Goal: Task Accomplishment & Management: Use online tool/utility

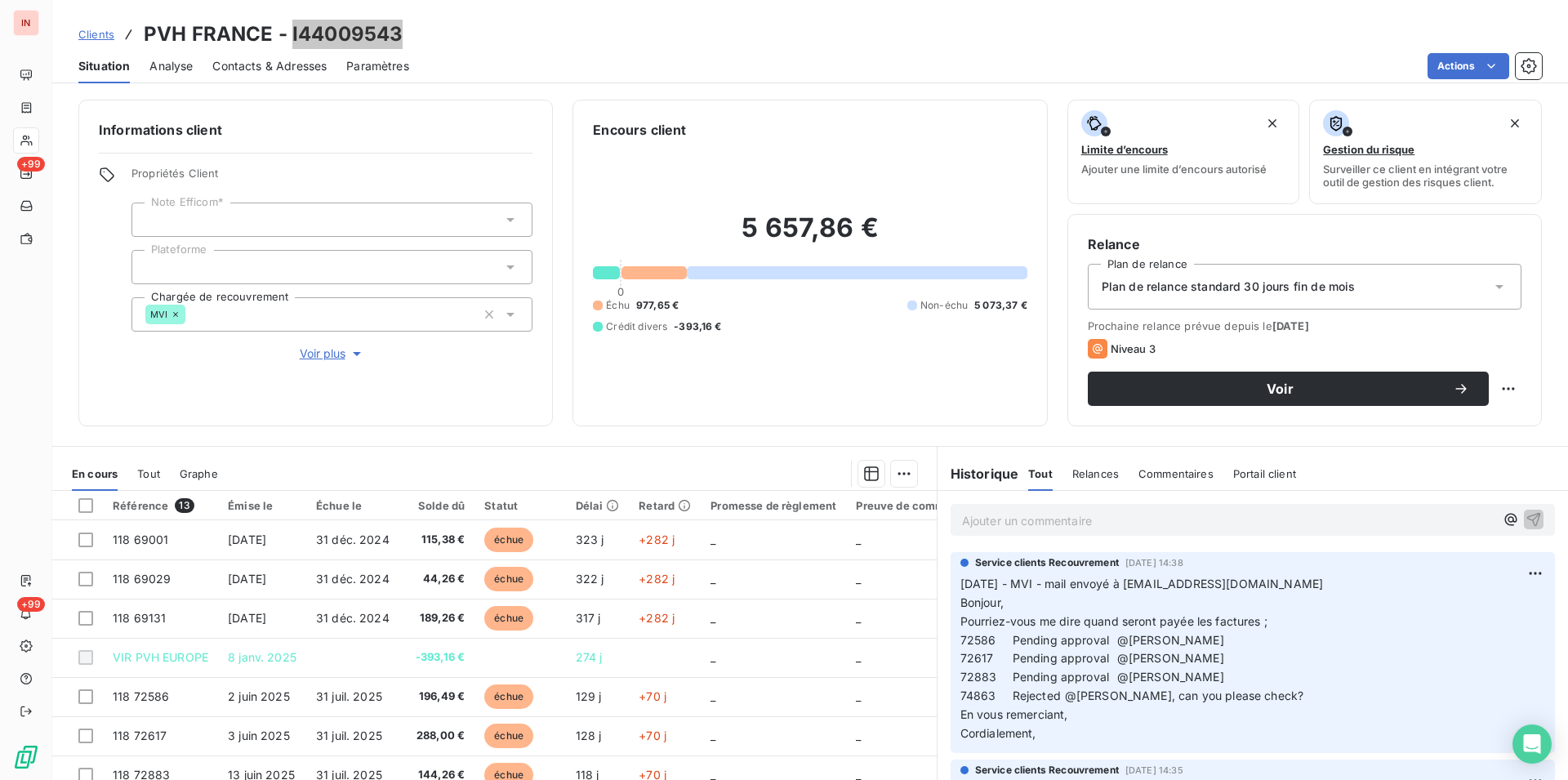
scroll to position [74, 0]
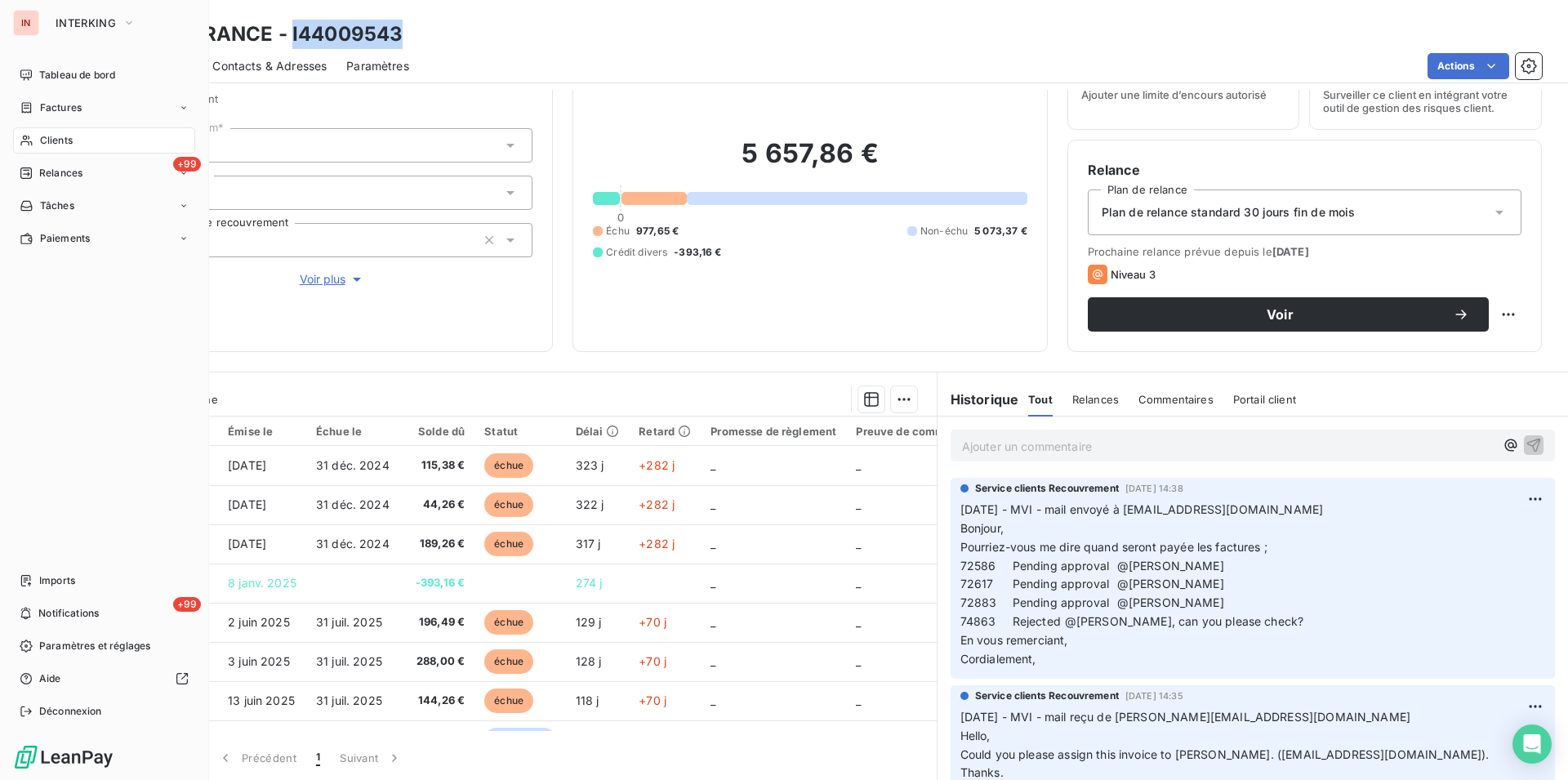
click at [35, 147] on div "Clients" at bounding box center [104, 140] width 182 height 26
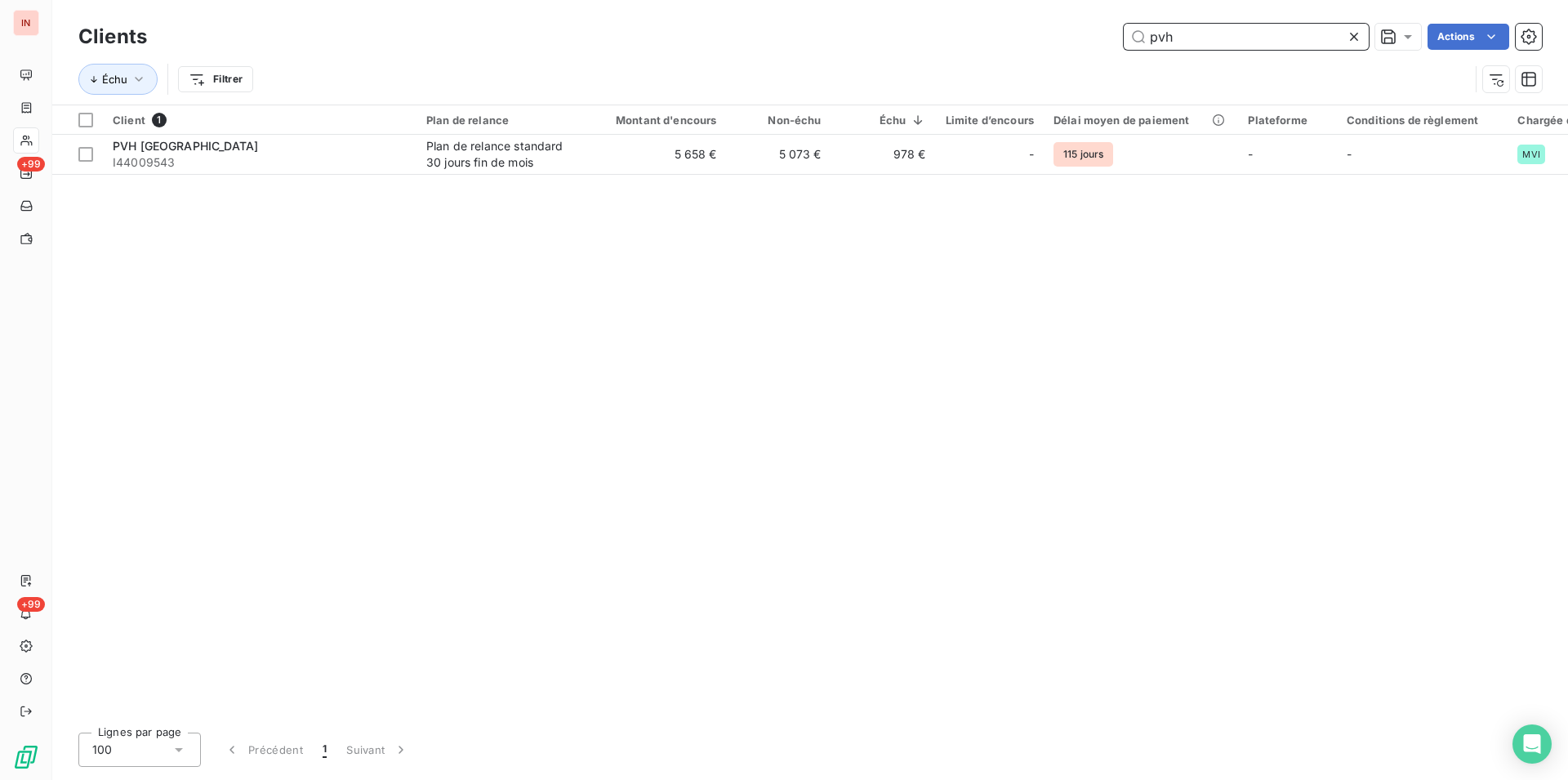
click at [1199, 38] on input "pvh" at bounding box center [1246, 37] width 245 height 26
drag, startPoint x: 1240, startPoint y: 38, endPoint x: 1049, endPoint y: 33, distance: 191.1
click at [1124, 33] on input "pvh" at bounding box center [1246, 37] width 245 height 26
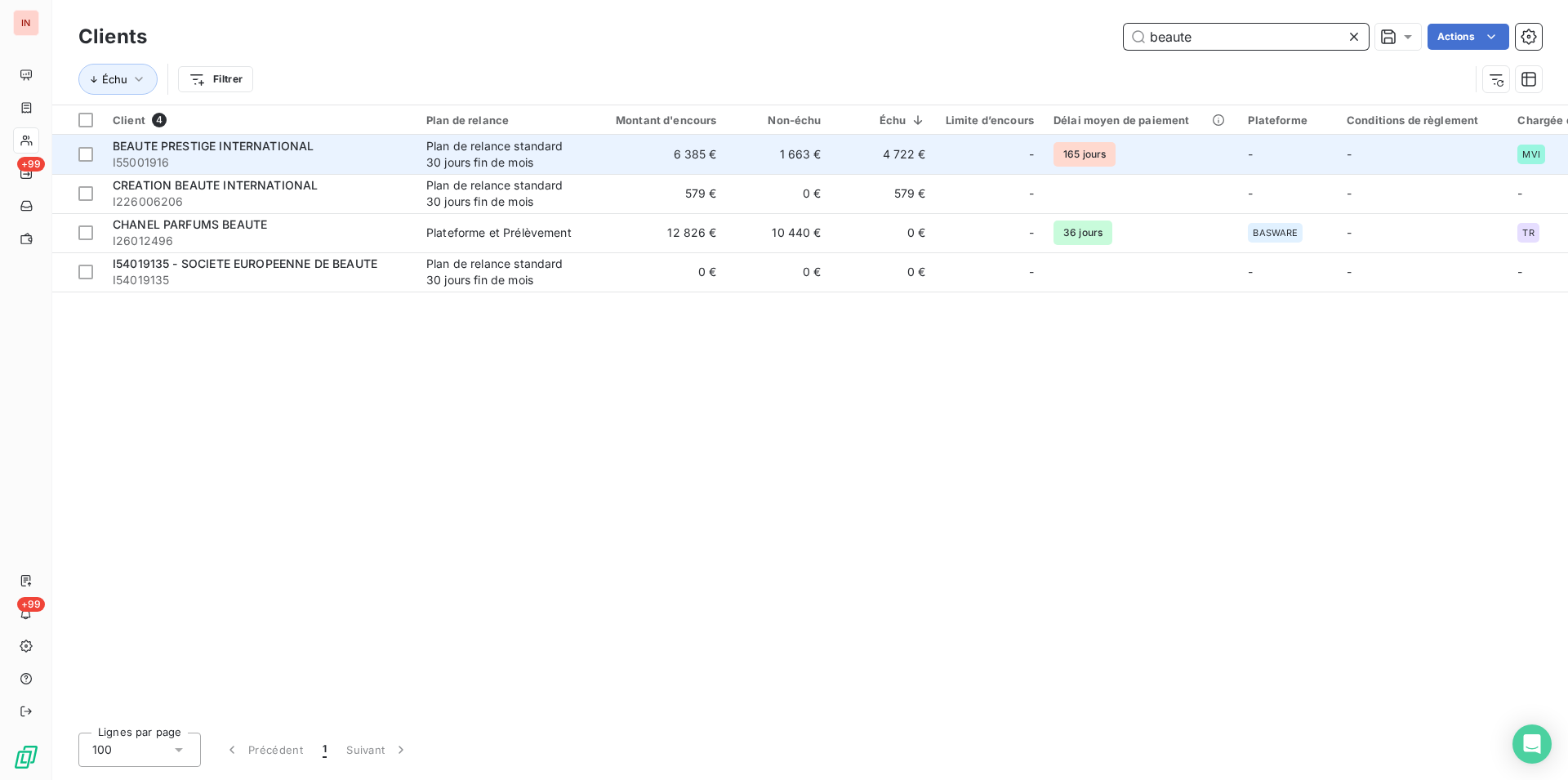
type input "beaute"
click at [461, 145] on div "Plan de relance standard 30 jours fin de mois" at bounding box center [501, 154] width 151 height 33
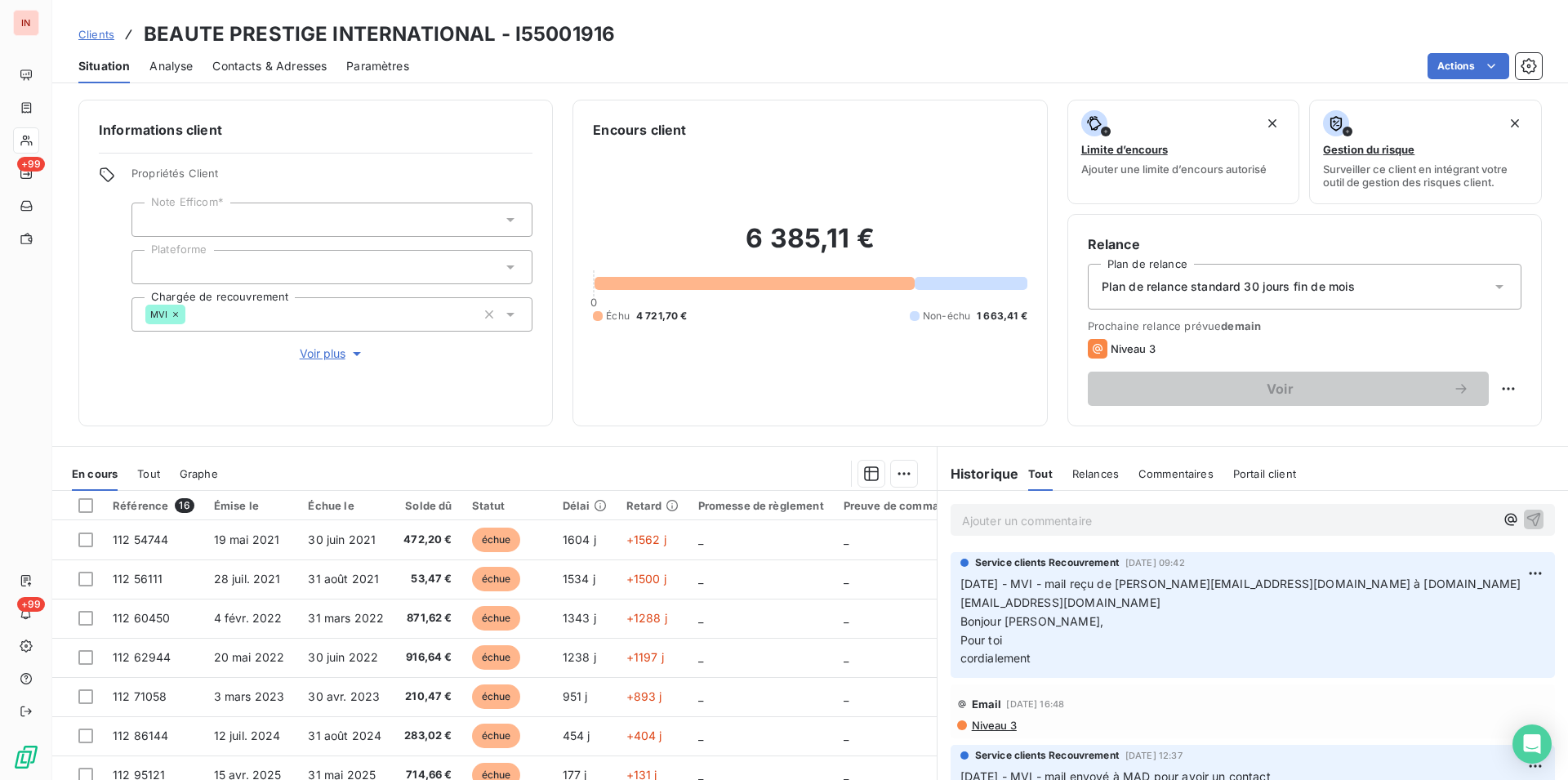
scroll to position [74, 0]
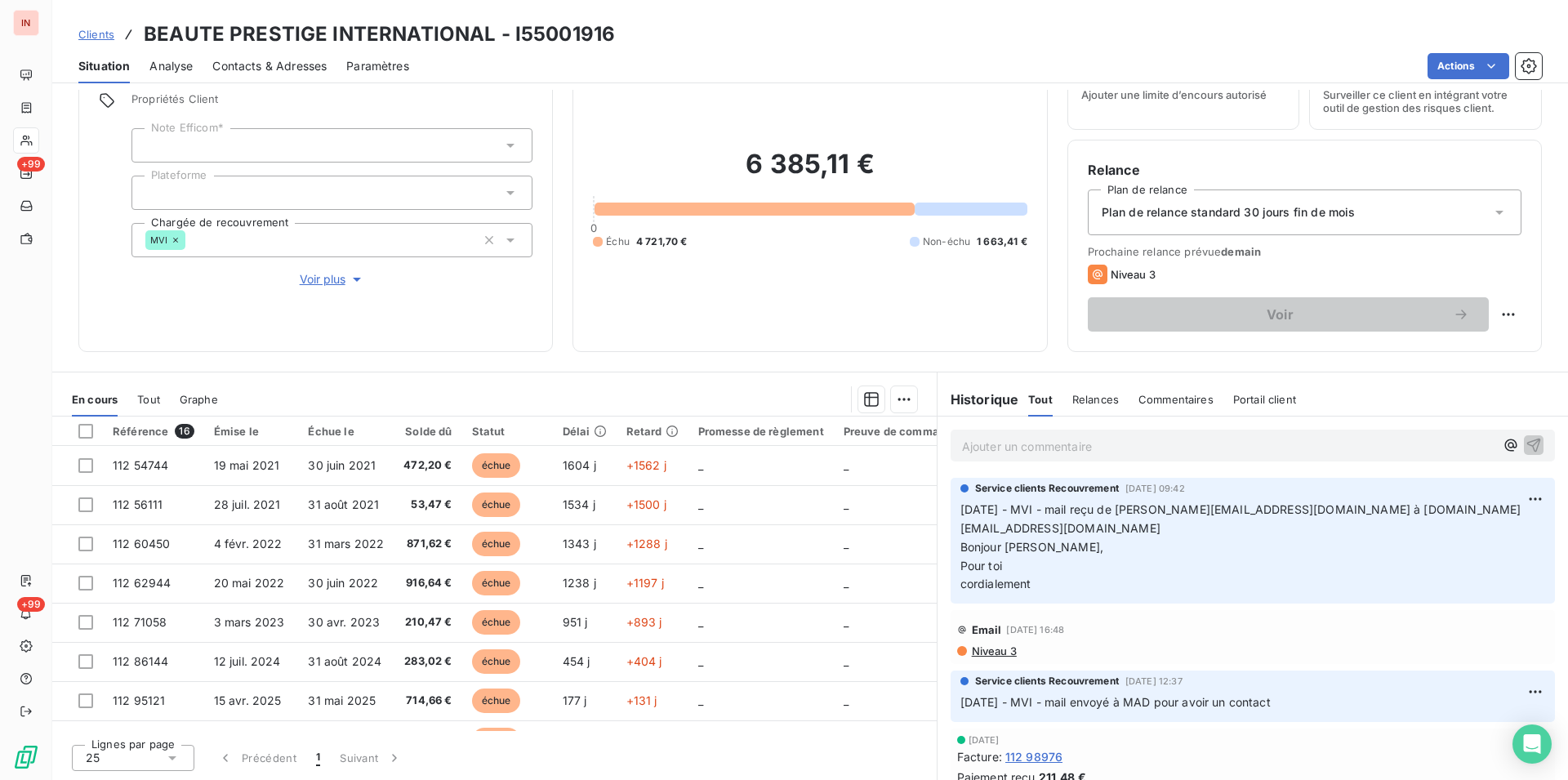
click at [1171, 363] on div "Informations client Propriétés Client Note Efficom* Plateforme Chargée de recou…" at bounding box center [810, 435] width 1516 height 690
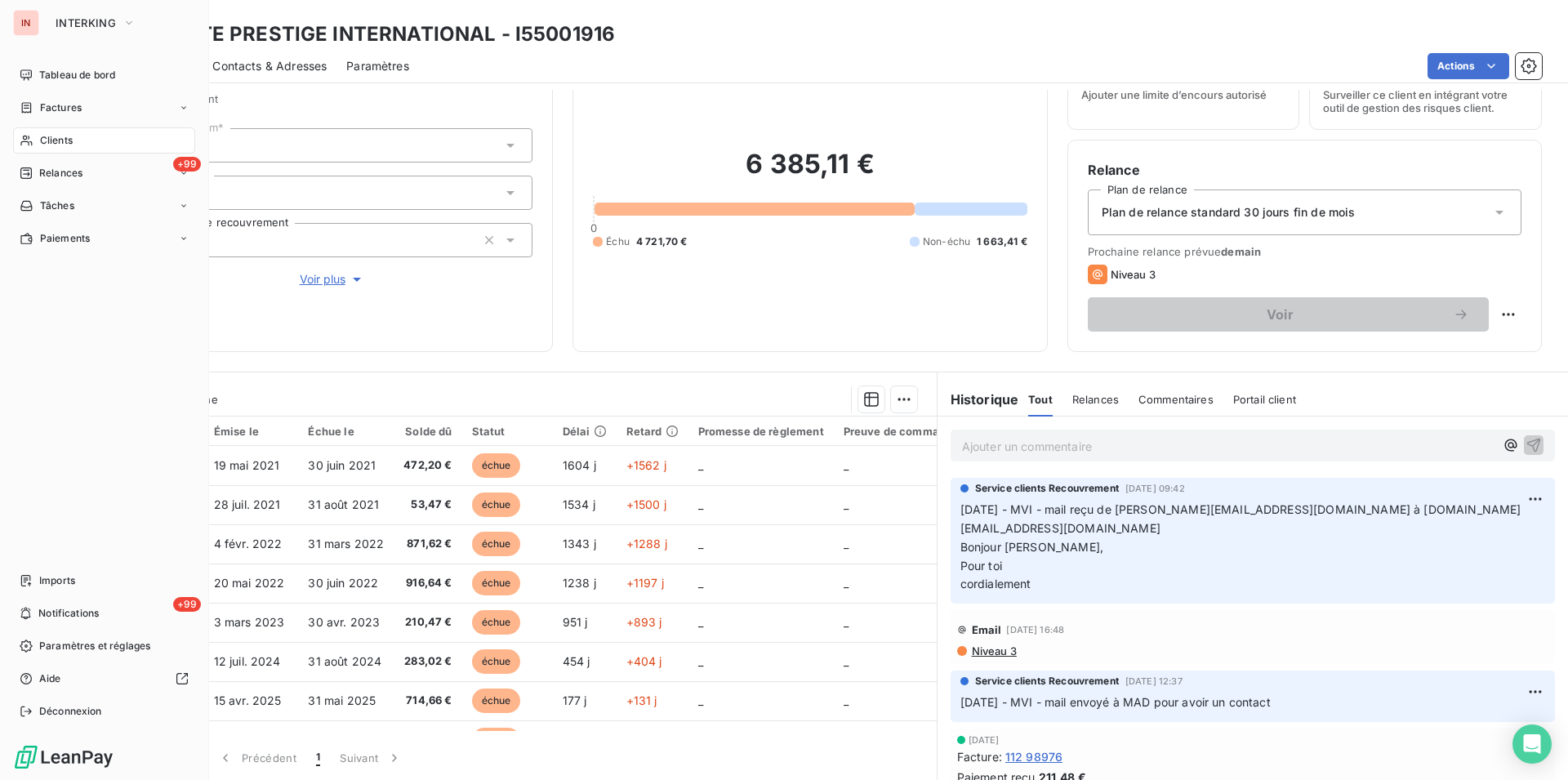
click at [54, 141] on span "Clients" at bounding box center [57, 140] width 33 height 15
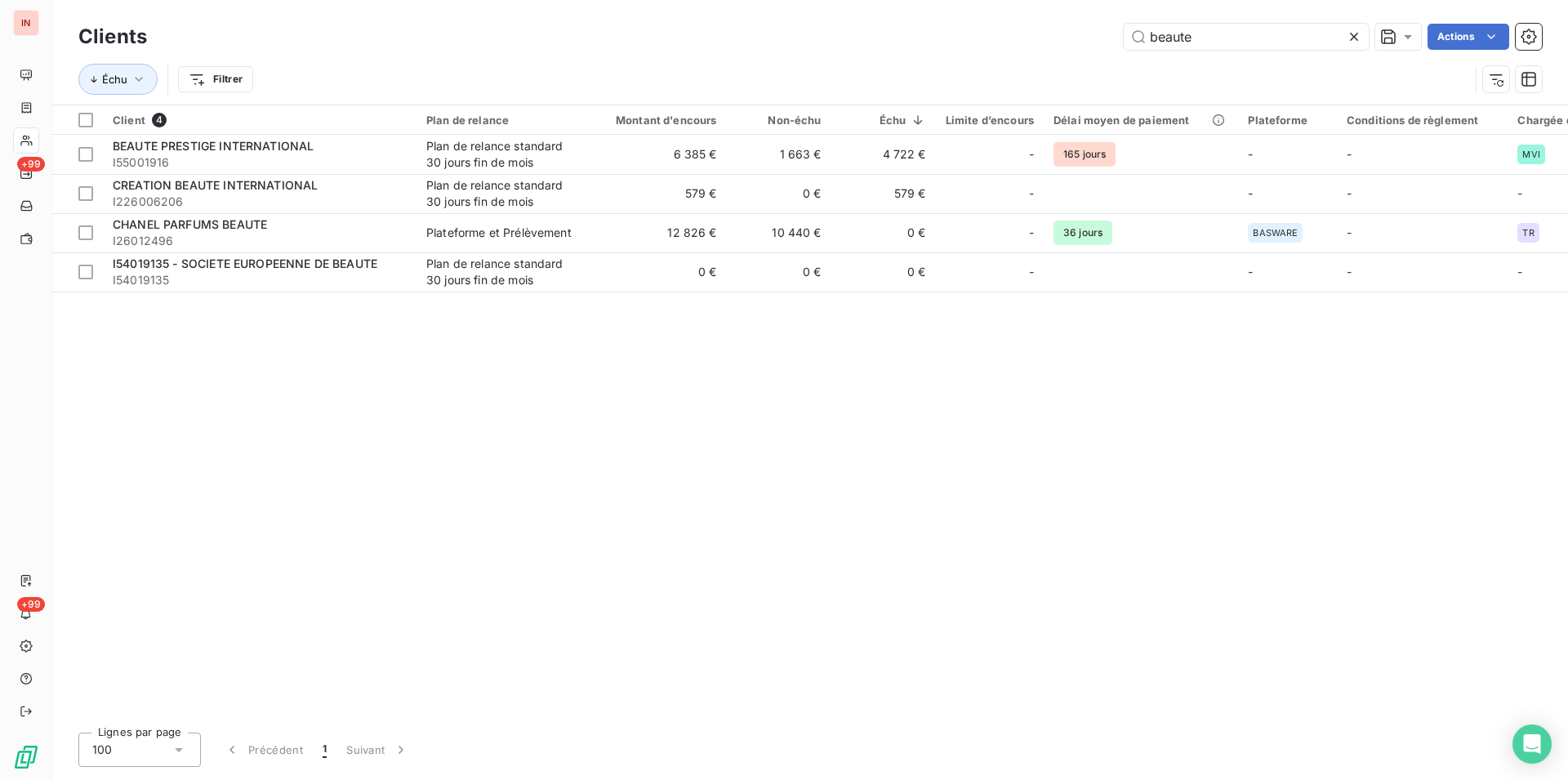
drag, startPoint x: 1145, startPoint y: 37, endPoint x: 927, endPoint y: 56, distance: 218.8
click at [1124, 50] on input "beaute" at bounding box center [1246, 37] width 245 height 26
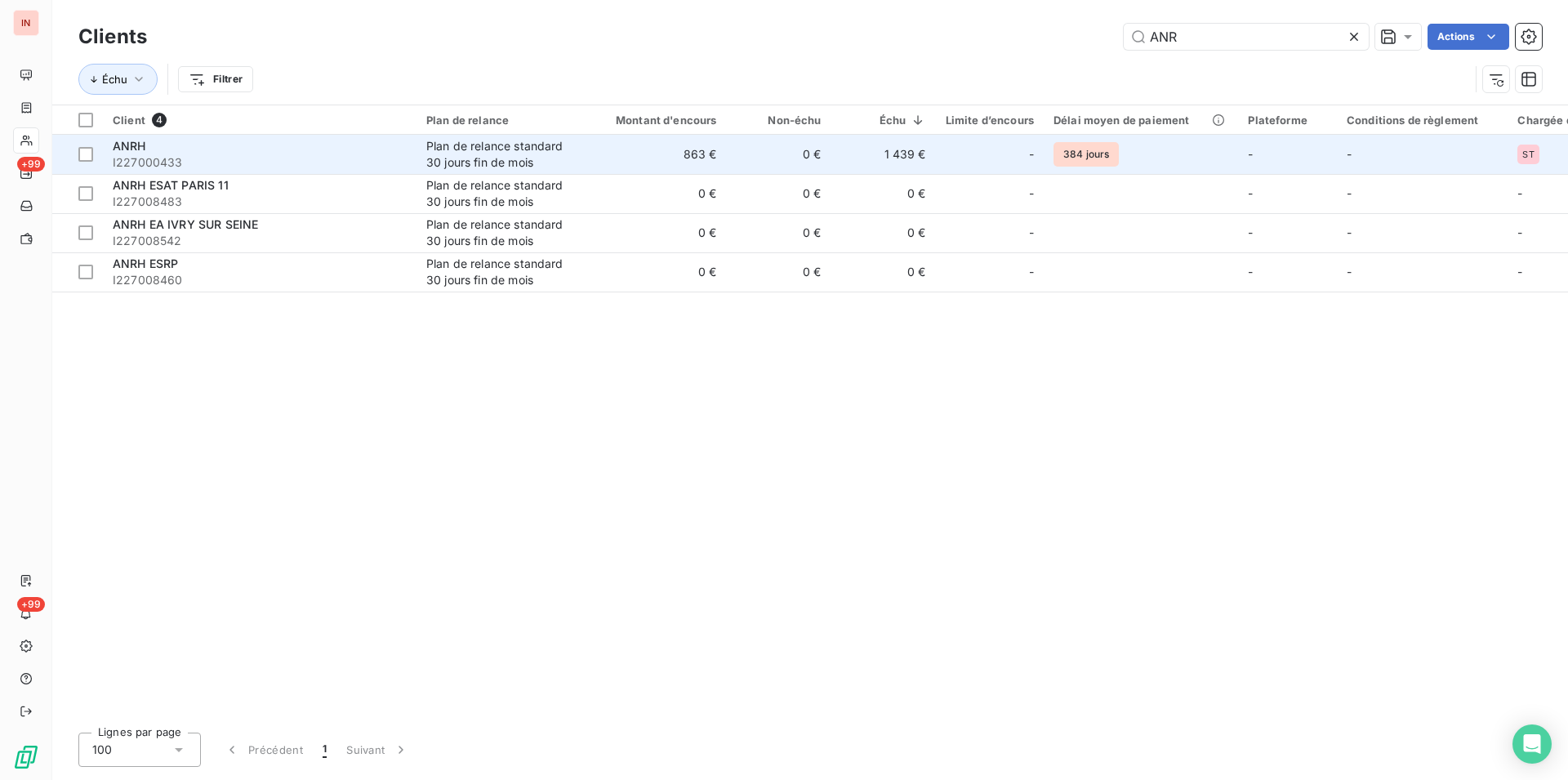
type input "ANR"
click at [893, 166] on td "1 439 €" at bounding box center [883, 154] width 105 height 39
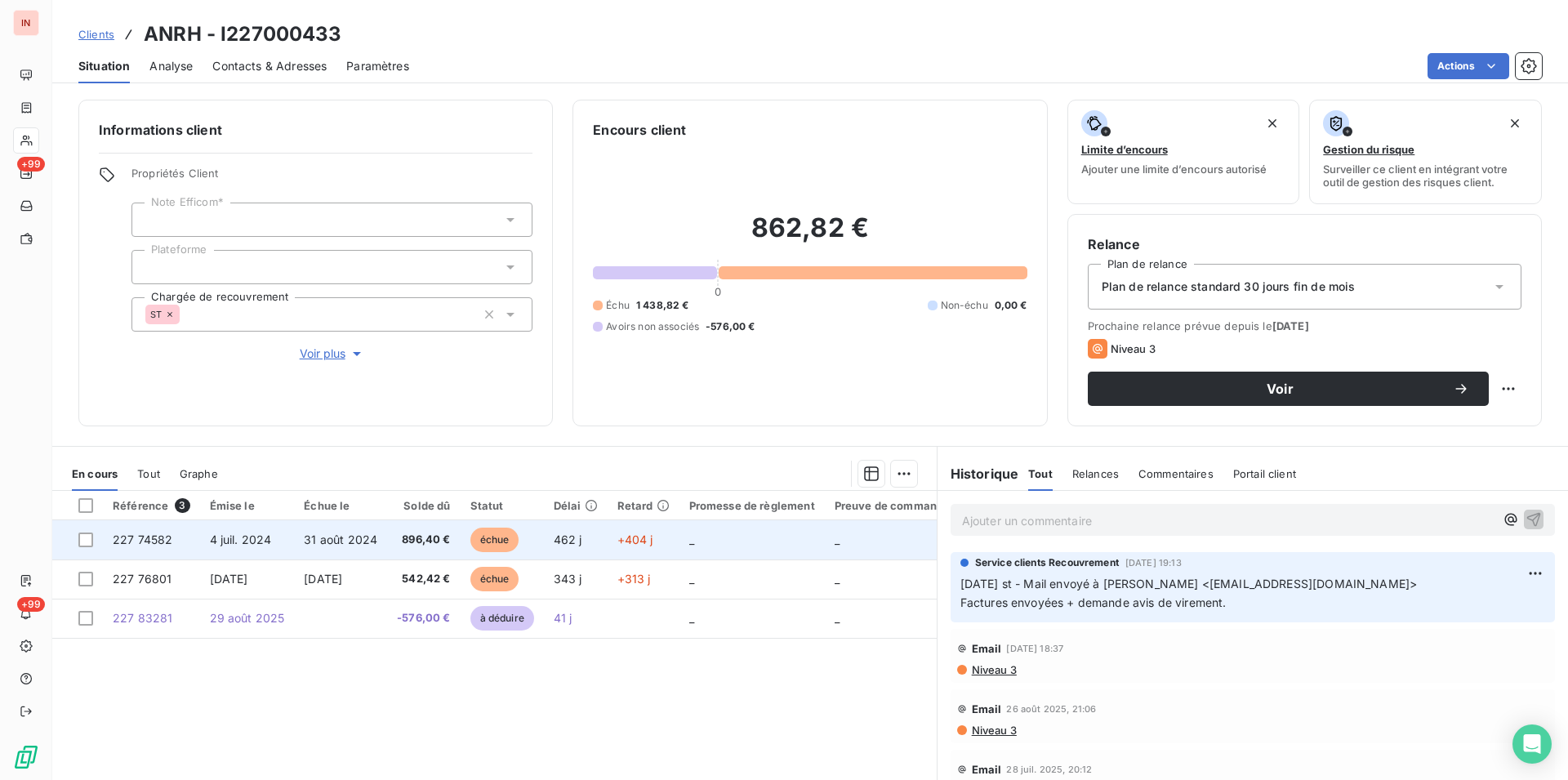
click at [268, 535] on span "4 juil. 2024" at bounding box center [240, 539] width 62 height 14
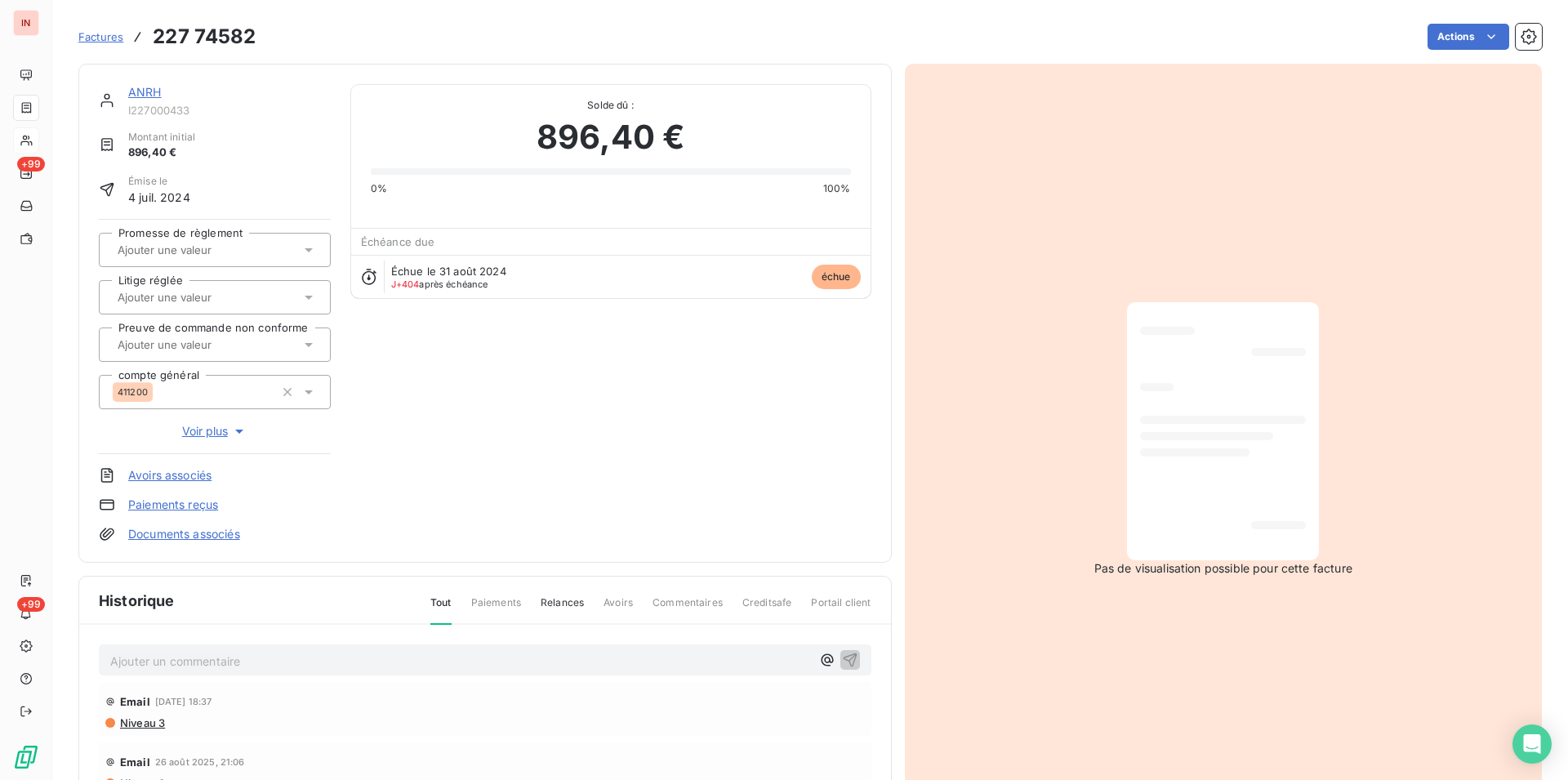
click at [143, 94] on link "ANRH" at bounding box center [145, 92] width 33 height 14
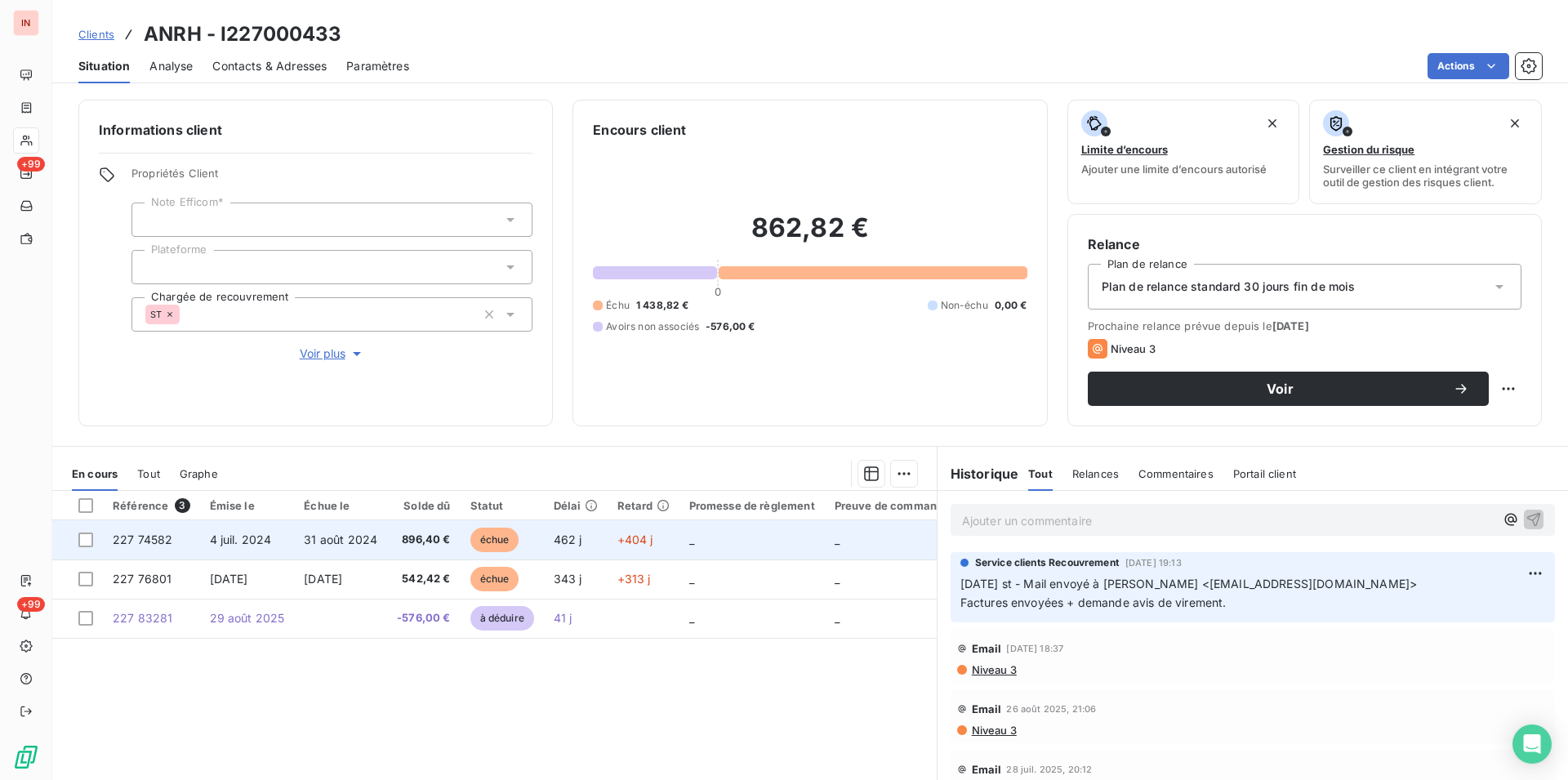
click at [477, 540] on span "échue" at bounding box center [495, 540] width 49 height 24
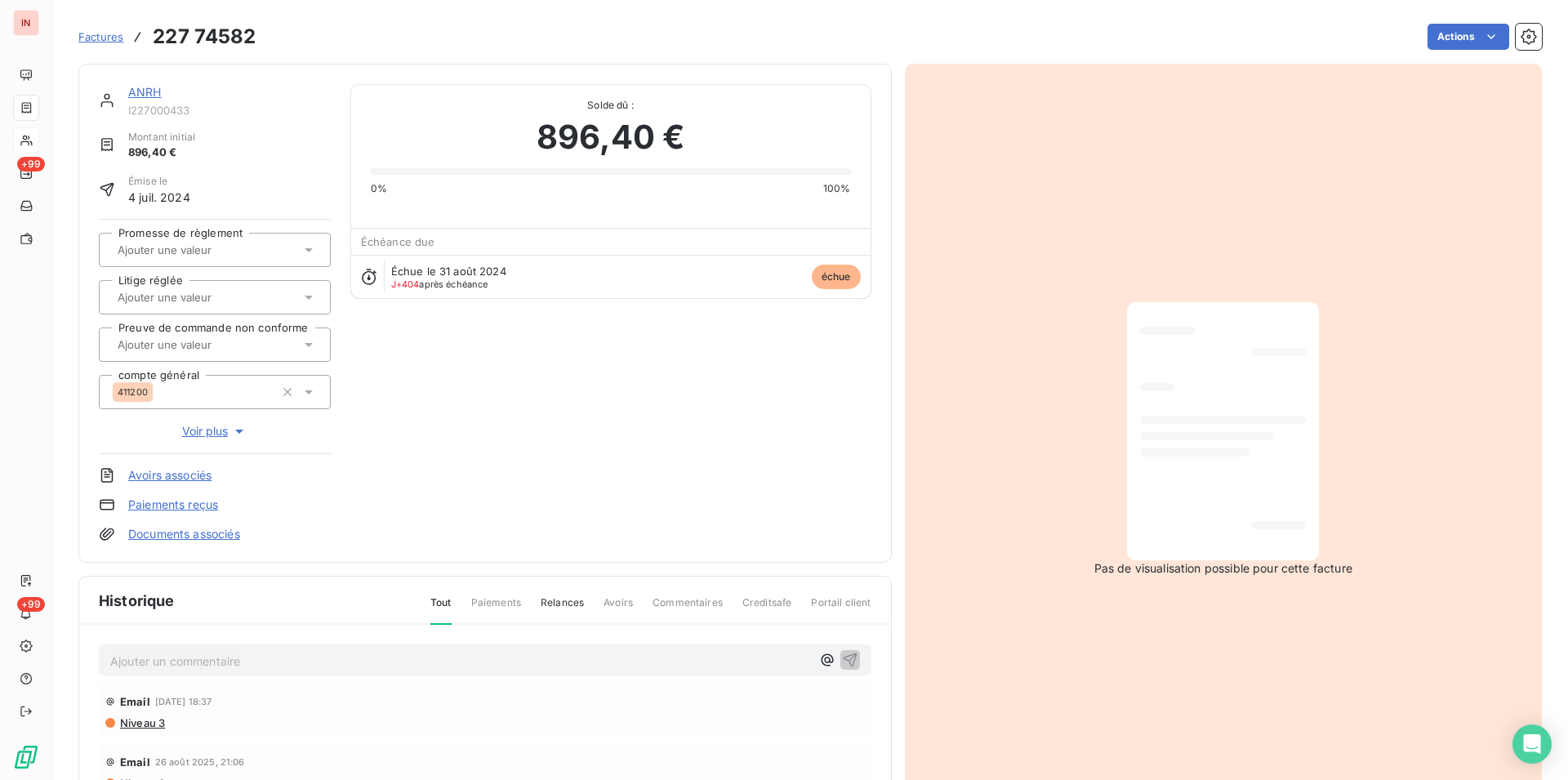
click at [138, 97] on link "ANRH" at bounding box center [145, 92] width 33 height 14
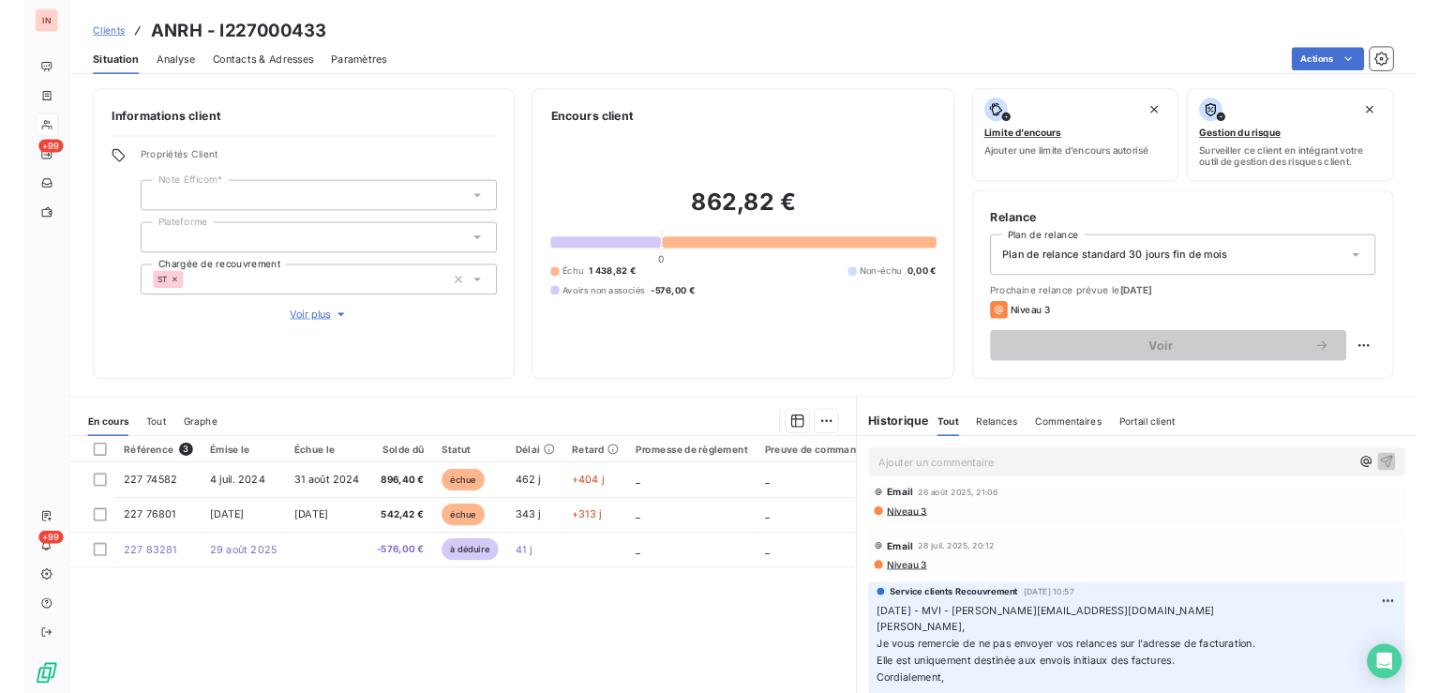
scroll to position [636, 0]
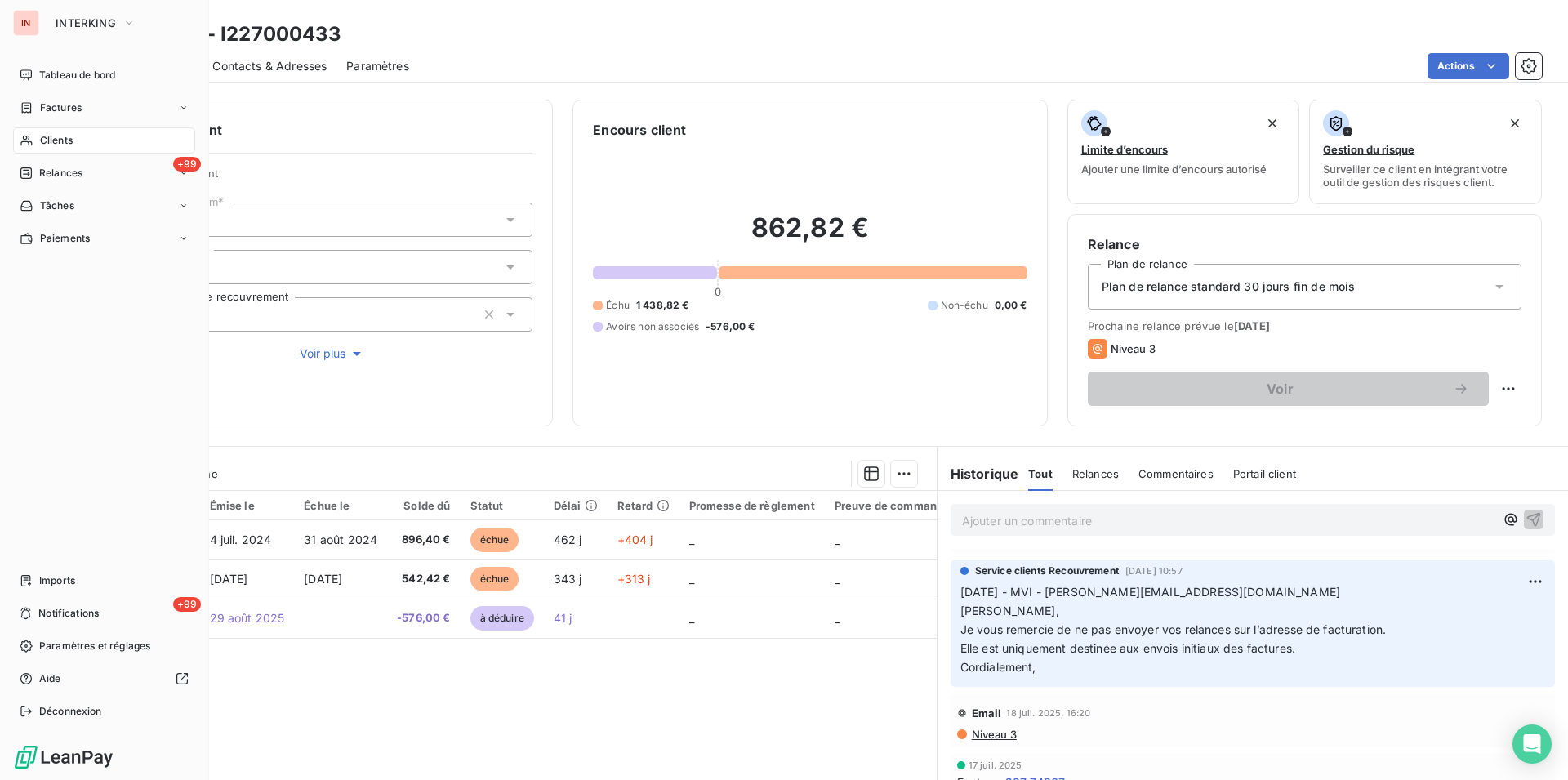
click at [43, 153] on div "Clients" at bounding box center [104, 140] width 182 height 26
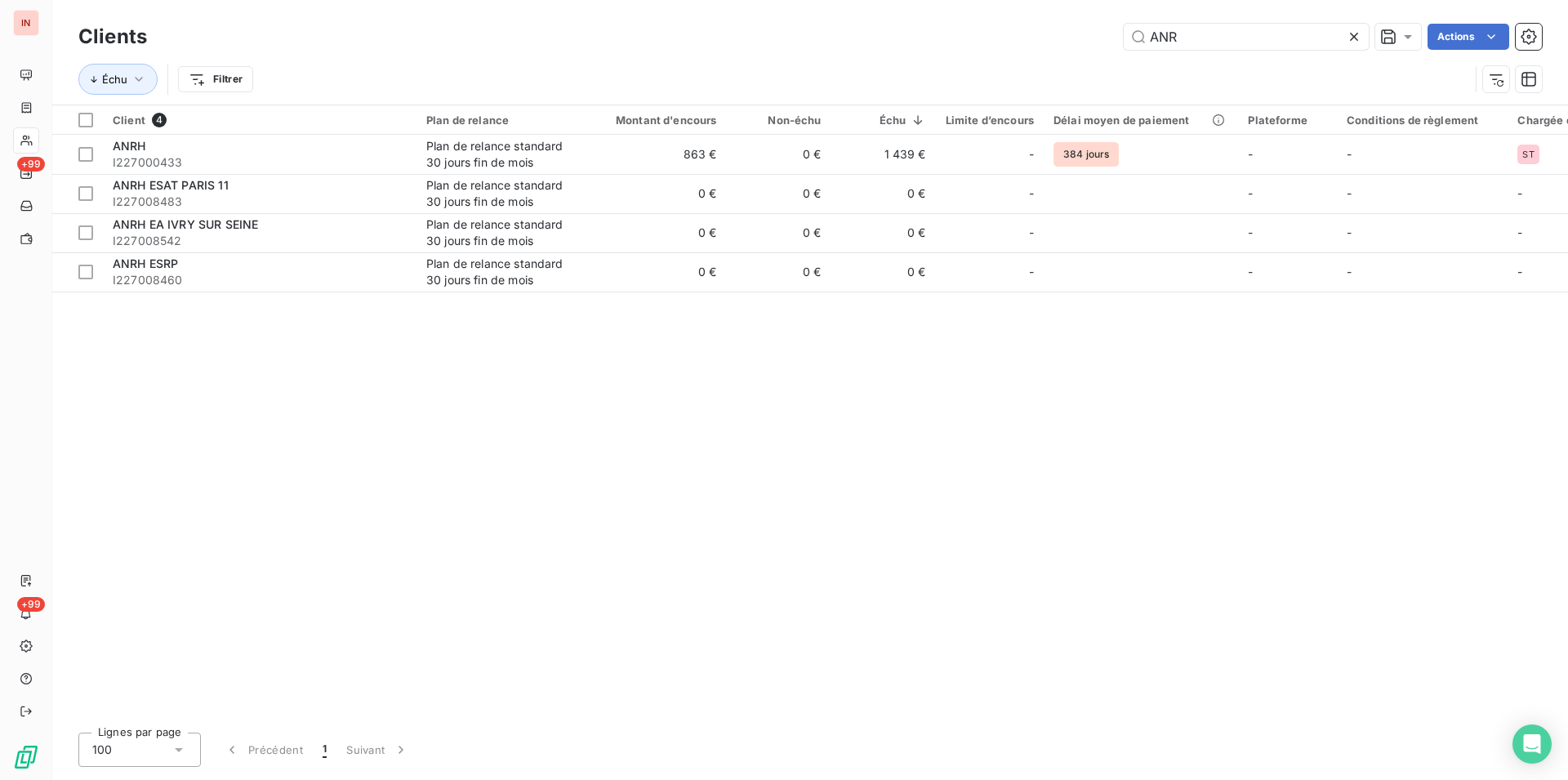
drag, startPoint x: 1213, startPoint y: 44, endPoint x: 977, endPoint y: 29, distance: 236.5
click at [1124, 28] on input "ANR" at bounding box center [1246, 37] width 245 height 26
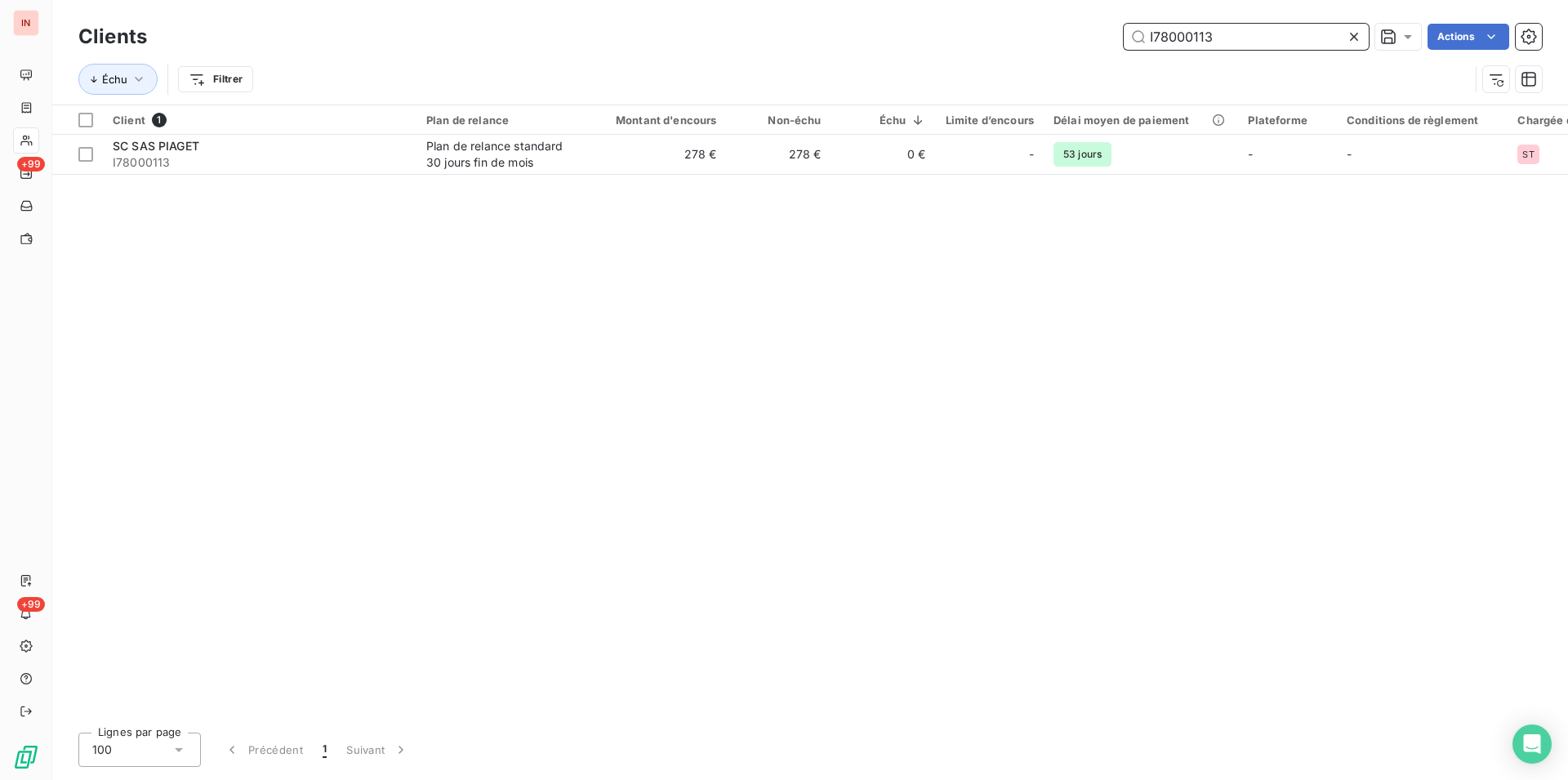
click at [1211, 35] on input "I78000113" at bounding box center [1246, 37] width 245 height 26
drag, startPoint x: 1192, startPoint y: 31, endPoint x: 991, endPoint y: 22, distance: 201.2
click at [1124, 24] on input "I78000113" at bounding box center [1246, 37] width 245 height 26
paste input "46011397"
click at [1233, 42] on input "I46011397" at bounding box center [1246, 37] width 245 height 26
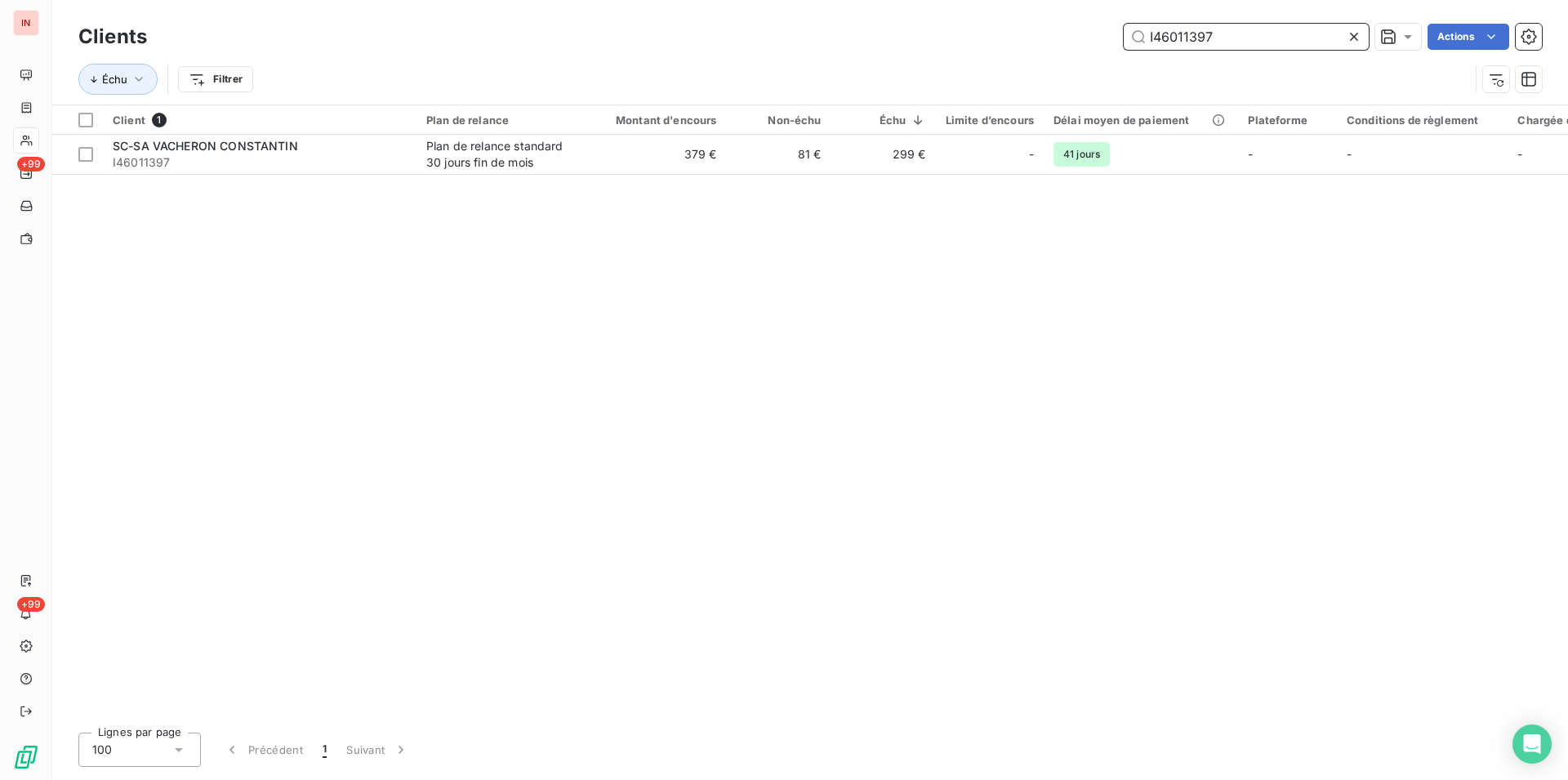
drag, startPoint x: 1214, startPoint y: 34, endPoint x: 963, endPoint y: 37, distance: 251.0
click at [1124, 37] on input "I46011397" at bounding box center [1246, 37] width 245 height 26
paste input "545"
drag, startPoint x: 1246, startPoint y: 31, endPoint x: 862, endPoint y: 12, distance: 384.5
click at [1124, 24] on input "I46011545" at bounding box center [1246, 37] width 245 height 26
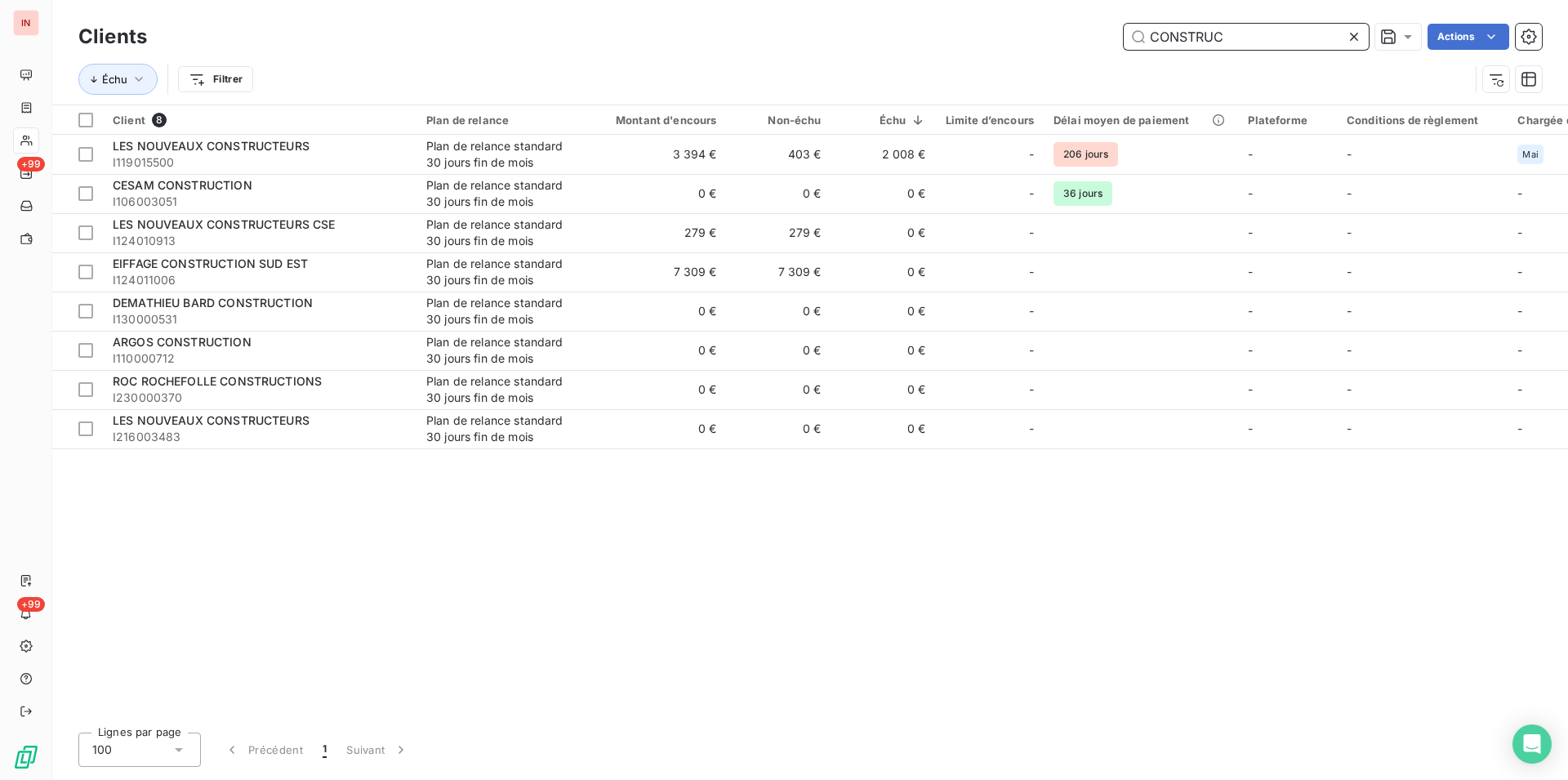
drag, startPoint x: 1247, startPoint y: 34, endPoint x: 1020, endPoint y: 33, distance: 227.0
click at [1124, 33] on input "CONSTRUC" at bounding box center [1246, 37] width 245 height 26
paste input "I123066859"
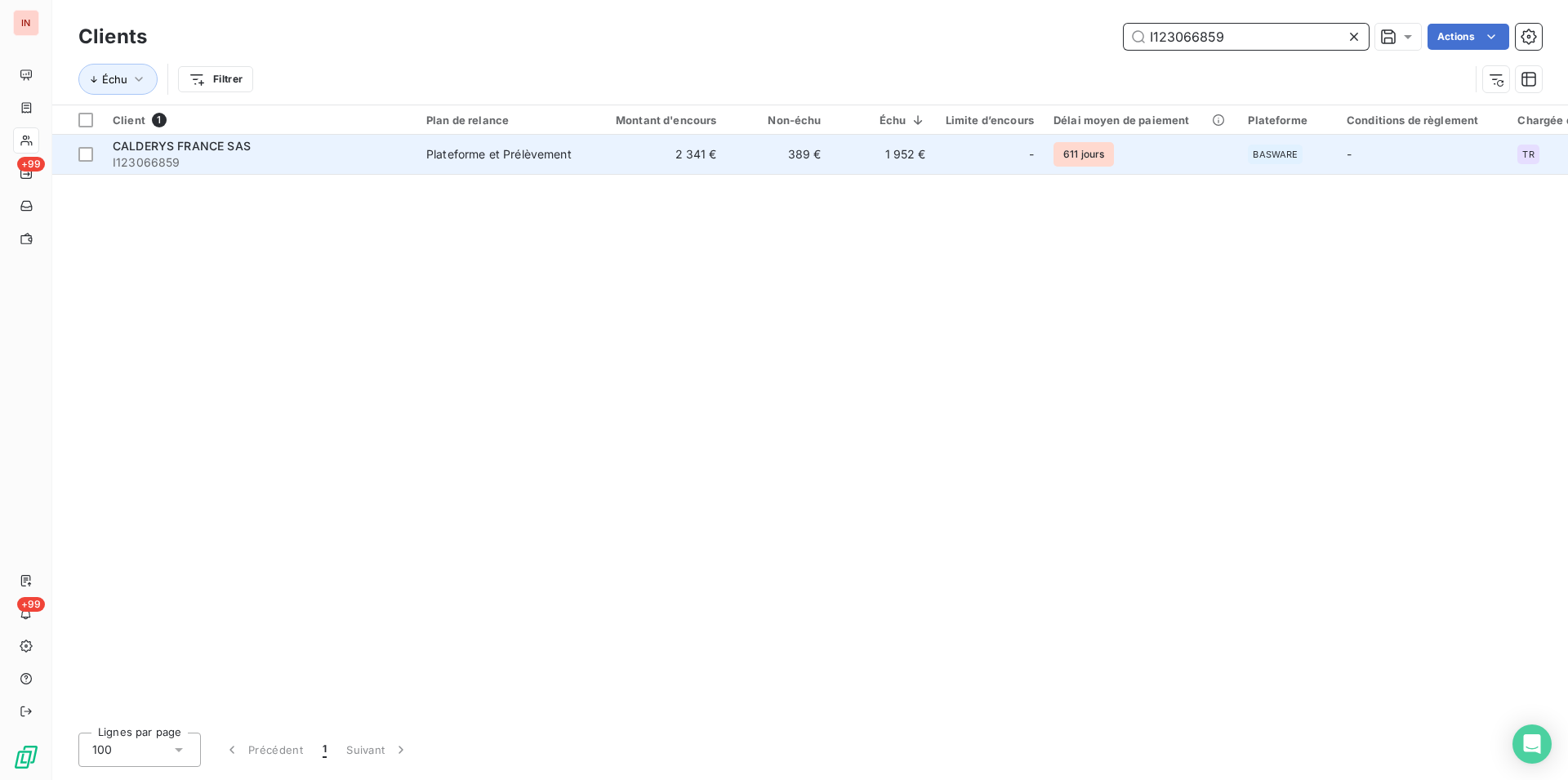
type input "I123066859"
click at [465, 168] on td "Plateforme et Prélèvement" at bounding box center [501, 154] width 170 height 39
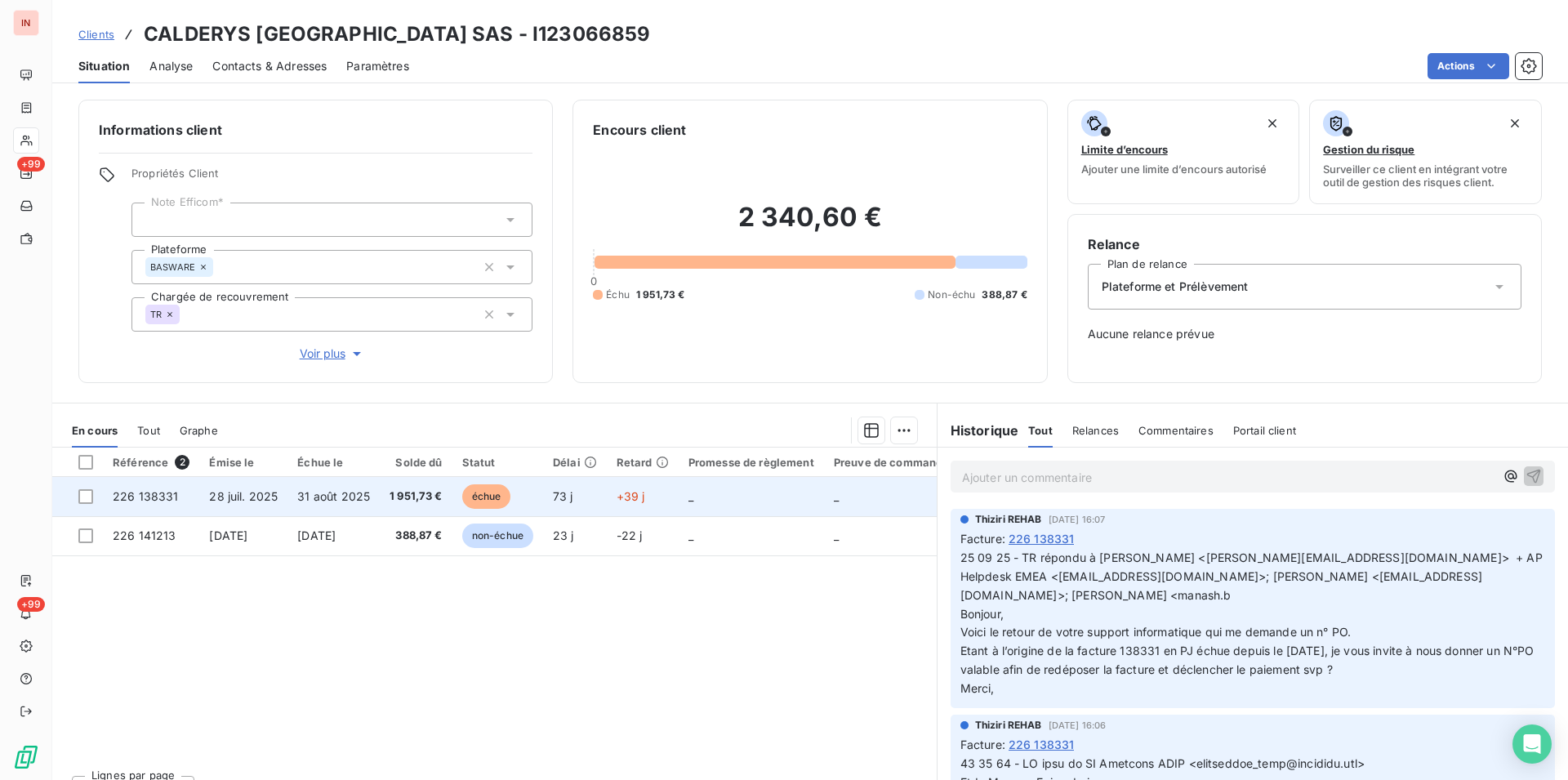
click at [543, 488] on td "échue" at bounding box center [497, 497] width 91 height 39
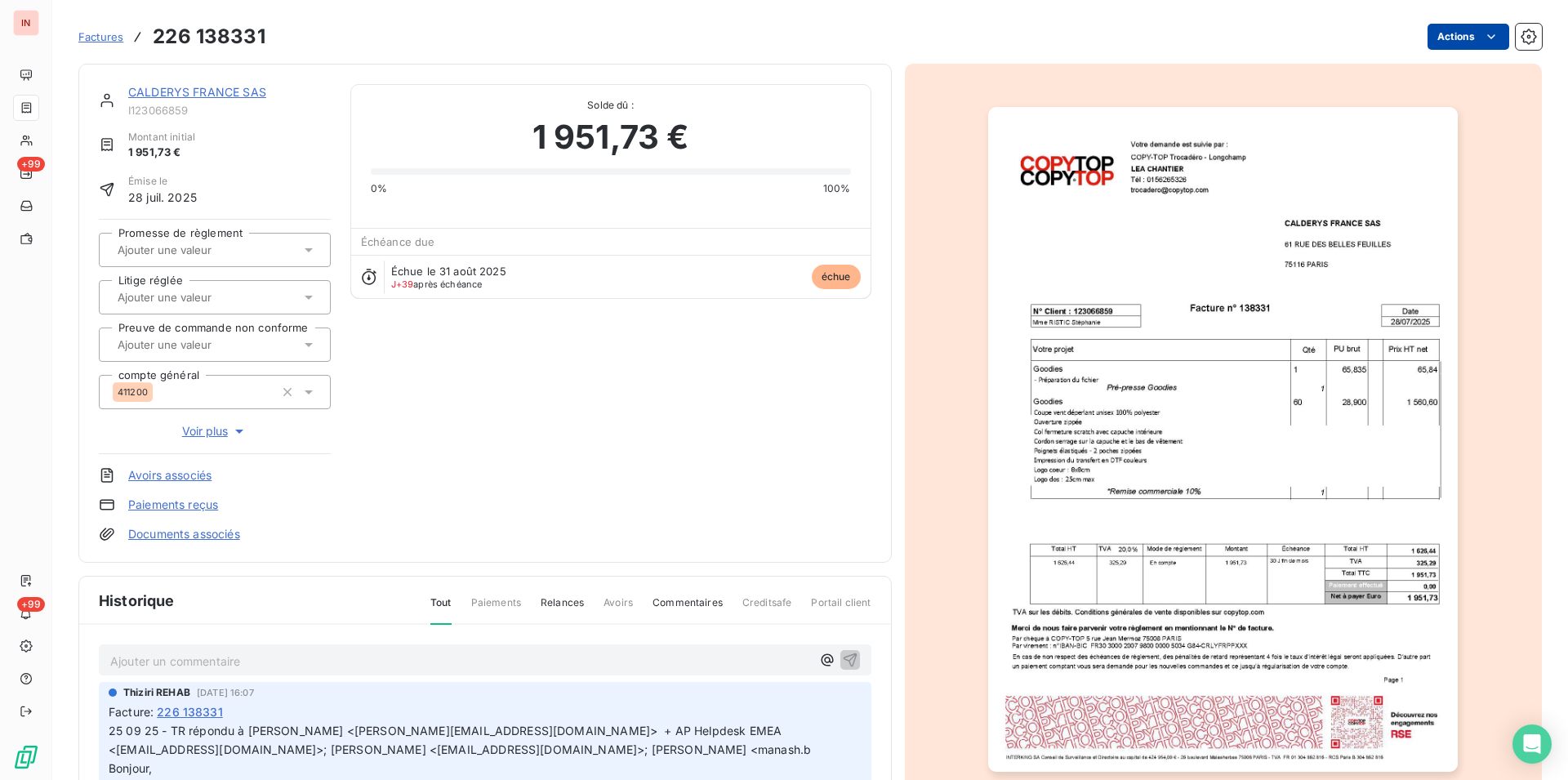
click at [1435, 42] on html "IN +99 +99 Factures 226 138331 Actions CALDERYS [GEOGRAPHIC_DATA] SAS I12306685…" at bounding box center [784, 390] width 1568 height 780
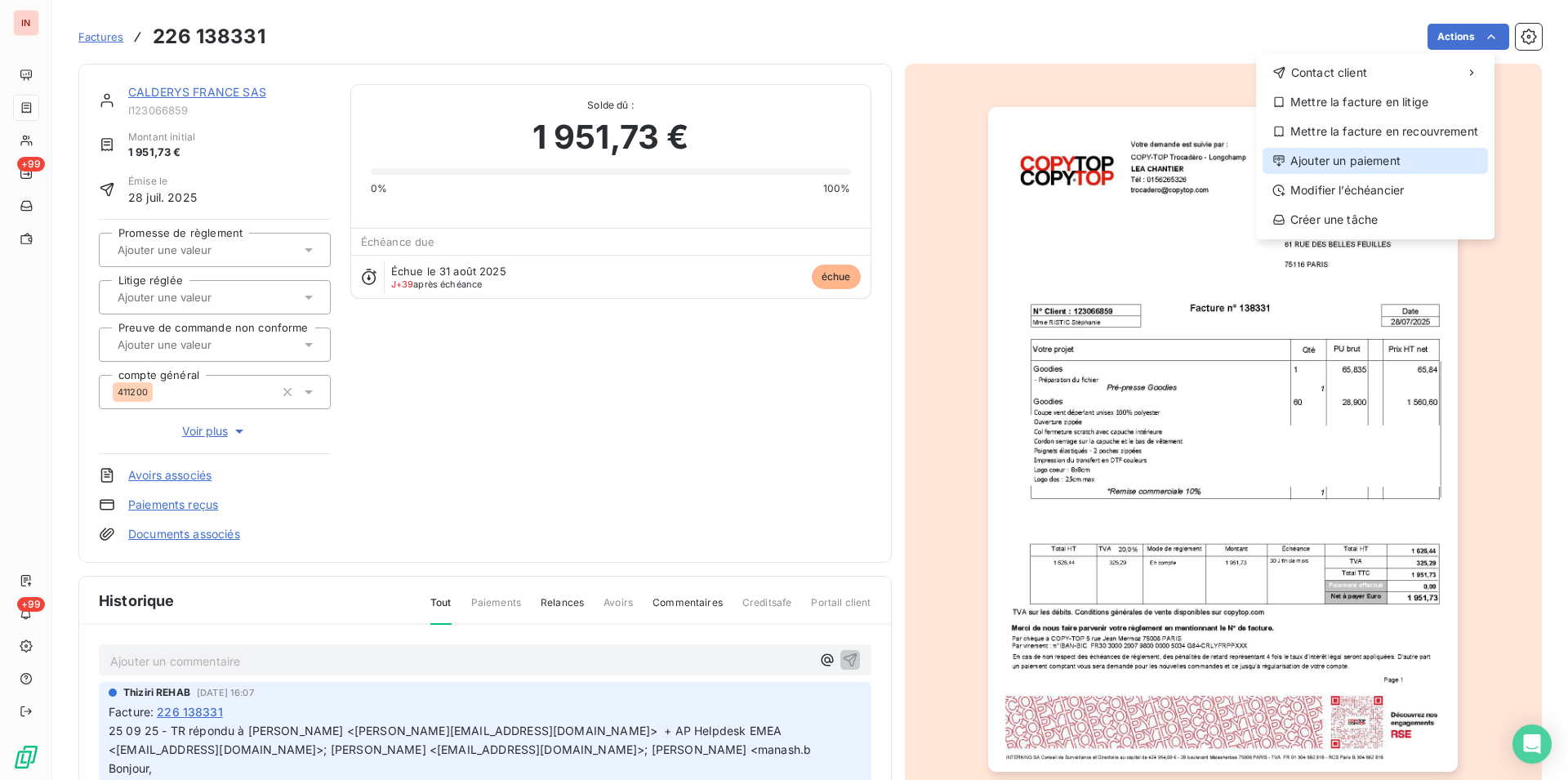
click at [1394, 164] on div "Ajouter un paiement" at bounding box center [1375, 161] width 226 height 26
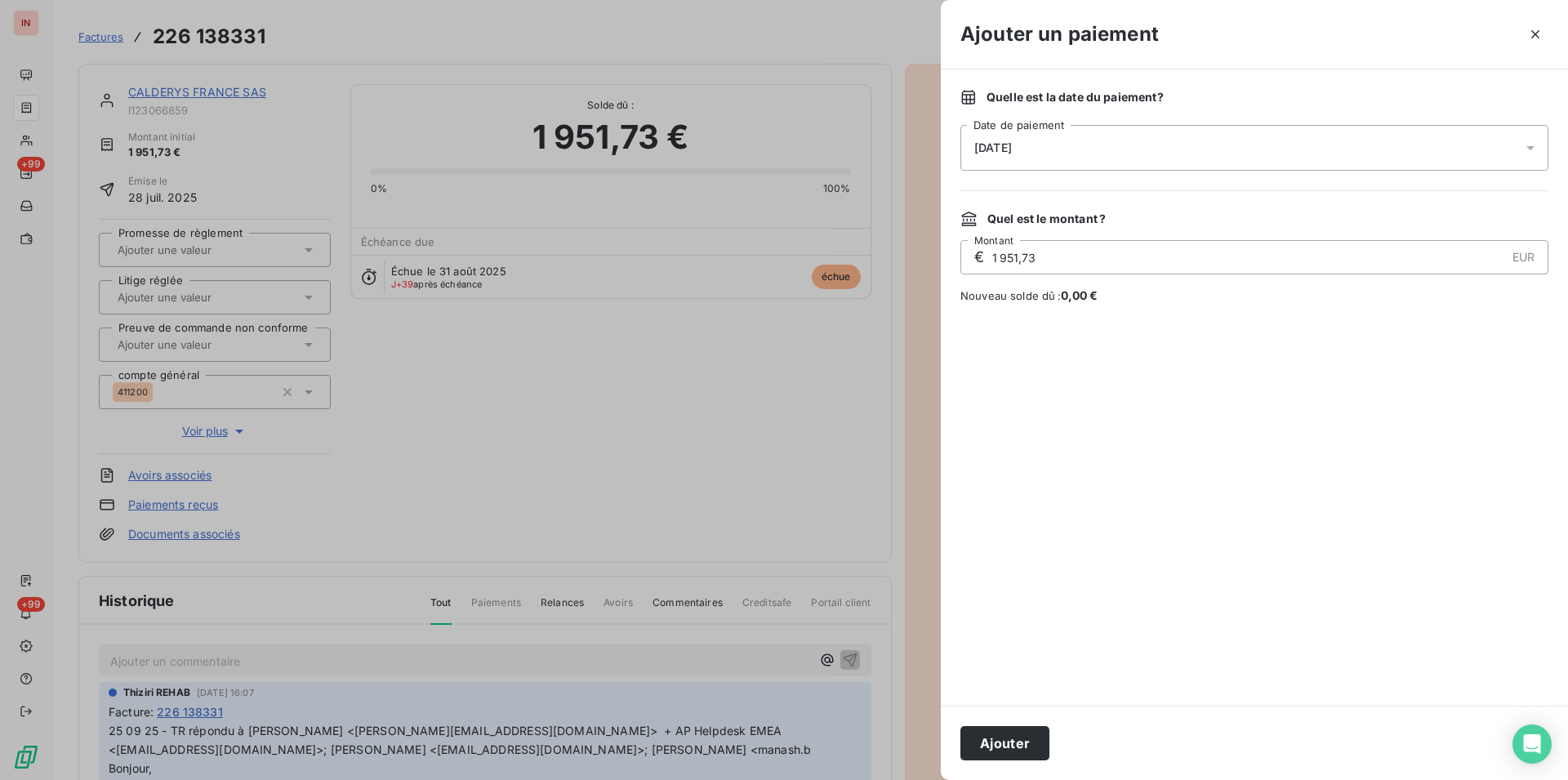
click at [1215, 151] on div "[DATE]" at bounding box center [1254, 147] width 588 height 46
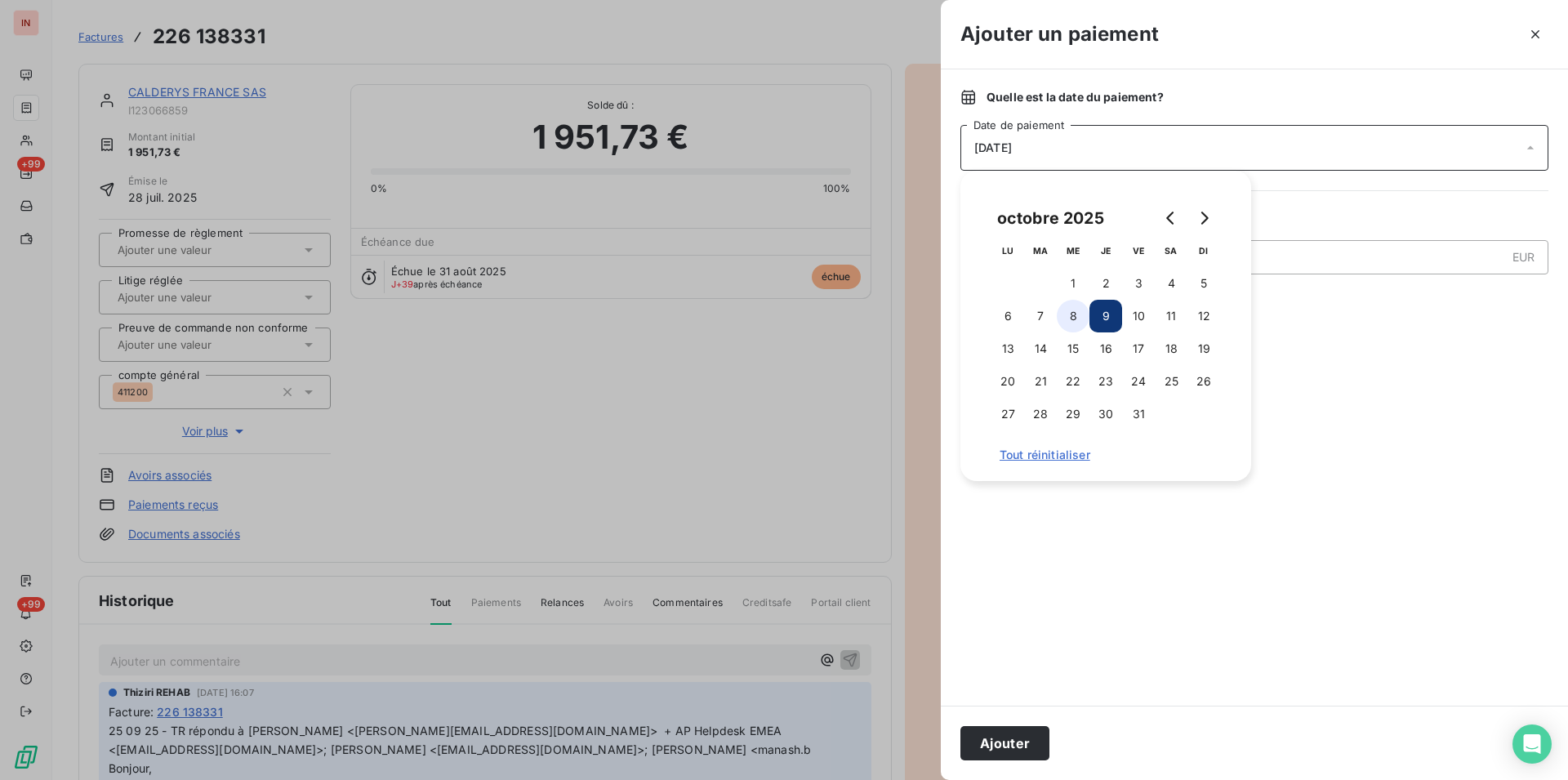
click at [1074, 321] on button "8" at bounding box center [1073, 316] width 33 height 33
click at [1016, 736] on button "Ajouter" at bounding box center [1005, 743] width 89 height 34
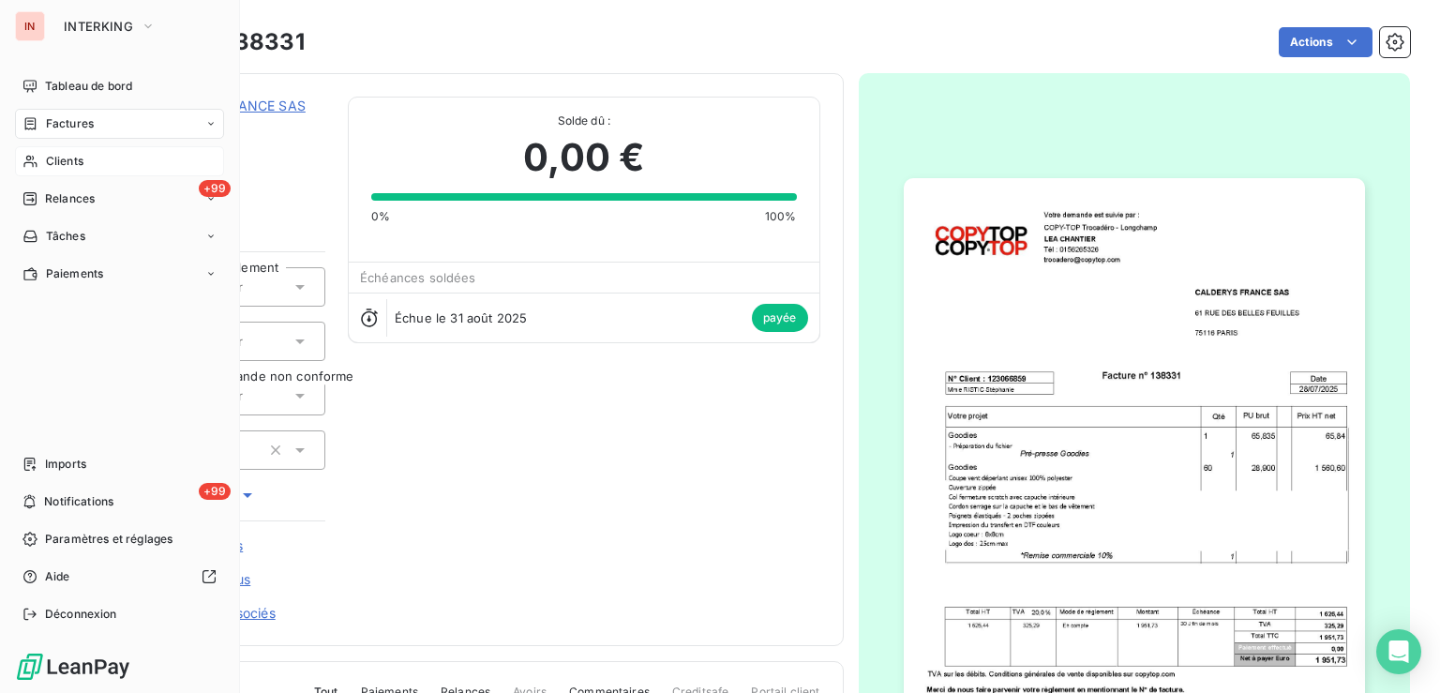
click at [48, 167] on span "Clients" at bounding box center [65, 161] width 38 height 17
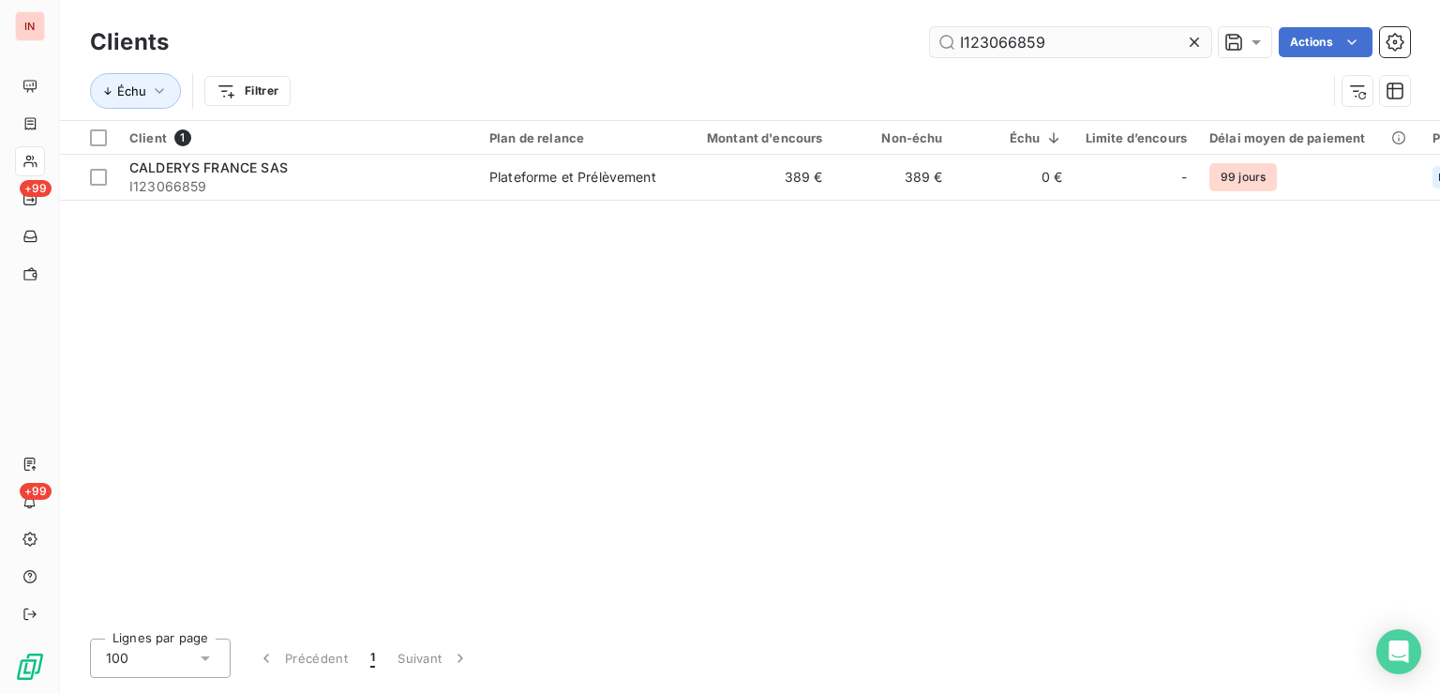
drag, startPoint x: 1081, startPoint y: 42, endPoint x: 694, endPoint y: 38, distance: 387.3
click at [930, 38] on input "I123066859" at bounding box center [1070, 42] width 281 height 30
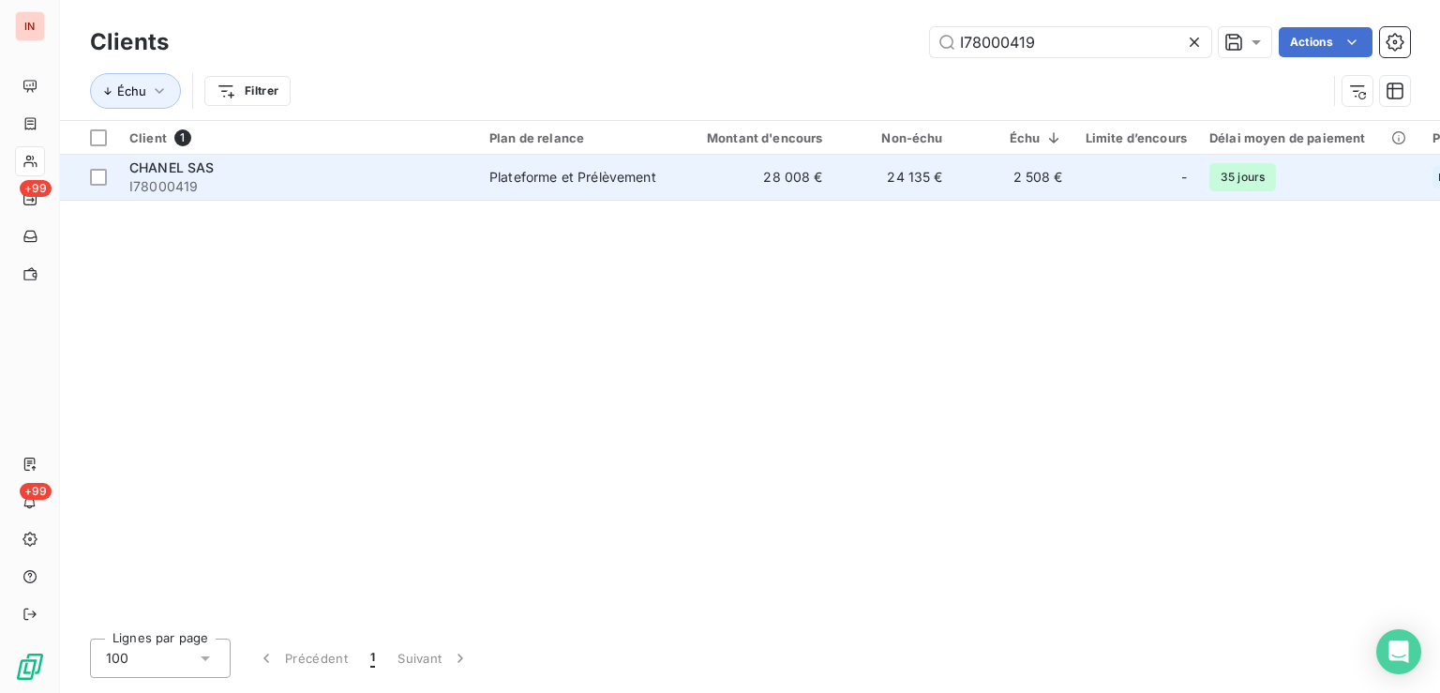
type input "I78000419"
click at [771, 192] on td "28 008 €" at bounding box center [753, 177] width 161 height 45
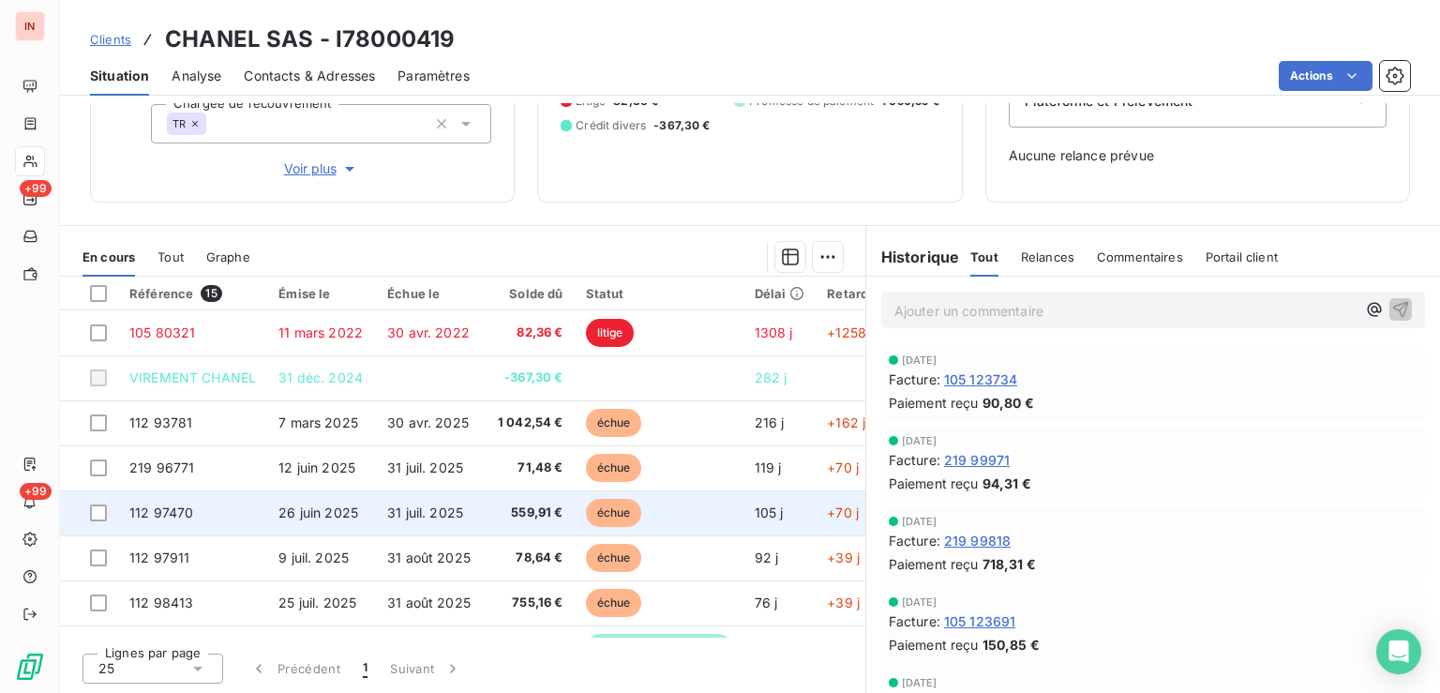
scroll to position [94, 0]
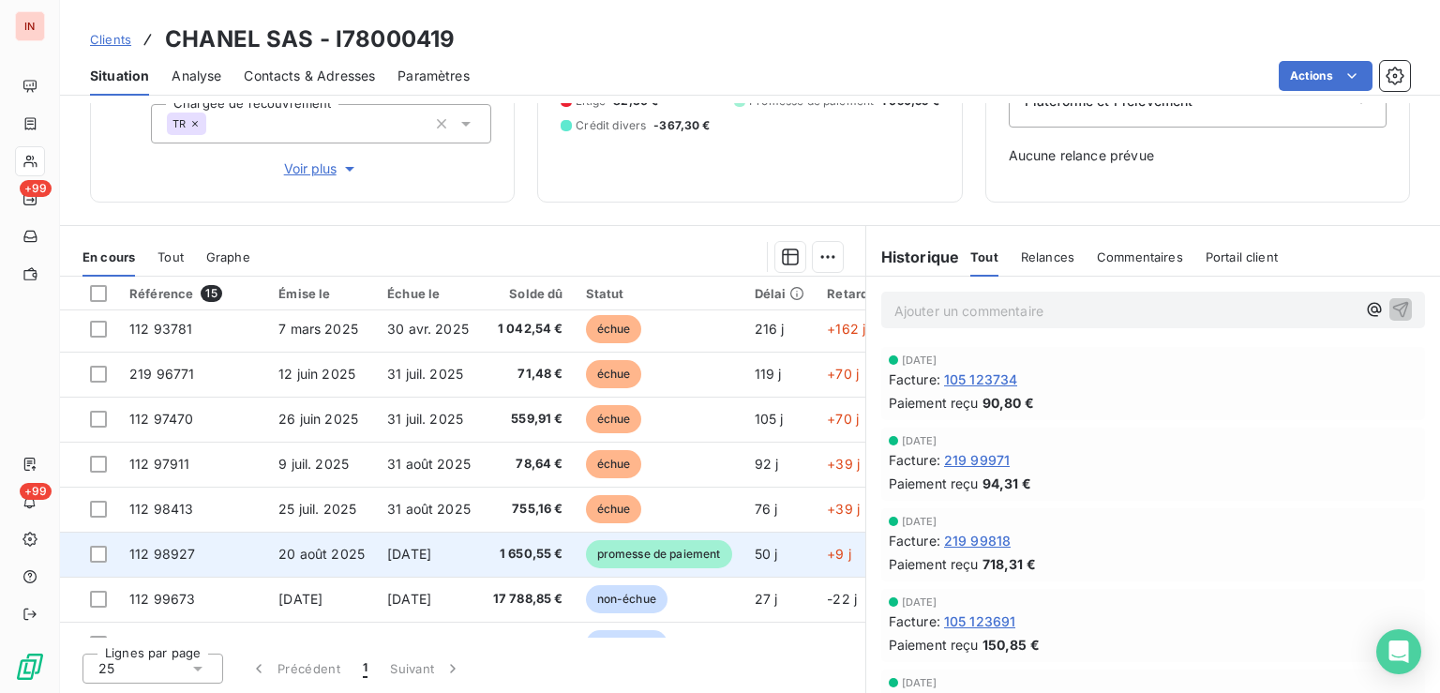
click at [629, 564] on span "promesse de paiement" at bounding box center [659, 554] width 146 height 28
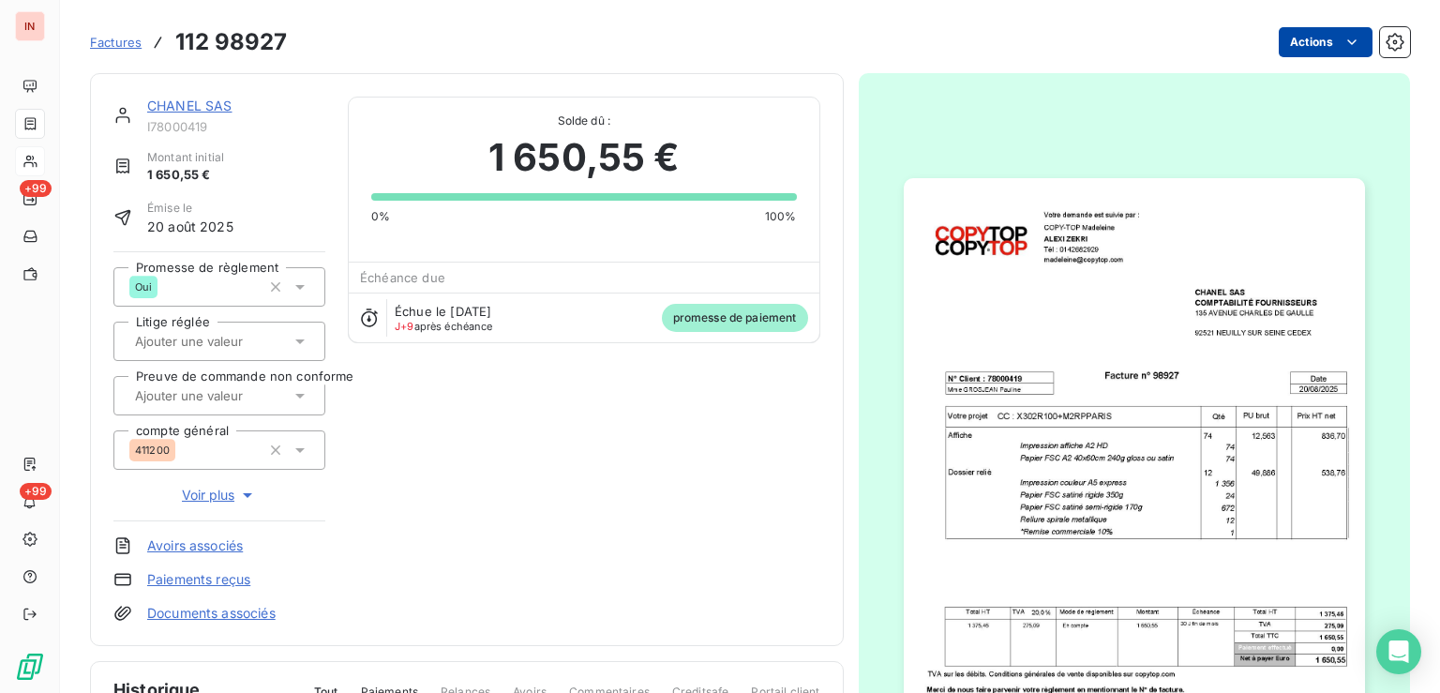
click at [1288, 41] on html "IN +99 +99 Factures 112 98927 Actions CHANEL SAS I78000419 Montant initial 1 65…" at bounding box center [720, 346] width 1440 height 693
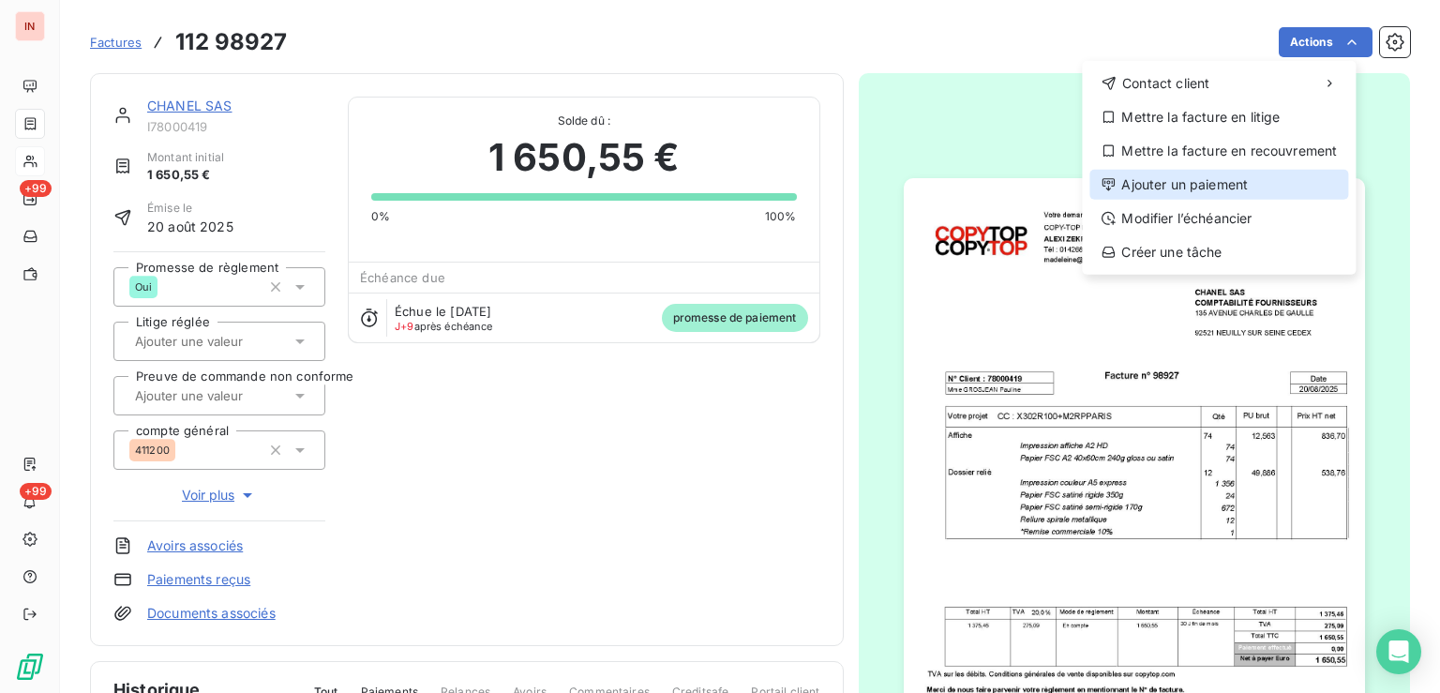
click at [1251, 186] on div "Ajouter un paiement" at bounding box center [1218, 185] width 259 height 30
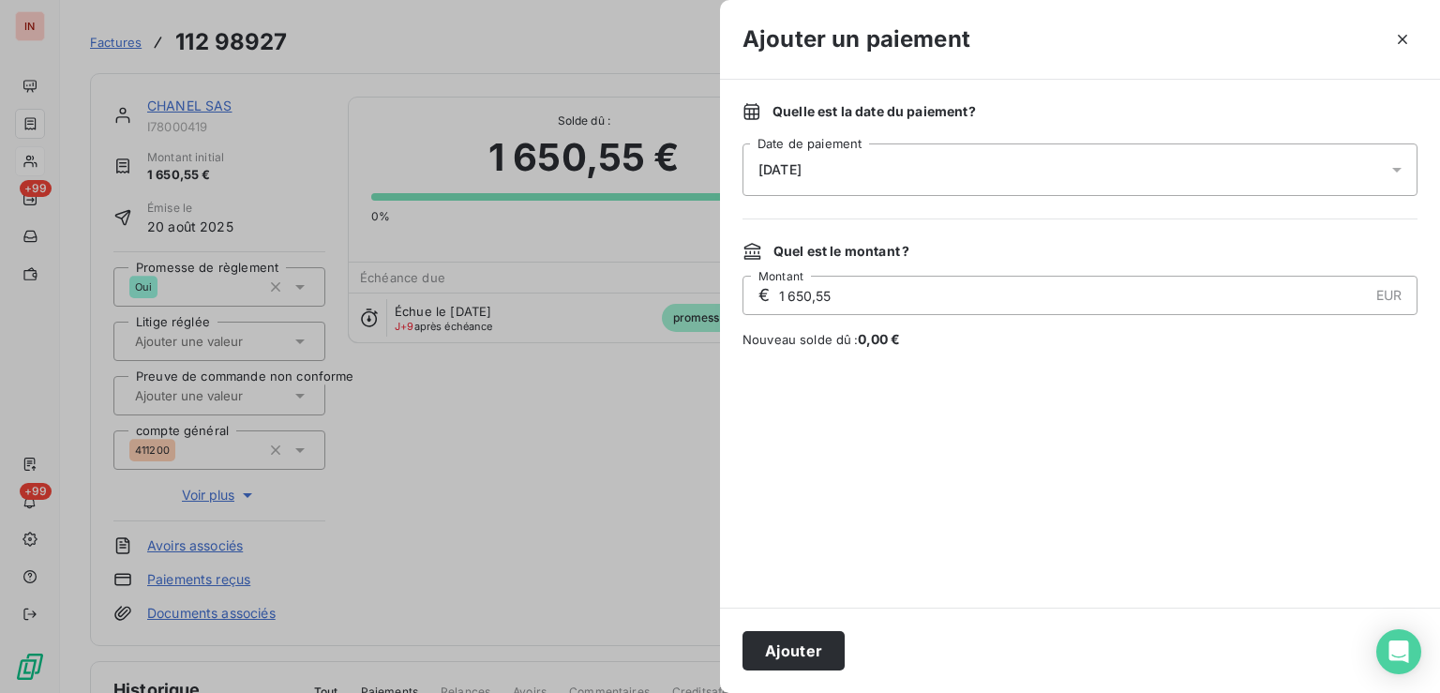
click at [1085, 159] on div "[DATE]" at bounding box center [1080, 169] width 675 height 53
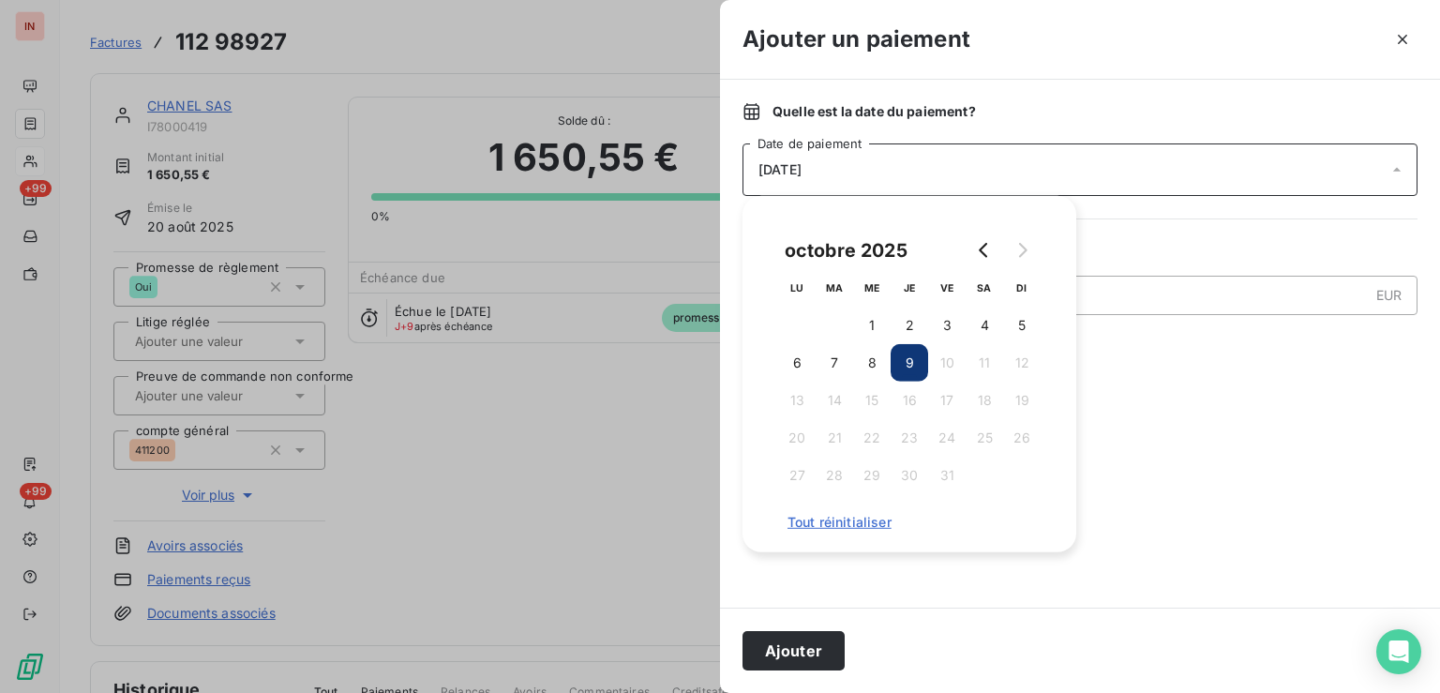
drag, startPoint x: 879, startPoint y: 354, endPoint x: 879, endPoint y: 450, distance: 95.6
click at [879, 364] on button "8" at bounding box center [872, 363] width 38 height 38
click at [826, 639] on button "Ajouter" at bounding box center [794, 650] width 102 height 39
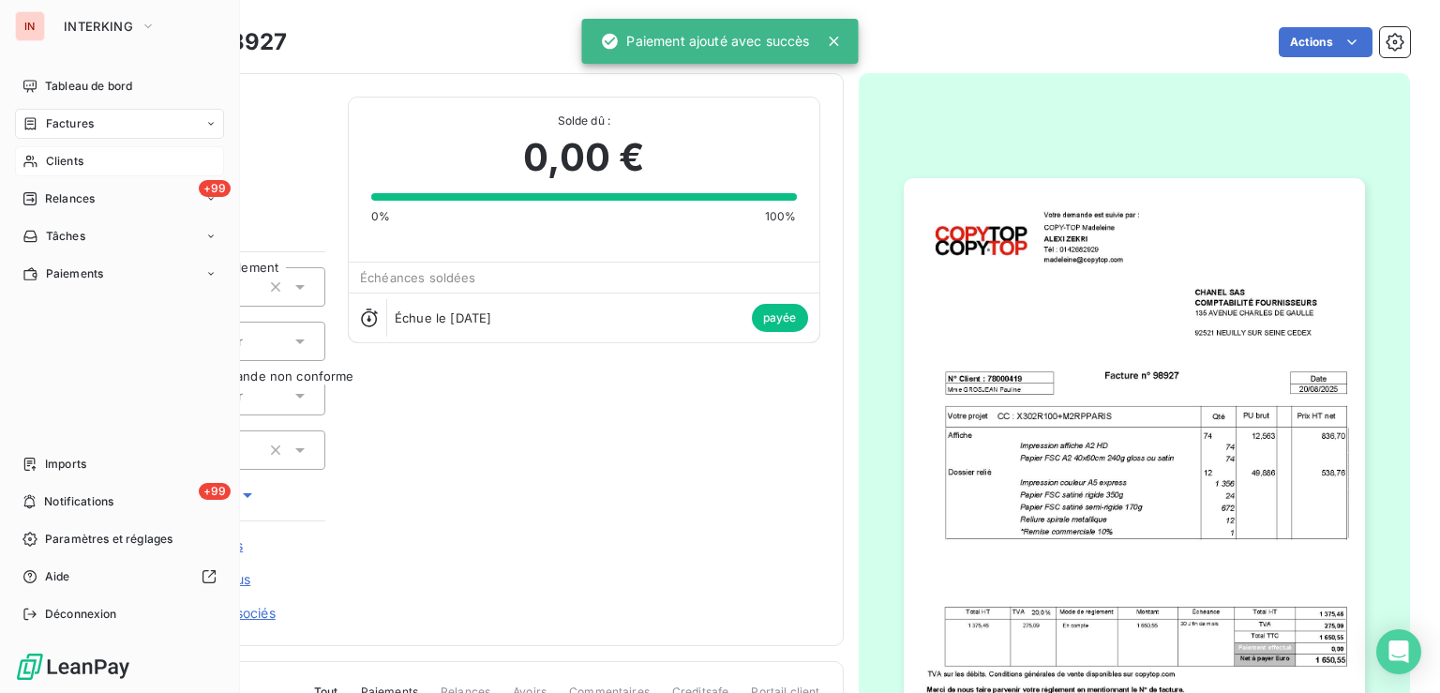
click at [32, 168] on icon at bounding box center [31, 161] width 16 height 15
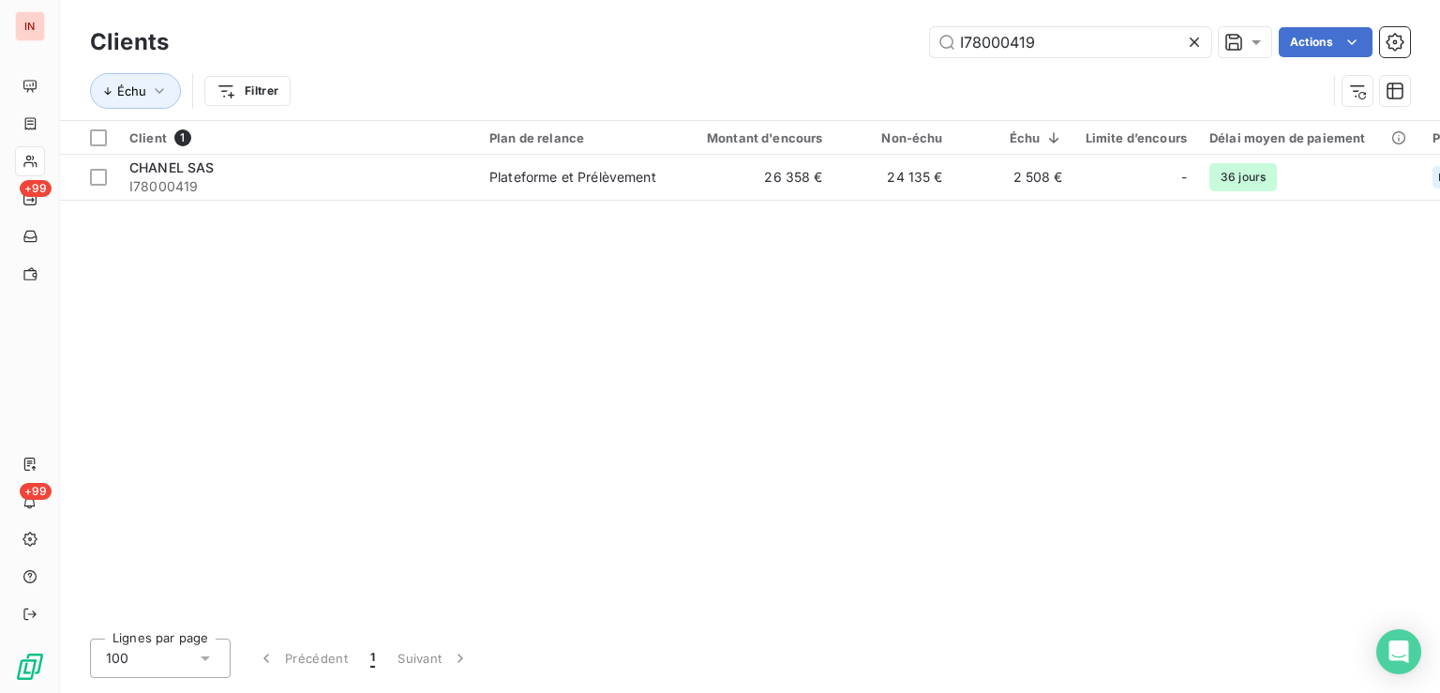
drag, startPoint x: 891, startPoint y: 41, endPoint x: 782, endPoint y: 41, distance: 108.8
click at [930, 41] on input "I78000419" at bounding box center [1070, 42] width 281 height 30
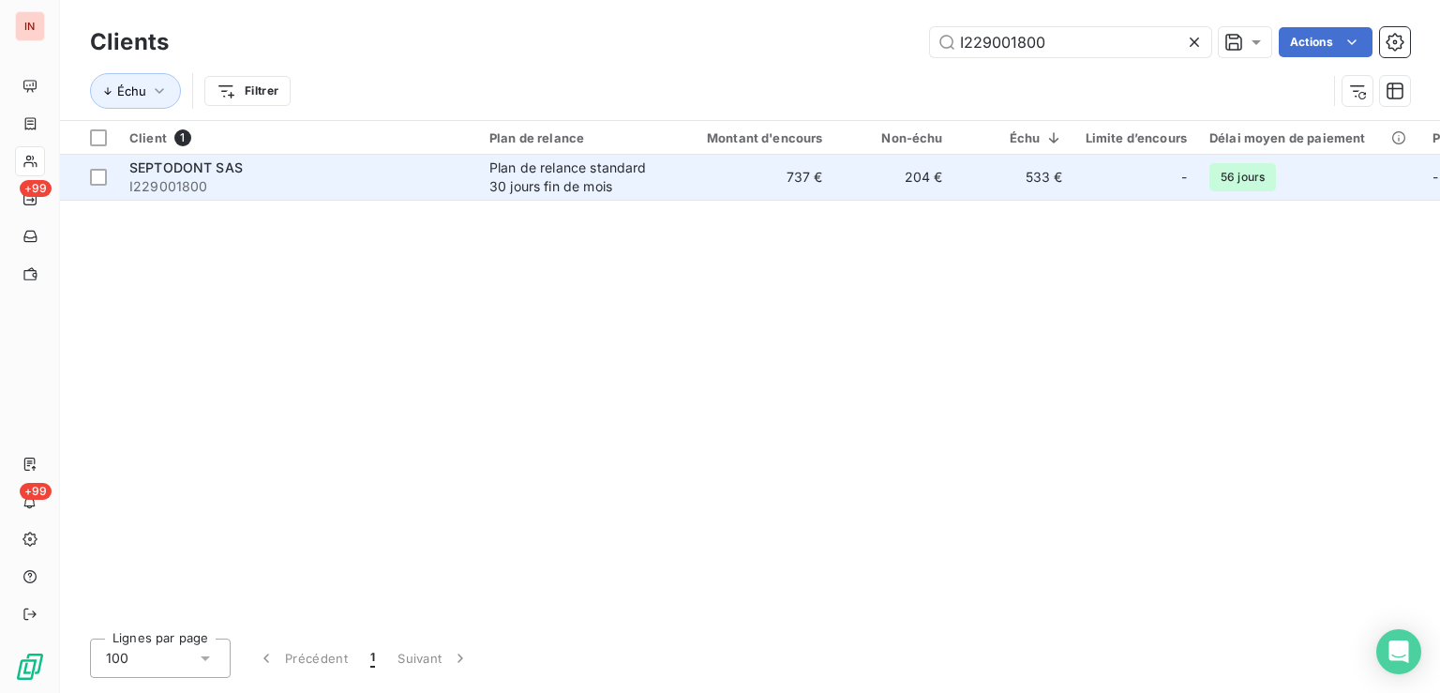
type input "I229001800"
click at [598, 190] on div "Plan de relance standard 30 jours fin de mois" at bounding box center [575, 177] width 173 height 38
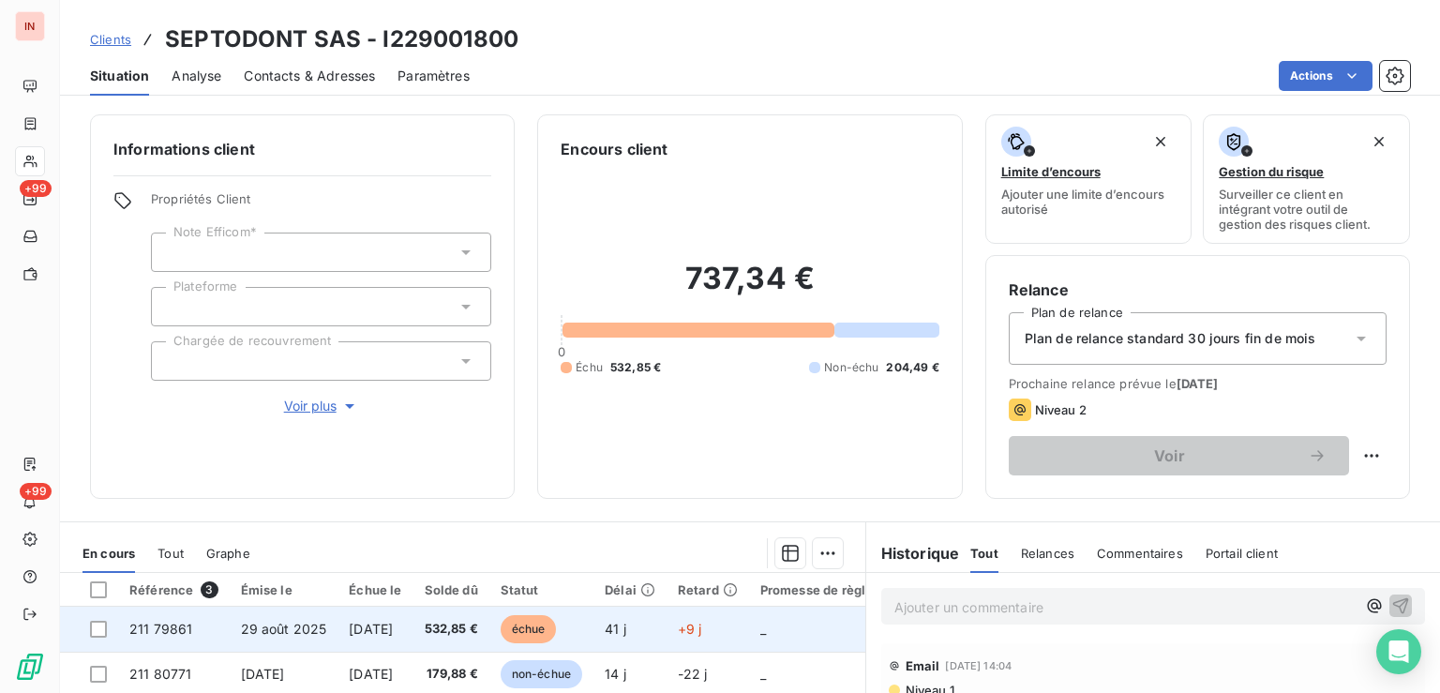
drag, startPoint x: 590, startPoint y: 619, endPoint x: 602, endPoint y: 617, distance: 12.3
click at [557, 620] on span "échue" at bounding box center [529, 629] width 56 height 28
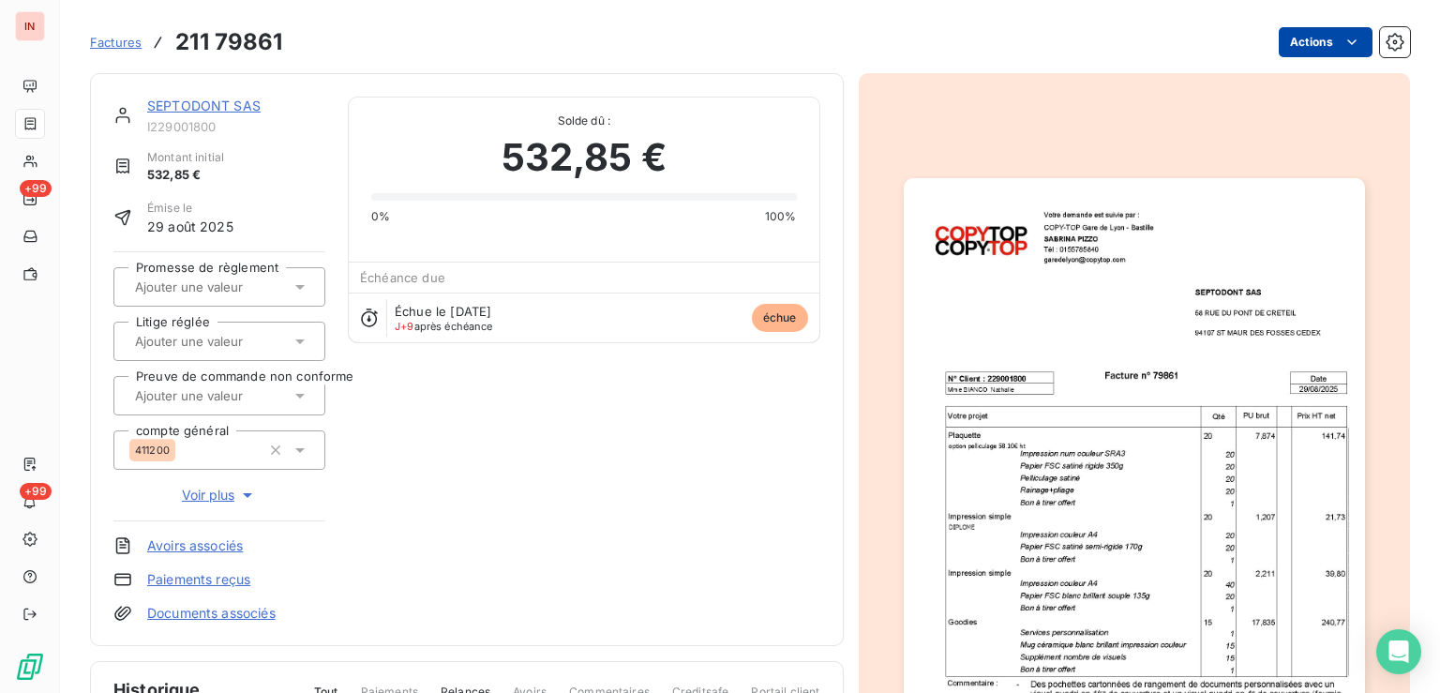
click at [1294, 43] on html "IN +99 +99 Factures 211 79861 Actions SEPTODONT SAS I229001800 Montant initial …" at bounding box center [720, 346] width 1440 height 693
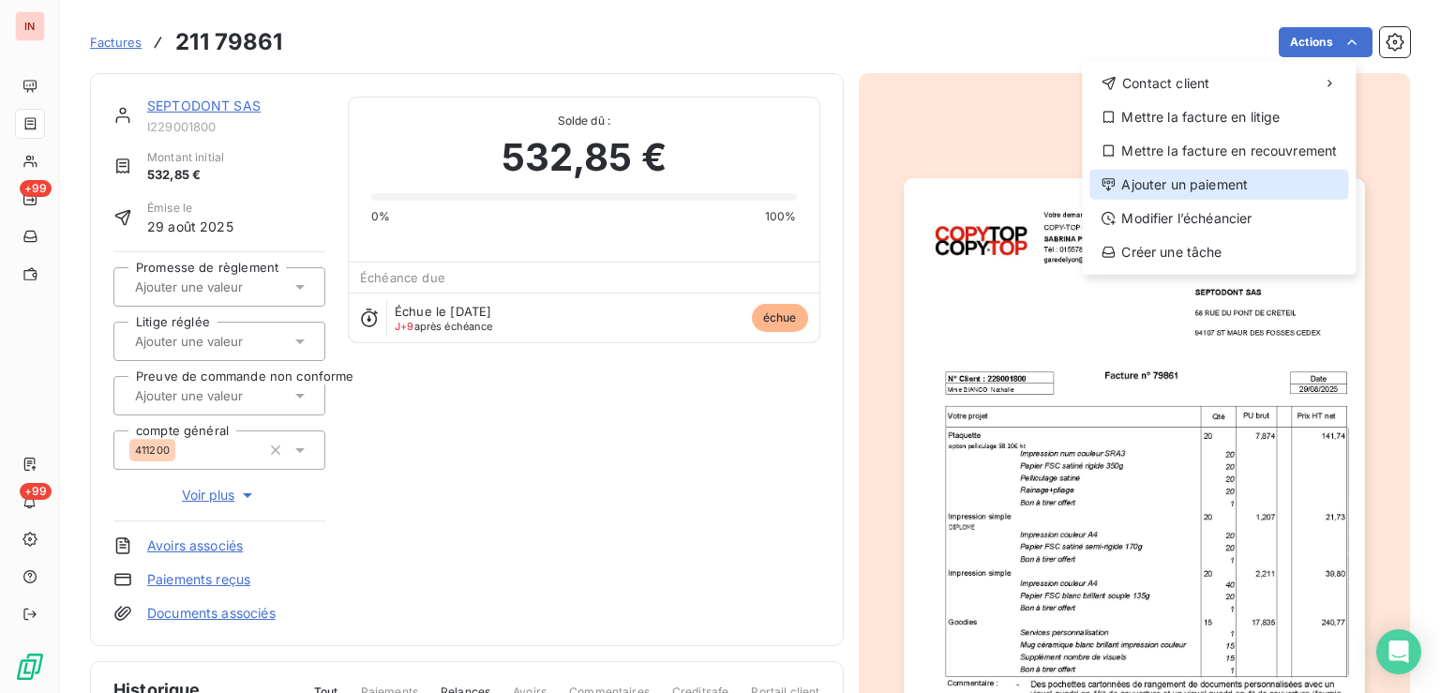
click at [1220, 186] on div "Ajouter un paiement" at bounding box center [1218, 185] width 259 height 30
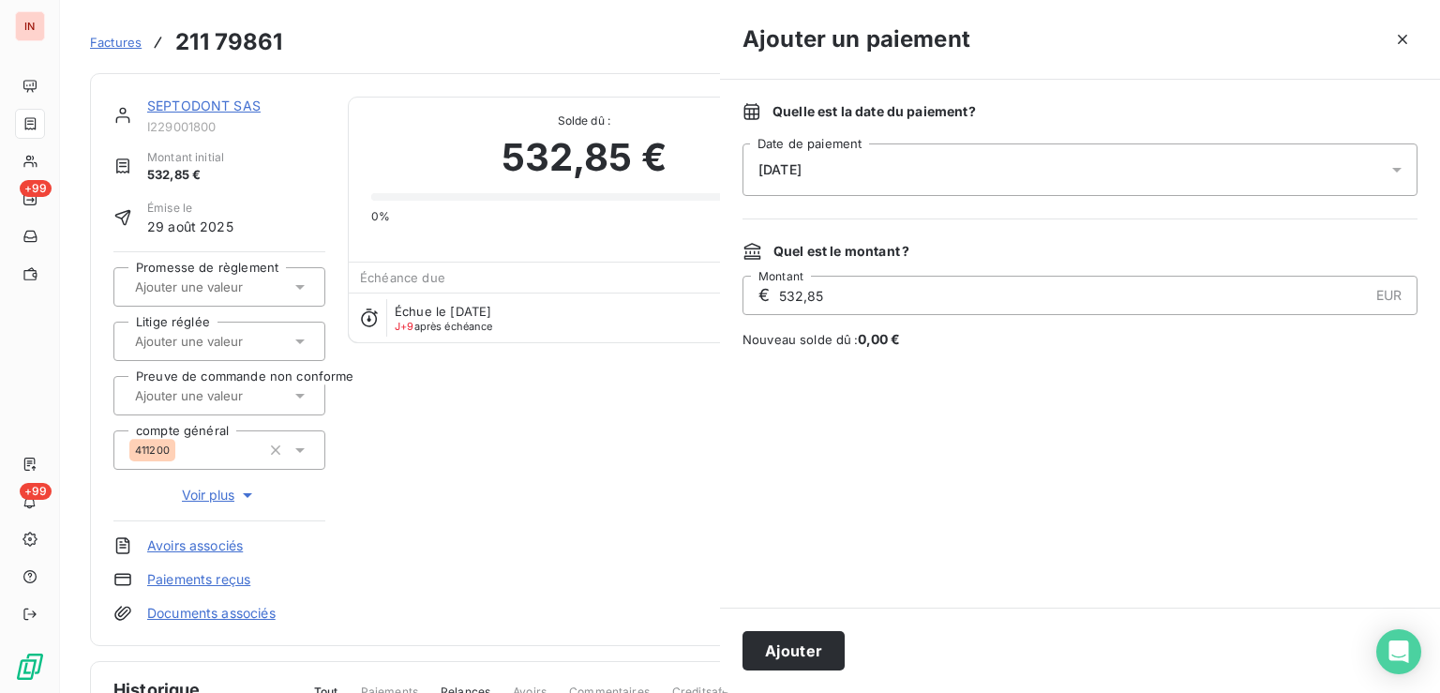
click at [1047, 168] on div "[DATE]" at bounding box center [1080, 169] width 675 height 53
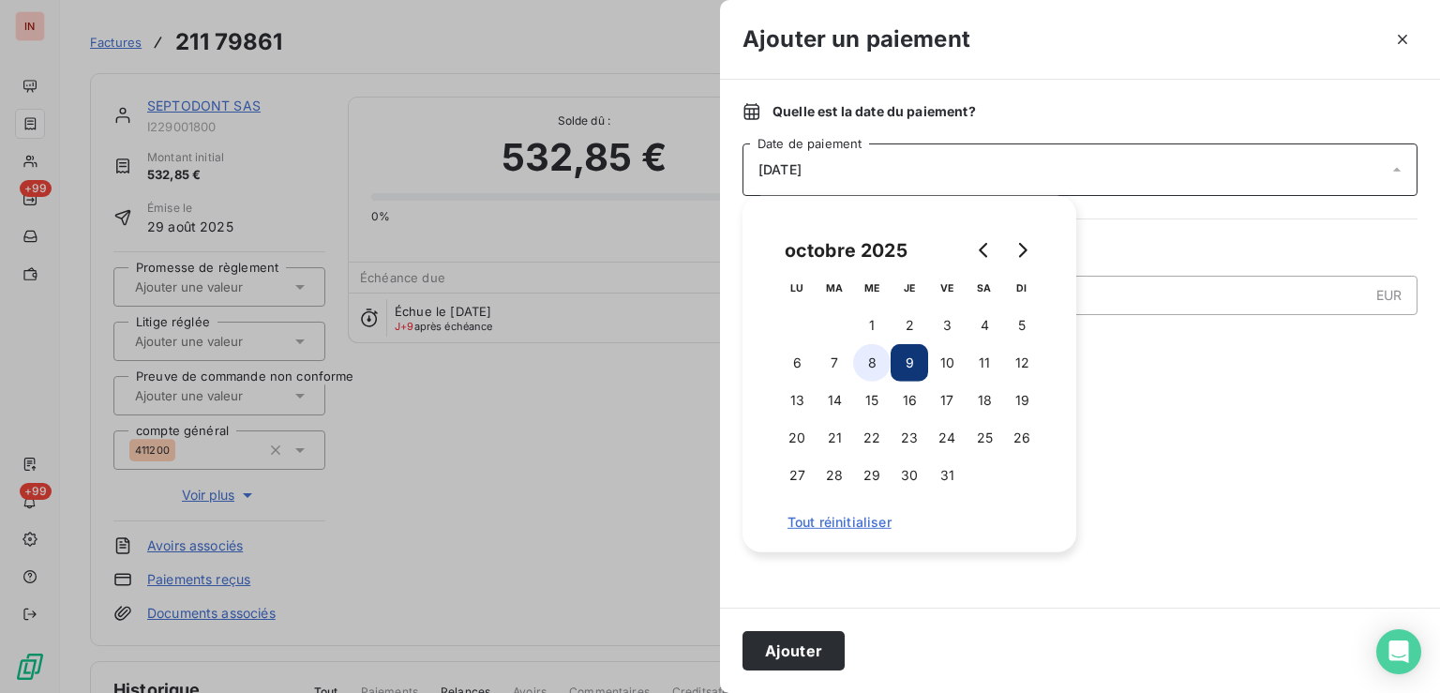
click at [879, 367] on button "8" at bounding box center [872, 363] width 38 height 38
drag, startPoint x: 780, startPoint y: 660, endPoint x: 829, endPoint y: 612, distance: 68.3
click at [793, 653] on button "Ajouter" at bounding box center [794, 650] width 102 height 39
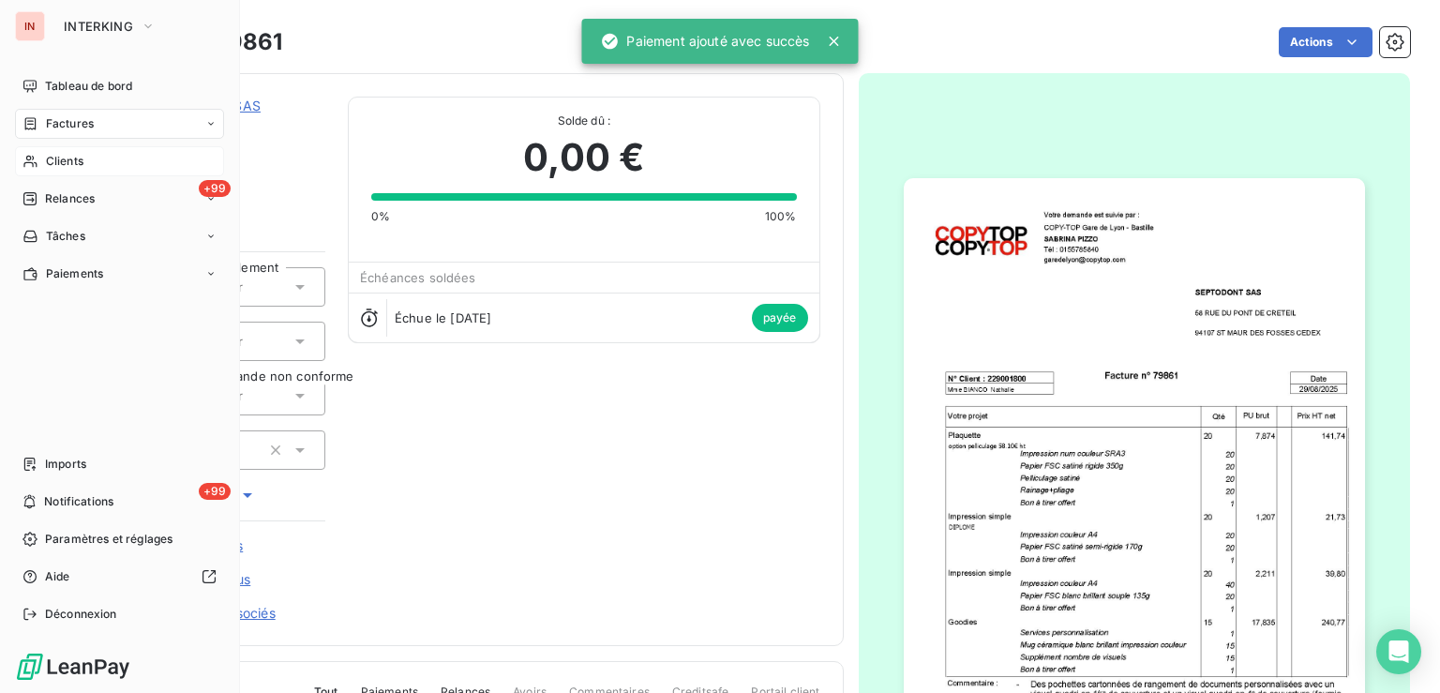
click at [42, 167] on div "Clients" at bounding box center [119, 161] width 209 height 30
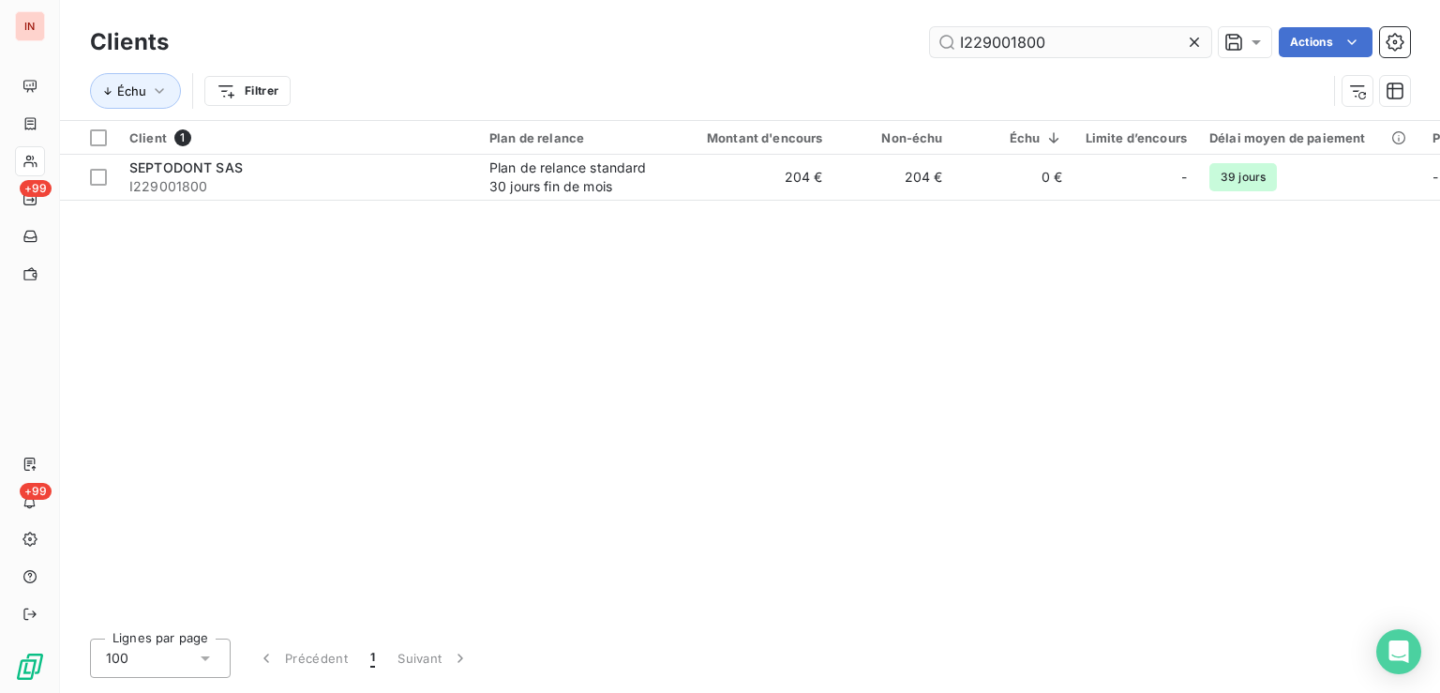
drag, startPoint x: 1066, startPoint y: 51, endPoint x: 764, endPoint y: 32, distance: 302.5
click at [930, 32] on input "I229001800" at bounding box center [1070, 42] width 281 height 30
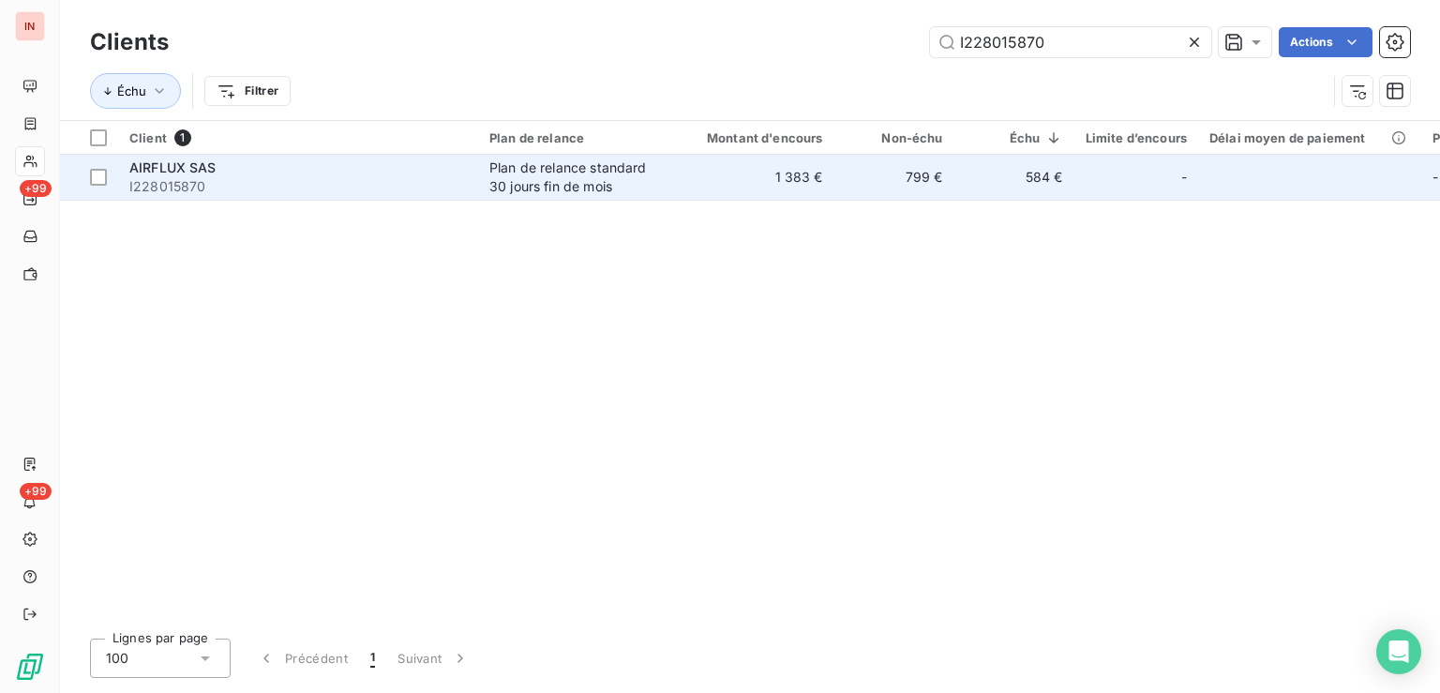
type input "I228015870"
click at [682, 175] on td "1 383 €" at bounding box center [753, 177] width 161 height 45
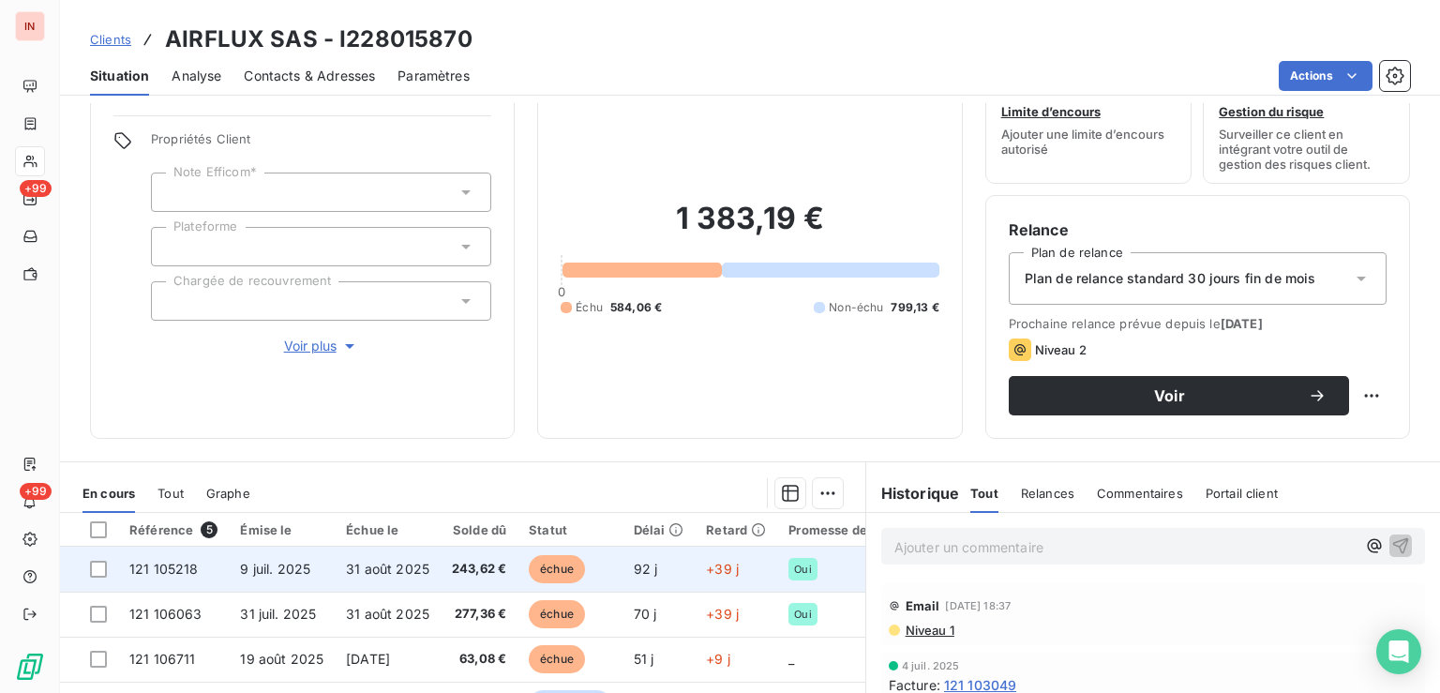
scroll to position [94, 0]
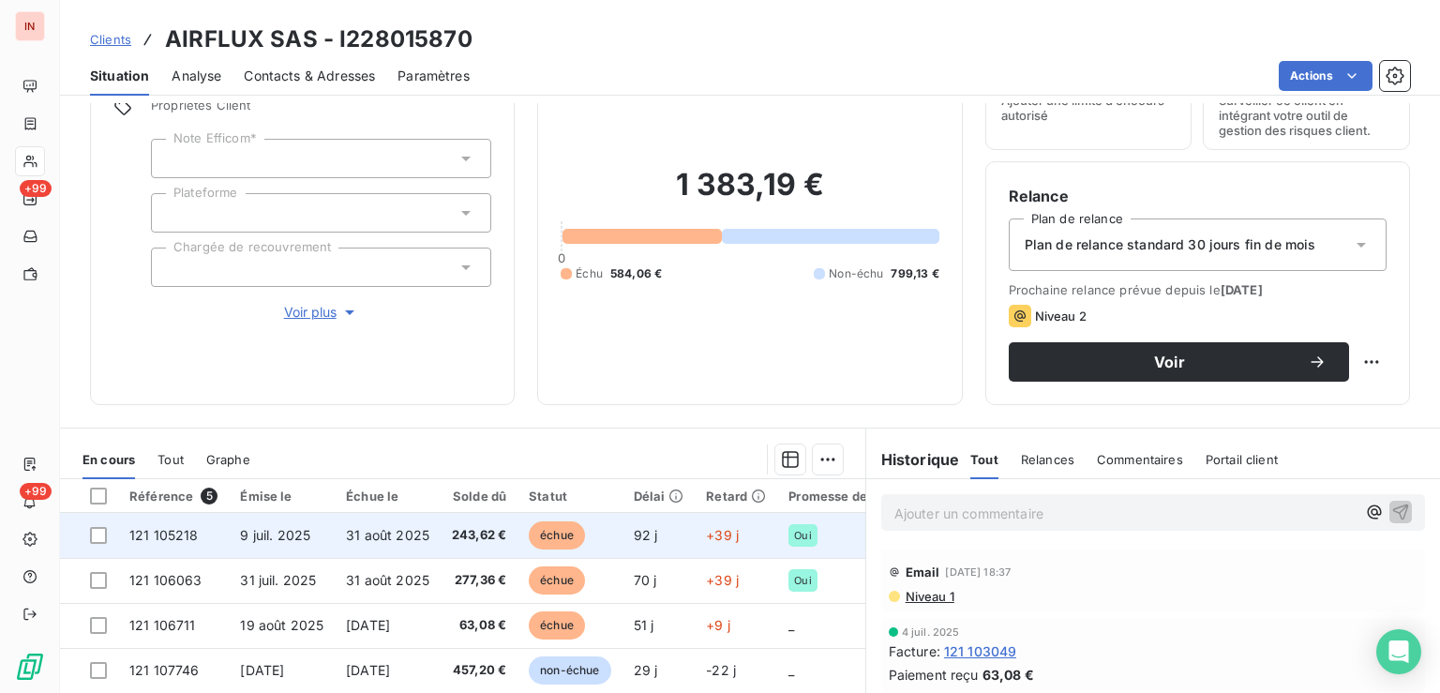
click at [761, 526] on td "+39 j" at bounding box center [736, 535] width 83 height 45
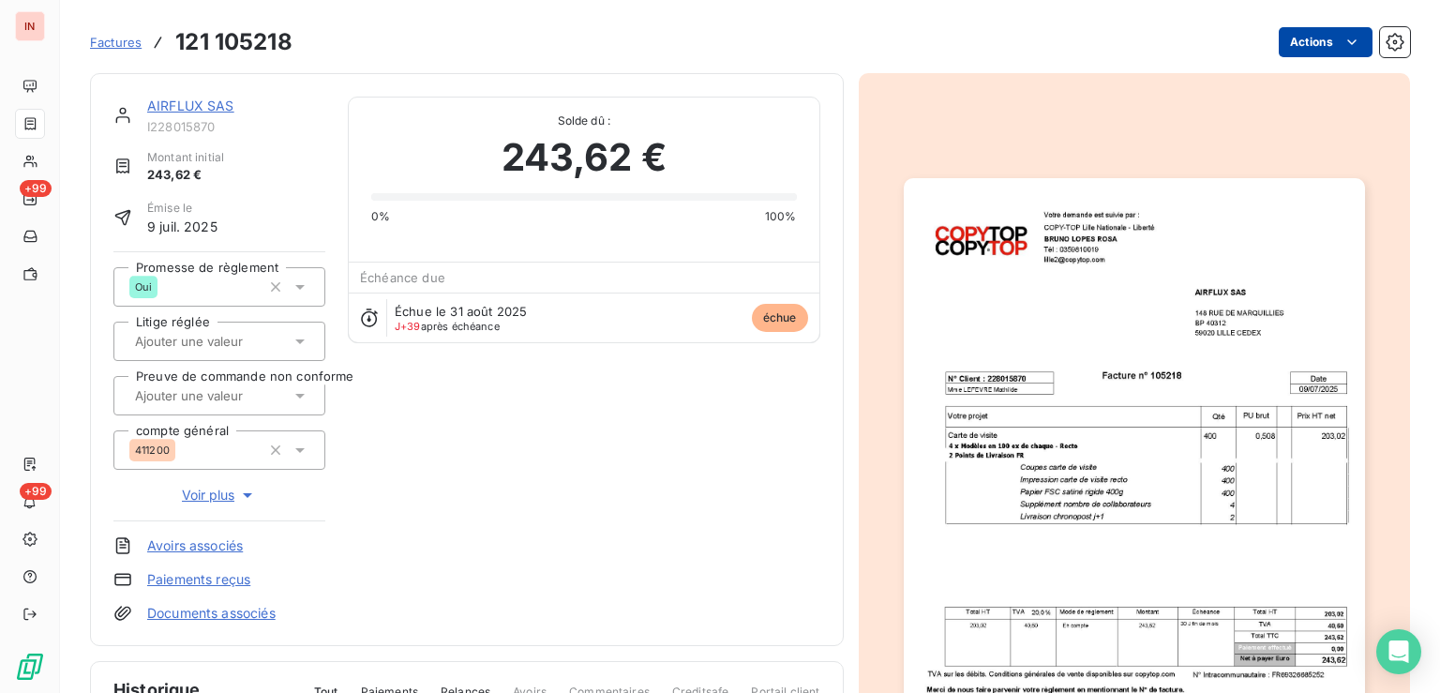
click at [1324, 46] on html "IN +99 +99 Factures 121 105218 Actions AIRFLUX SAS I228015870 Montant initial 2…" at bounding box center [720, 346] width 1440 height 693
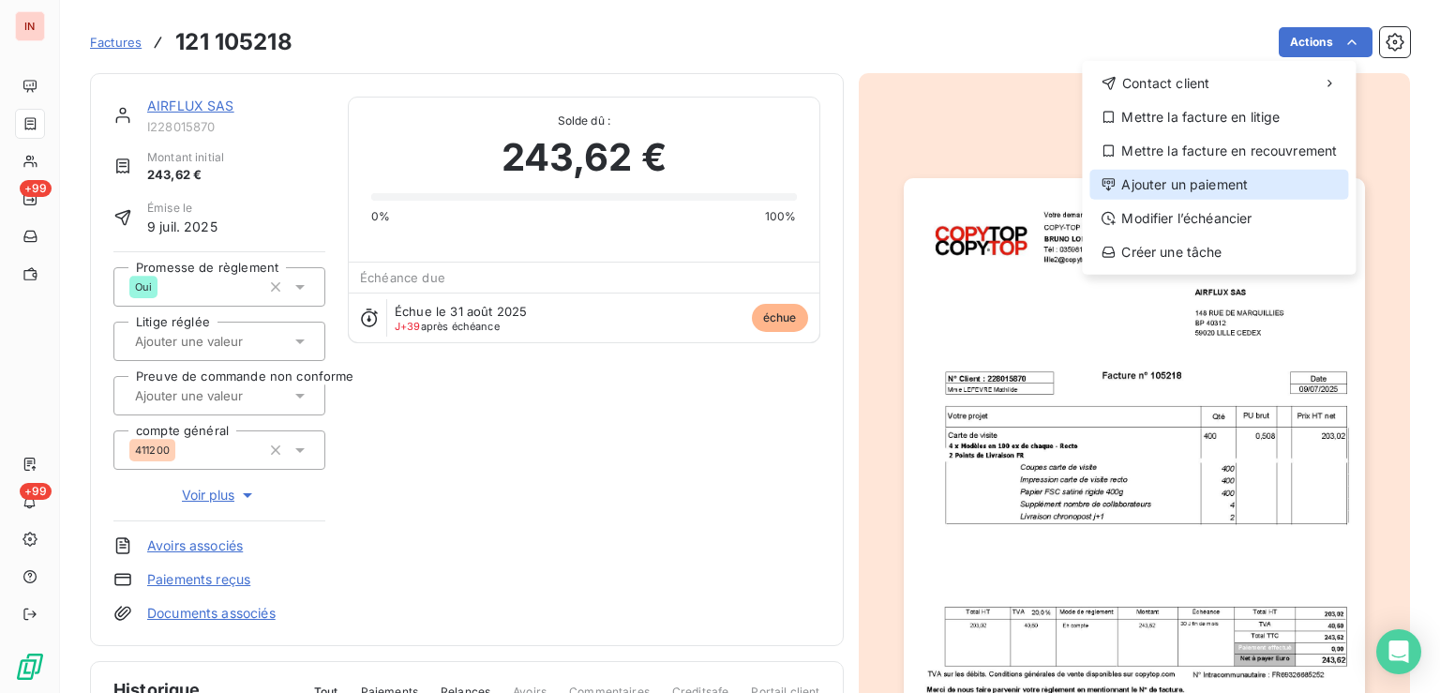
click at [1204, 189] on div "Ajouter un paiement" at bounding box center [1218, 185] width 259 height 30
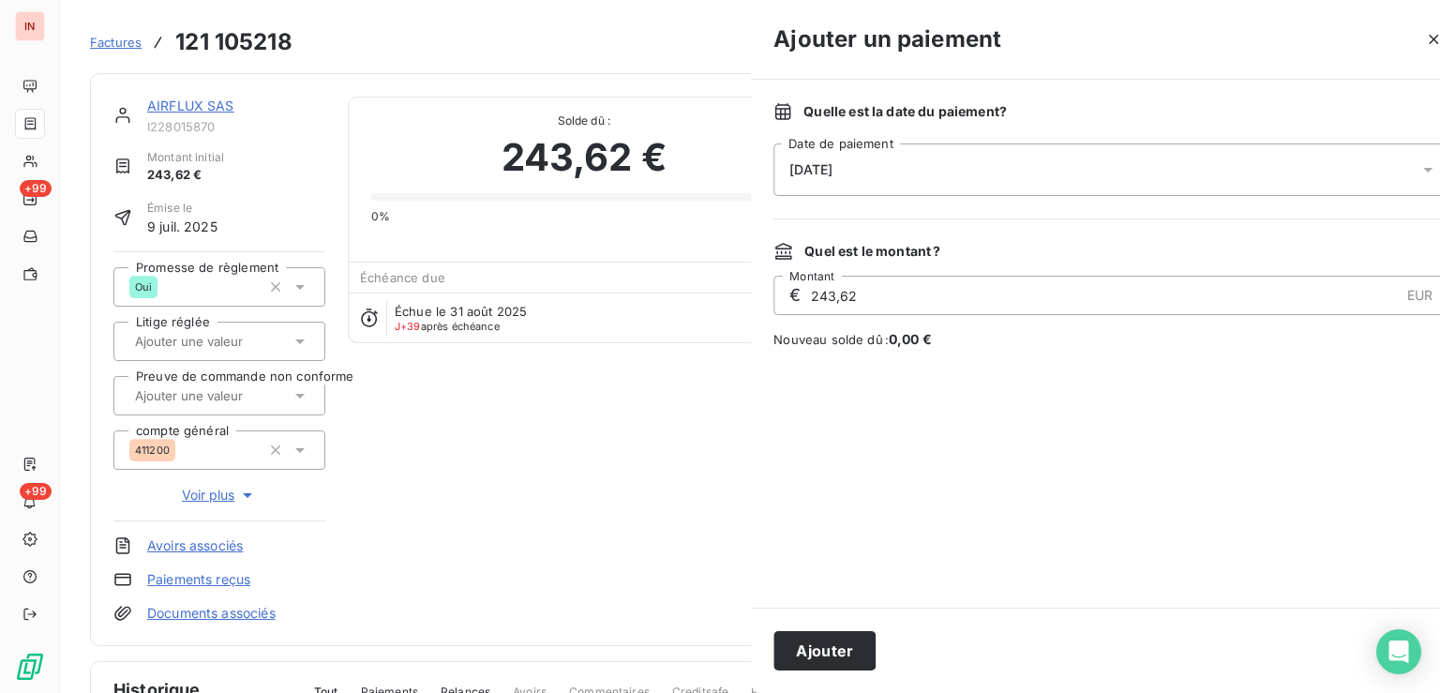
click at [1031, 182] on div "[DATE]" at bounding box center [1111, 169] width 675 height 53
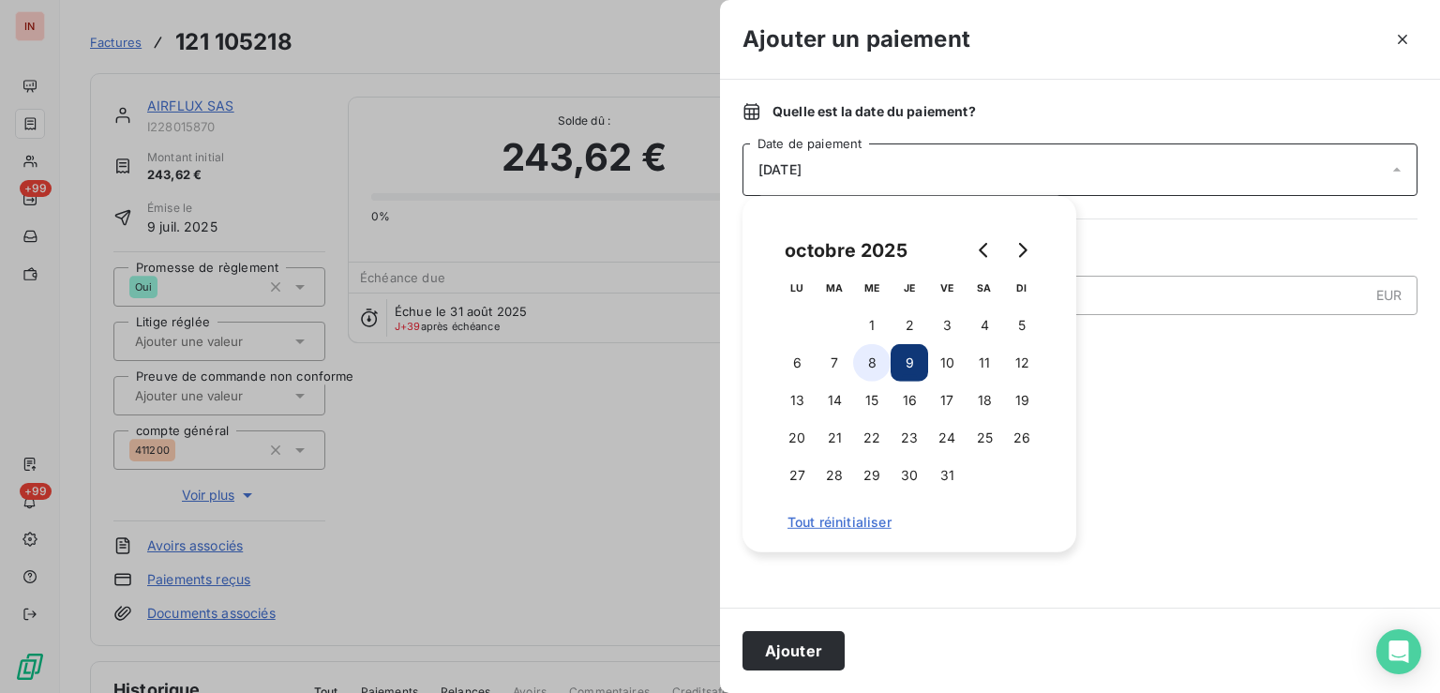
click at [878, 378] on button "8" at bounding box center [872, 363] width 38 height 38
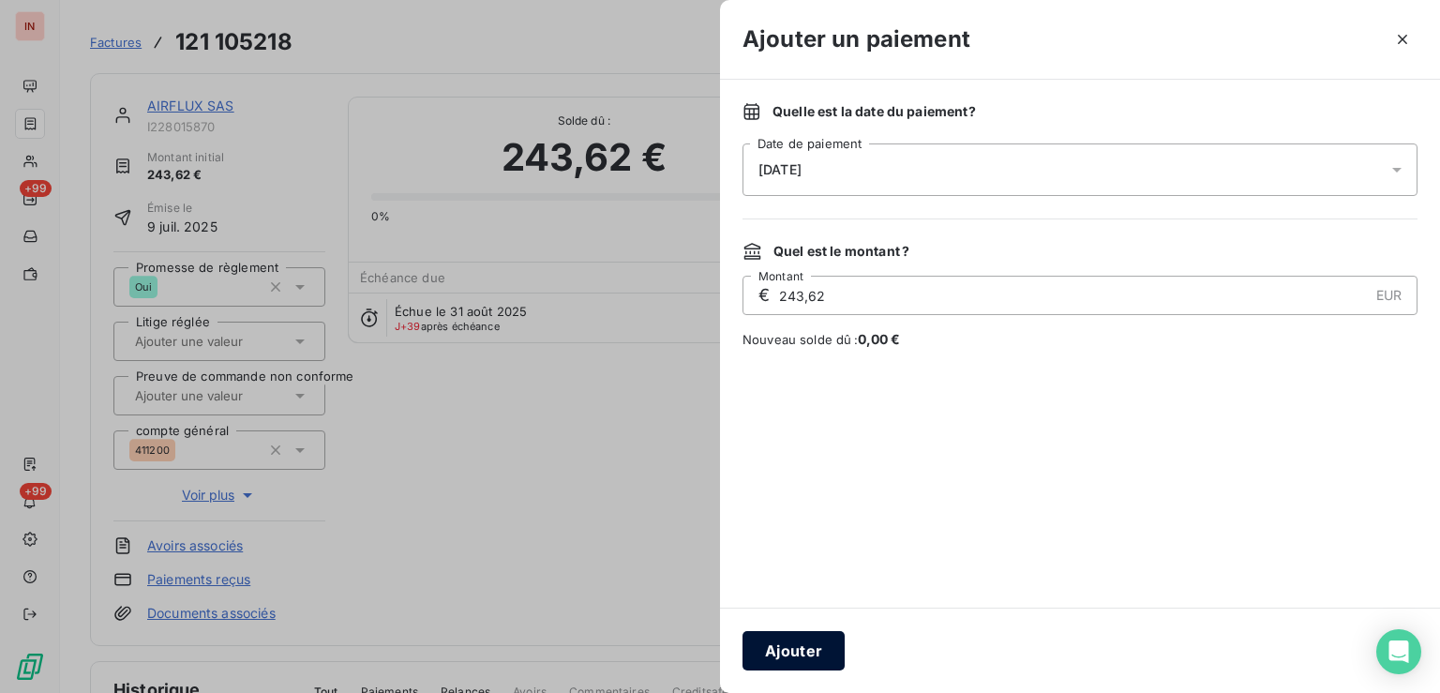
click at [799, 643] on button "Ajouter" at bounding box center [794, 650] width 102 height 39
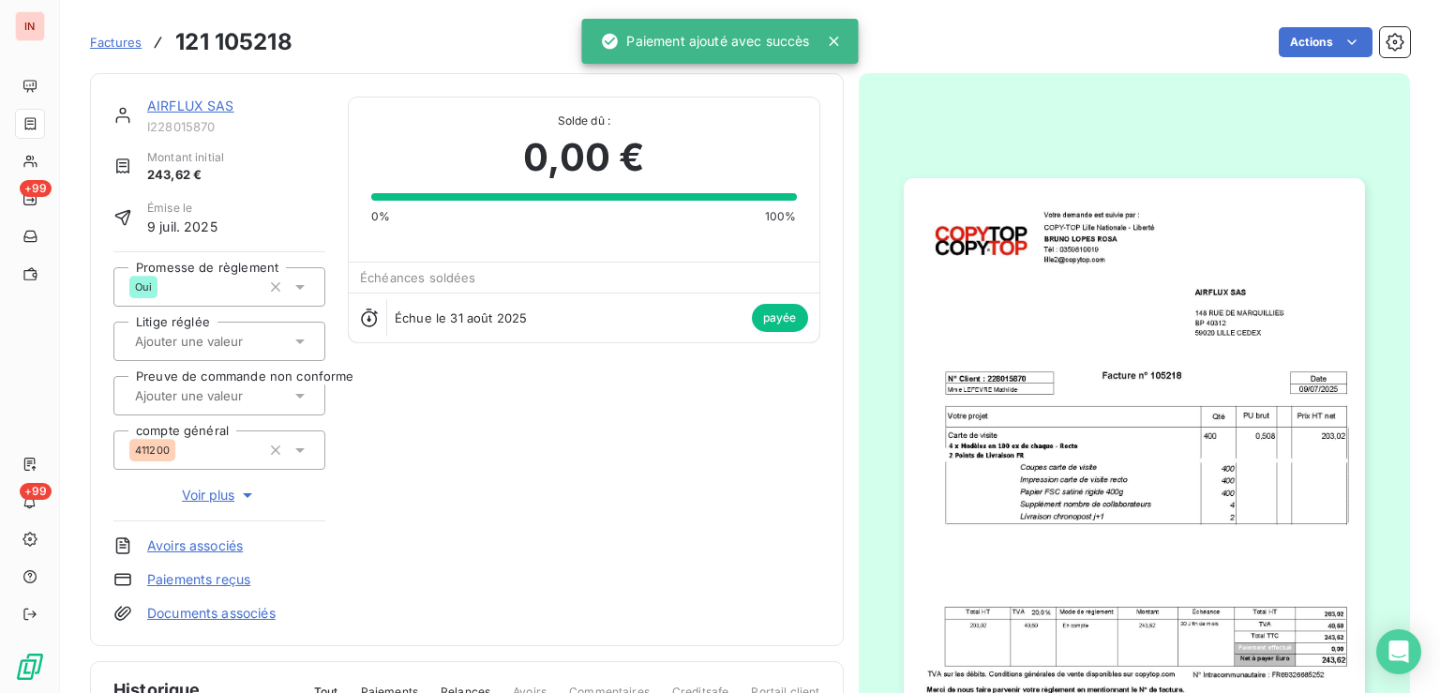
drag, startPoint x: 172, startPoint y: 110, endPoint x: 185, endPoint y: 118, distance: 15.6
click at [172, 113] on link "AIRFLUX SAS" at bounding box center [190, 106] width 87 height 16
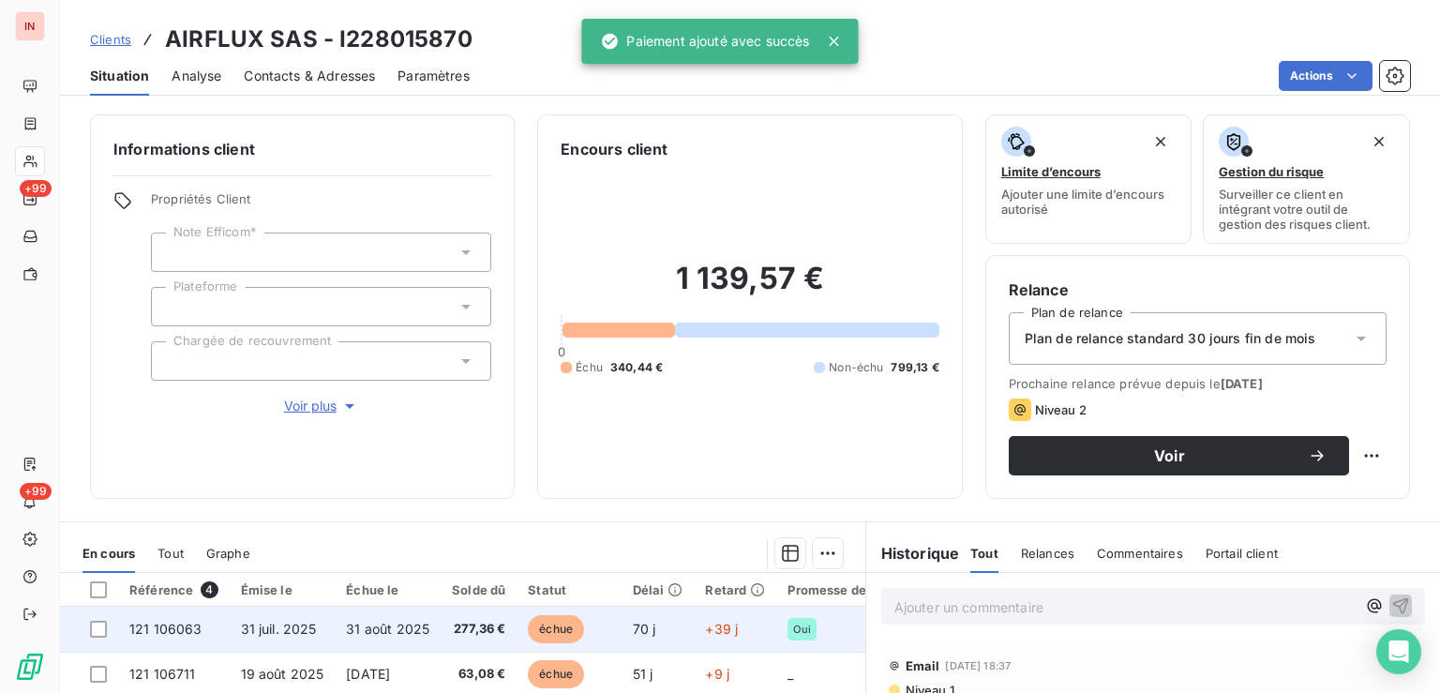
click at [638, 631] on td "70 j" at bounding box center [658, 629] width 73 height 45
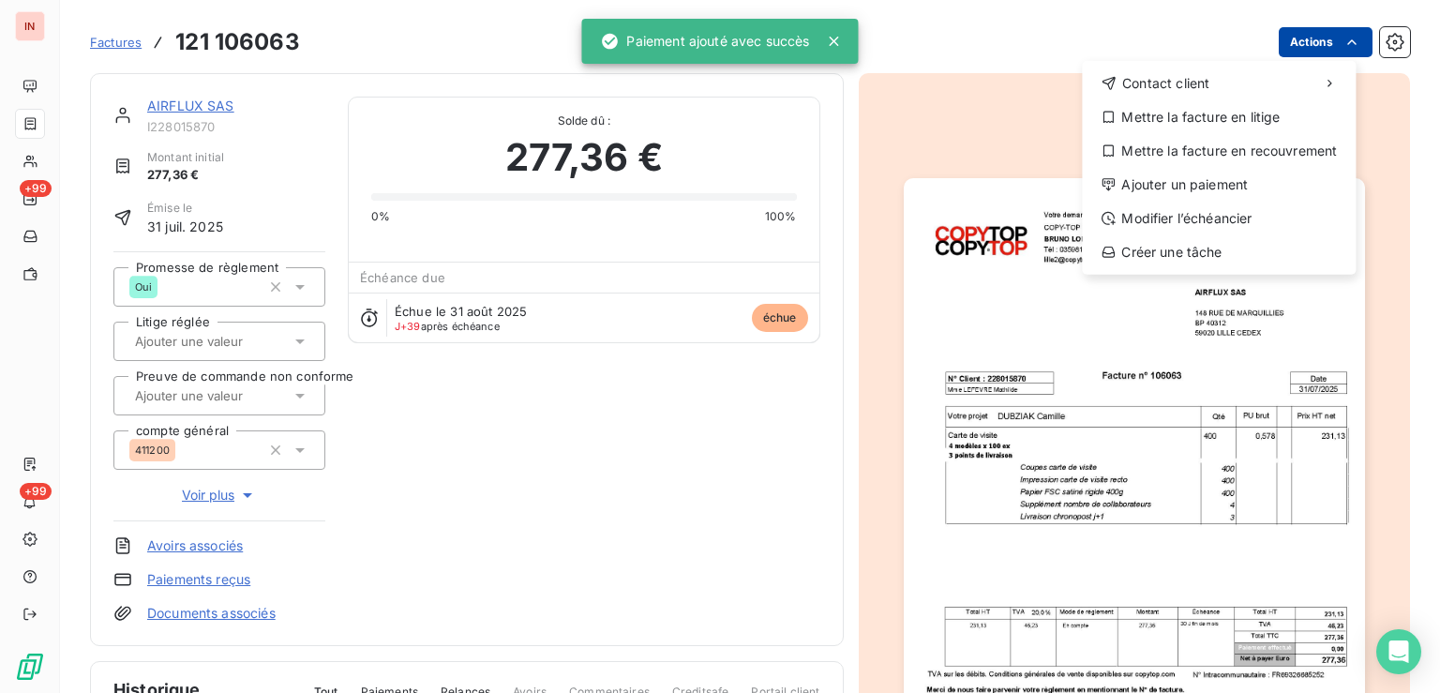
click at [1317, 44] on html "IN +99 +99 Factures [PHONE_NUMBER] Actions Contact client Mettre la facture en …" at bounding box center [720, 346] width 1440 height 693
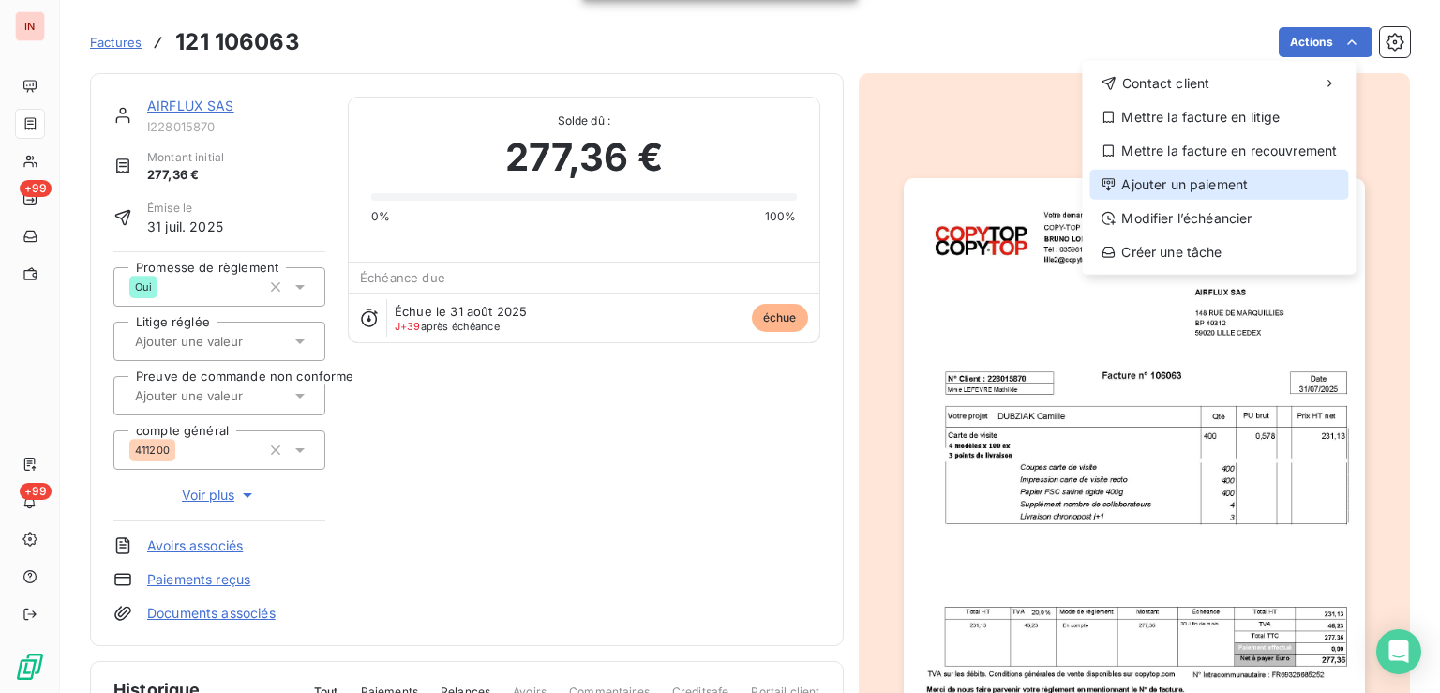
click at [1214, 182] on div "Ajouter un paiement" at bounding box center [1218, 185] width 259 height 30
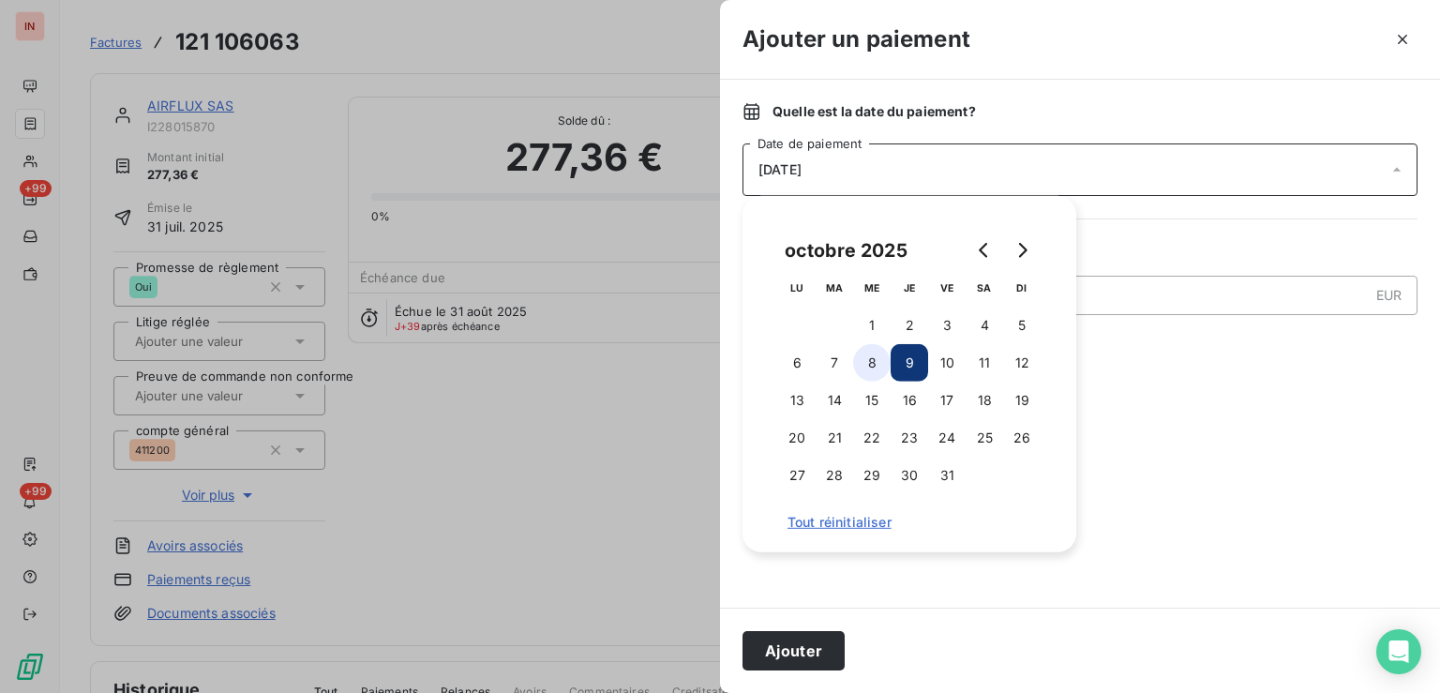
click at [885, 362] on button "8" at bounding box center [872, 363] width 38 height 38
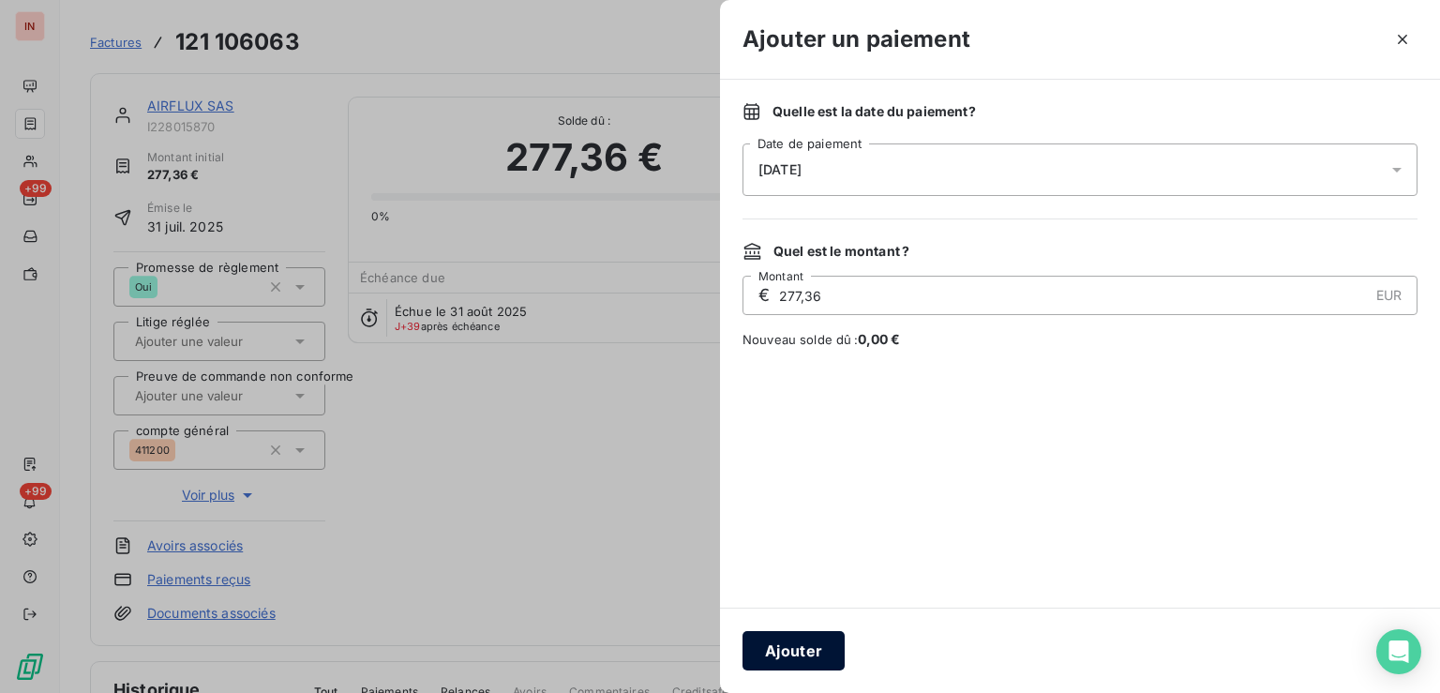
click at [826, 649] on button "Ajouter" at bounding box center [794, 650] width 102 height 39
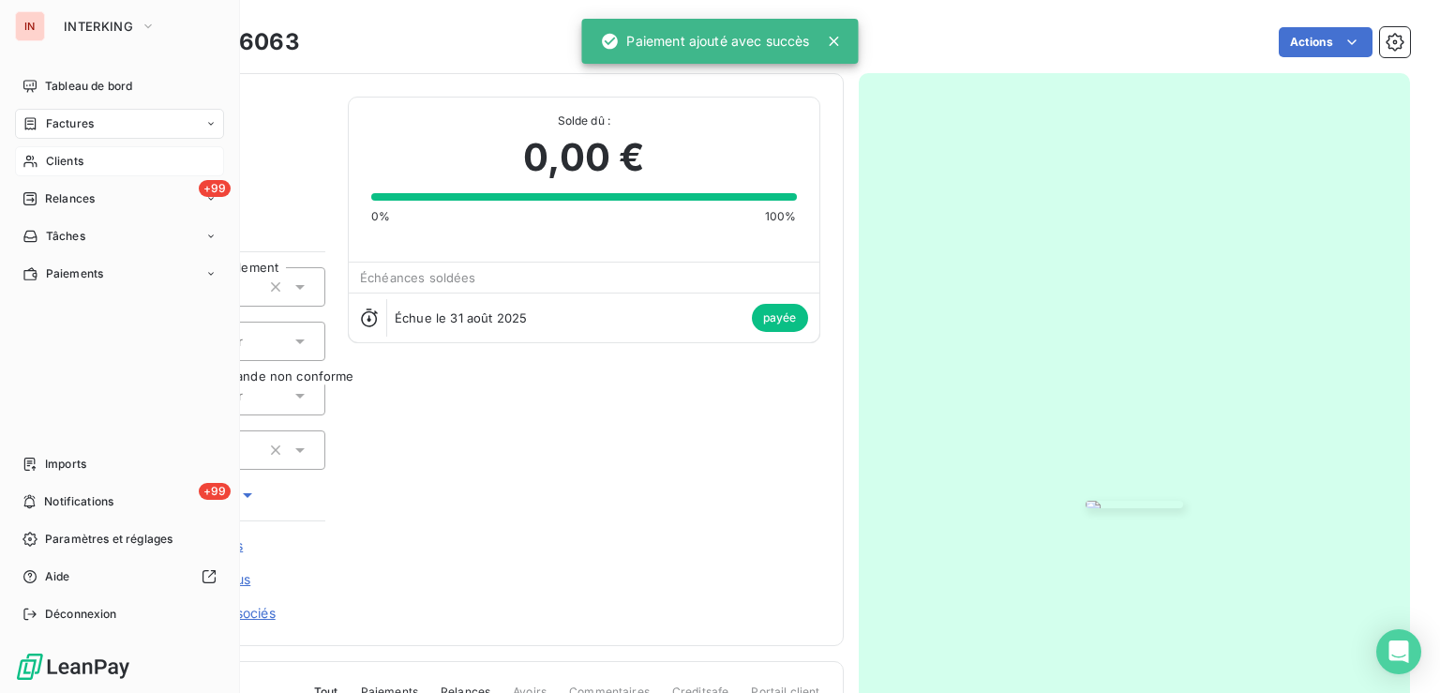
drag, startPoint x: 44, startPoint y: 163, endPoint x: 651, endPoint y: 120, distance: 608.1
click at [44, 163] on div "Clients" at bounding box center [119, 161] width 209 height 30
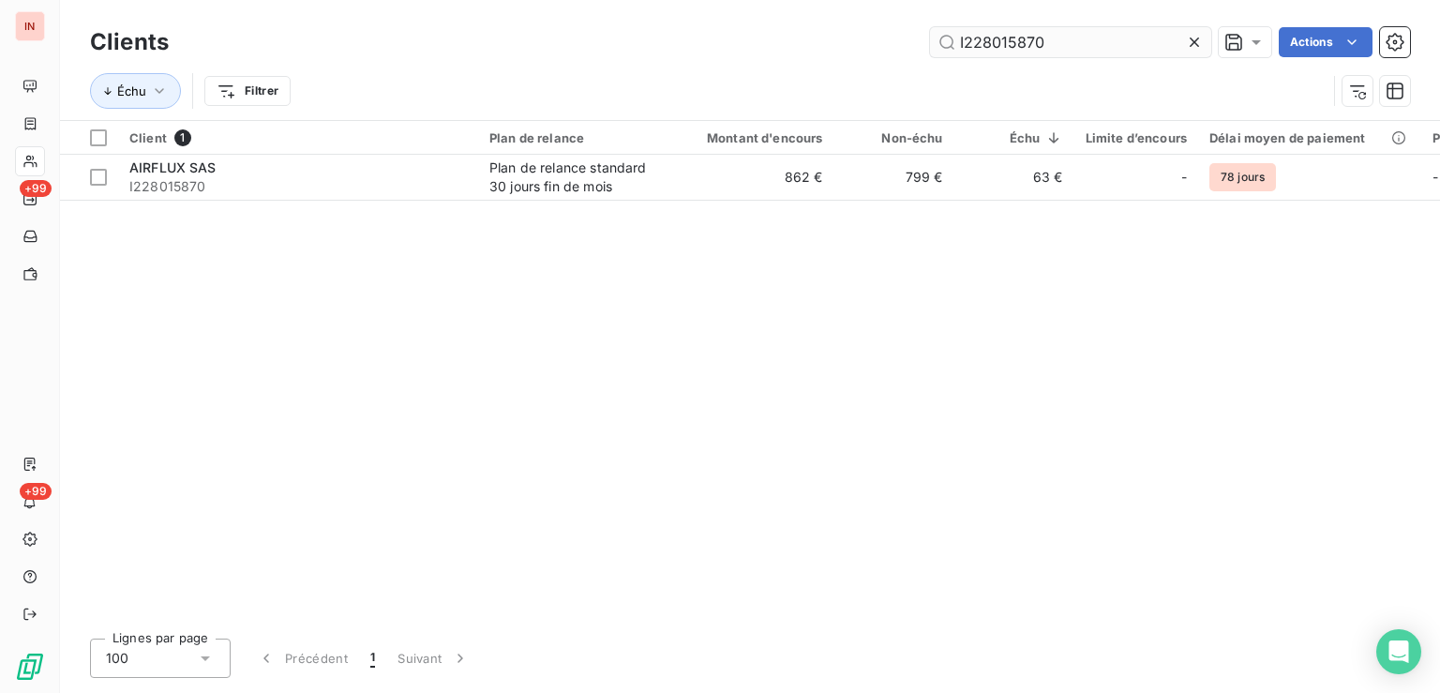
drag, startPoint x: 1071, startPoint y: 47, endPoint x: 843, endPoint y: 47, distance: 227.8
click at [930, 47] on input "I228015870" at bounding box center [1070, 42] width 281 height 30
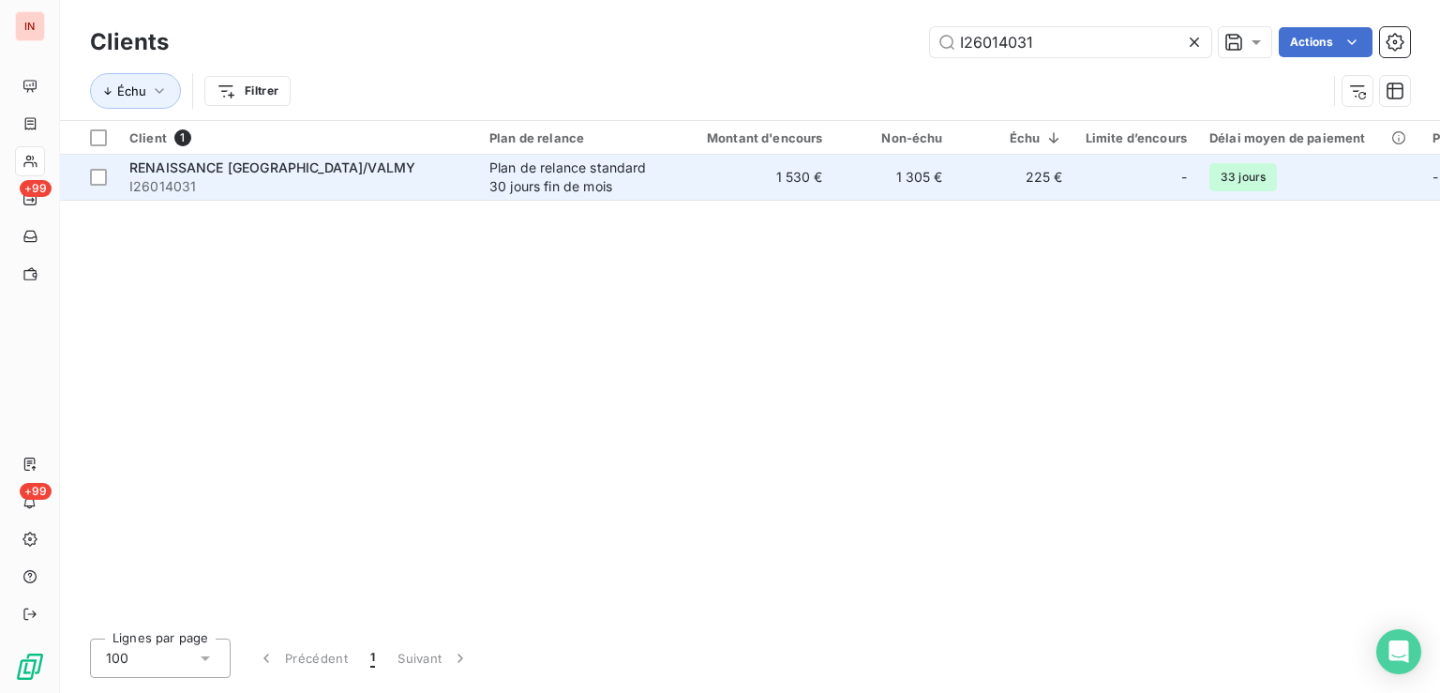
type input "I26014031"
click at [819, 192] on td "1 530 €" at bounding box center [753, 177] width 161 height 45
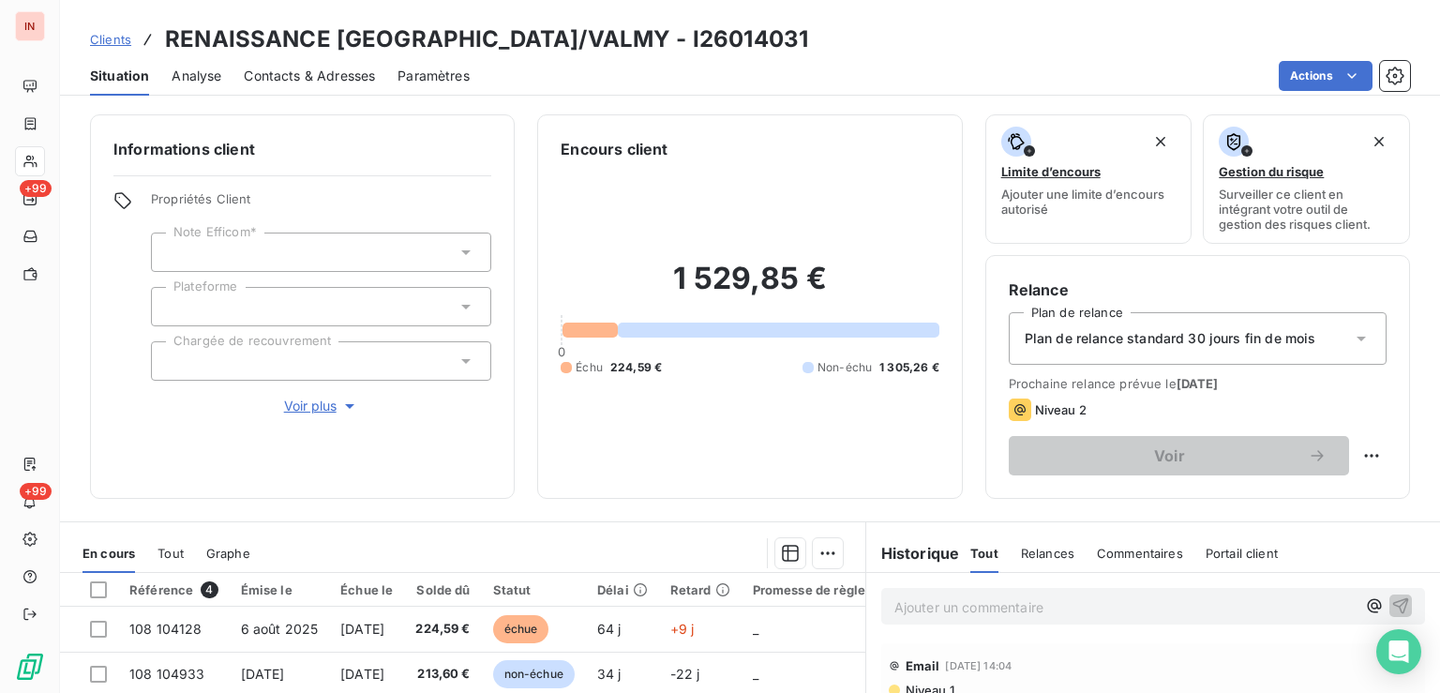
scroll to position [94, 0]
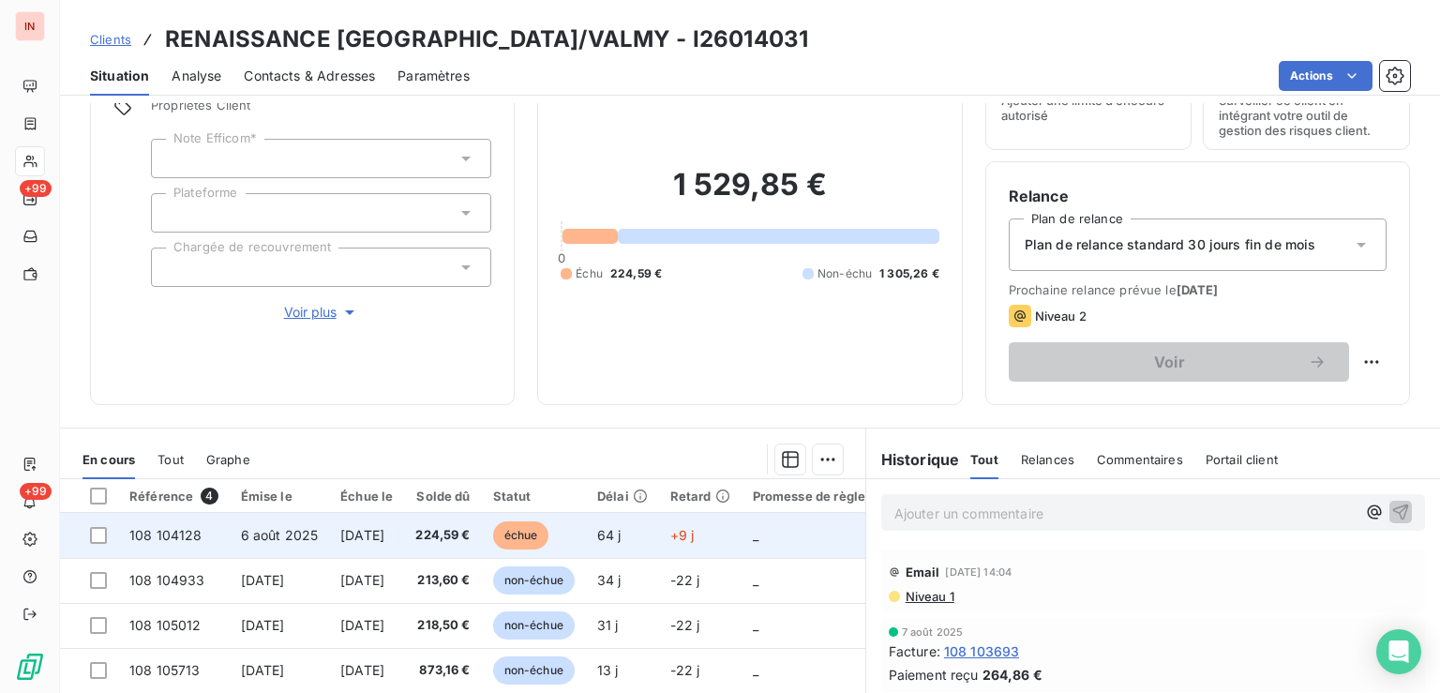
click at [549, 534] on span "échue" at bounding box center [521, 535] width 56 height 28
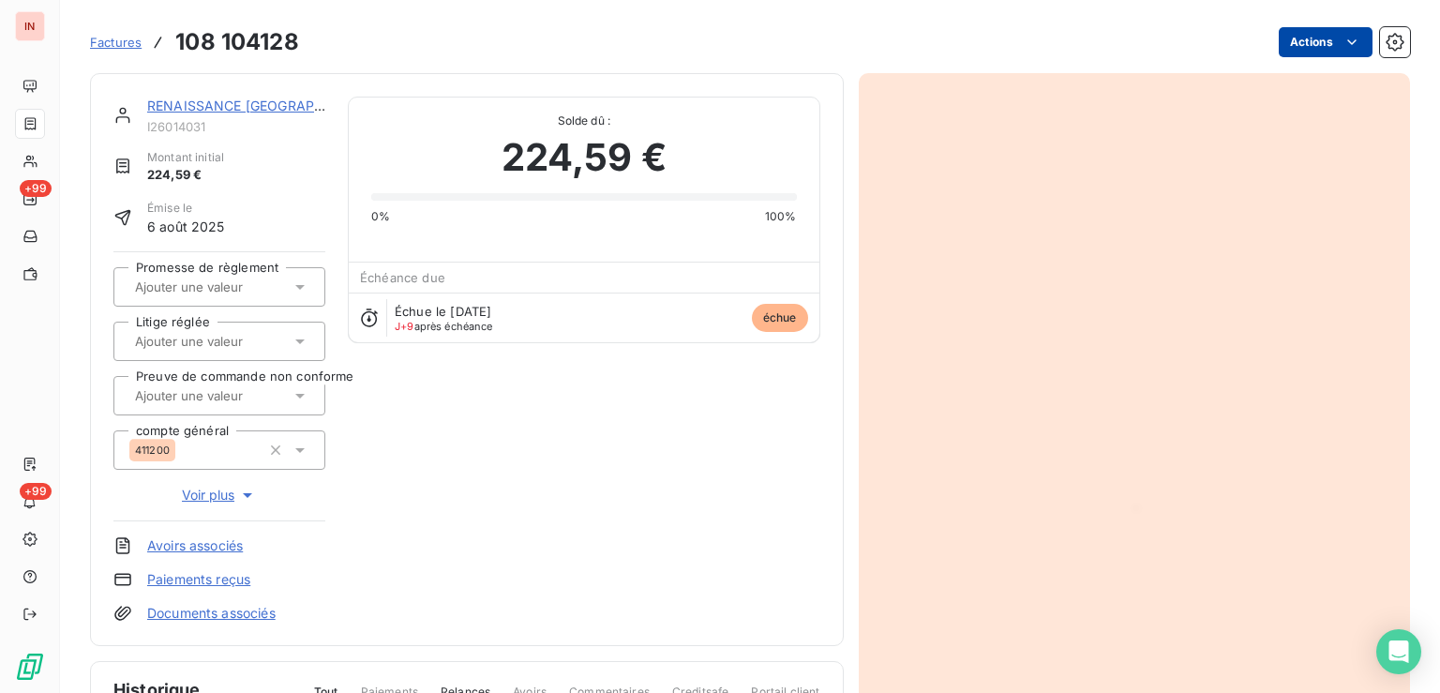
click at [1282, 52] on html "IN +99 +99 Factures 108 104128 Actions RENAISSANCE [GEOGRAPHIC_DATA]/VALMY I260…" at bounding box center [720, 346] width 1440 height 693
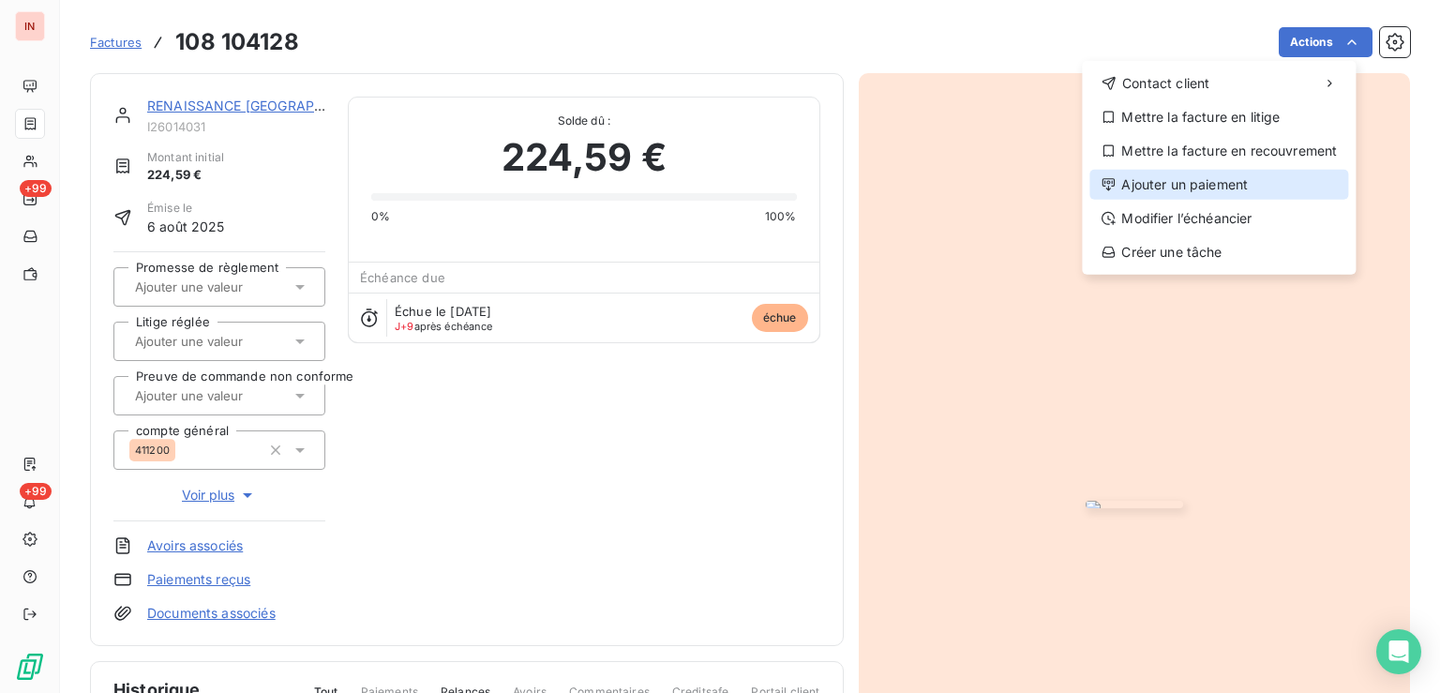
click at [1179, 183] on div "Ajouter un paiement" at bounding box center [1218, 185] width 259 height 30
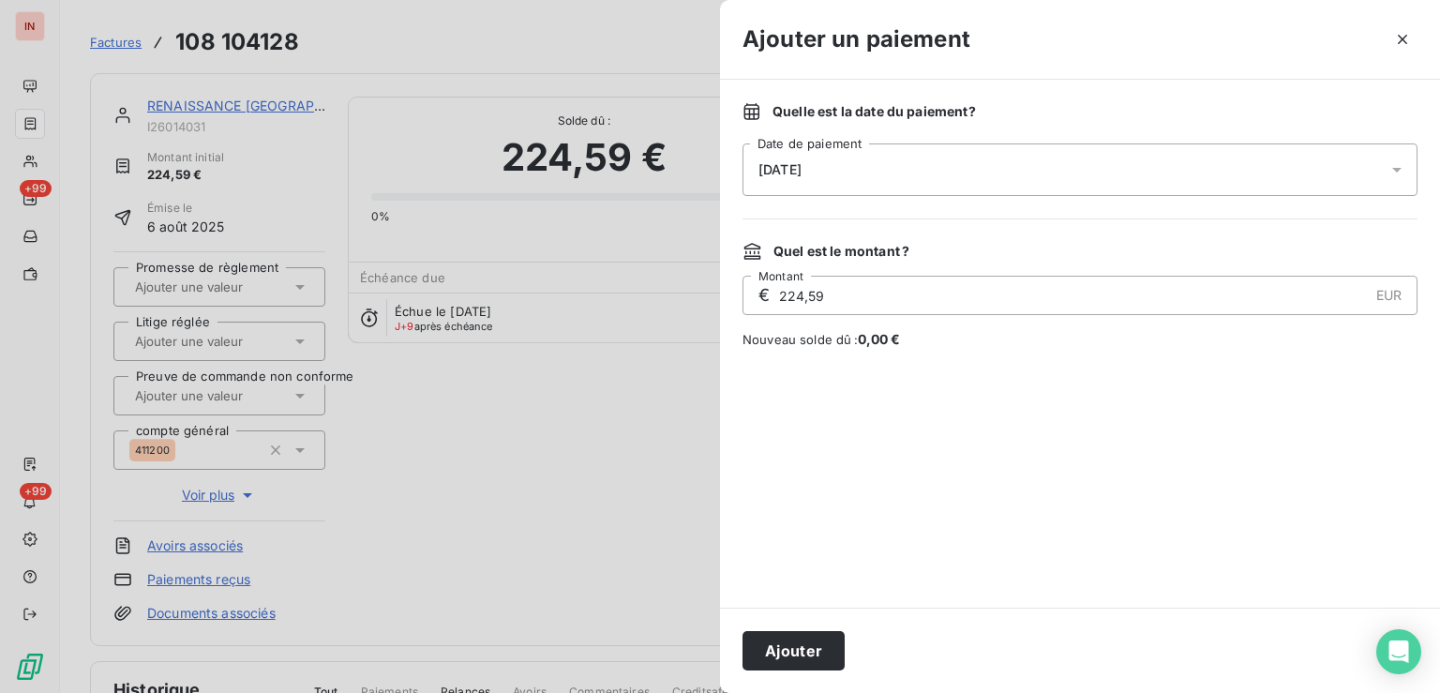
click at [1034, 163] on div "[DATE]" at bounding box center [1080, 169] width 675 height 53
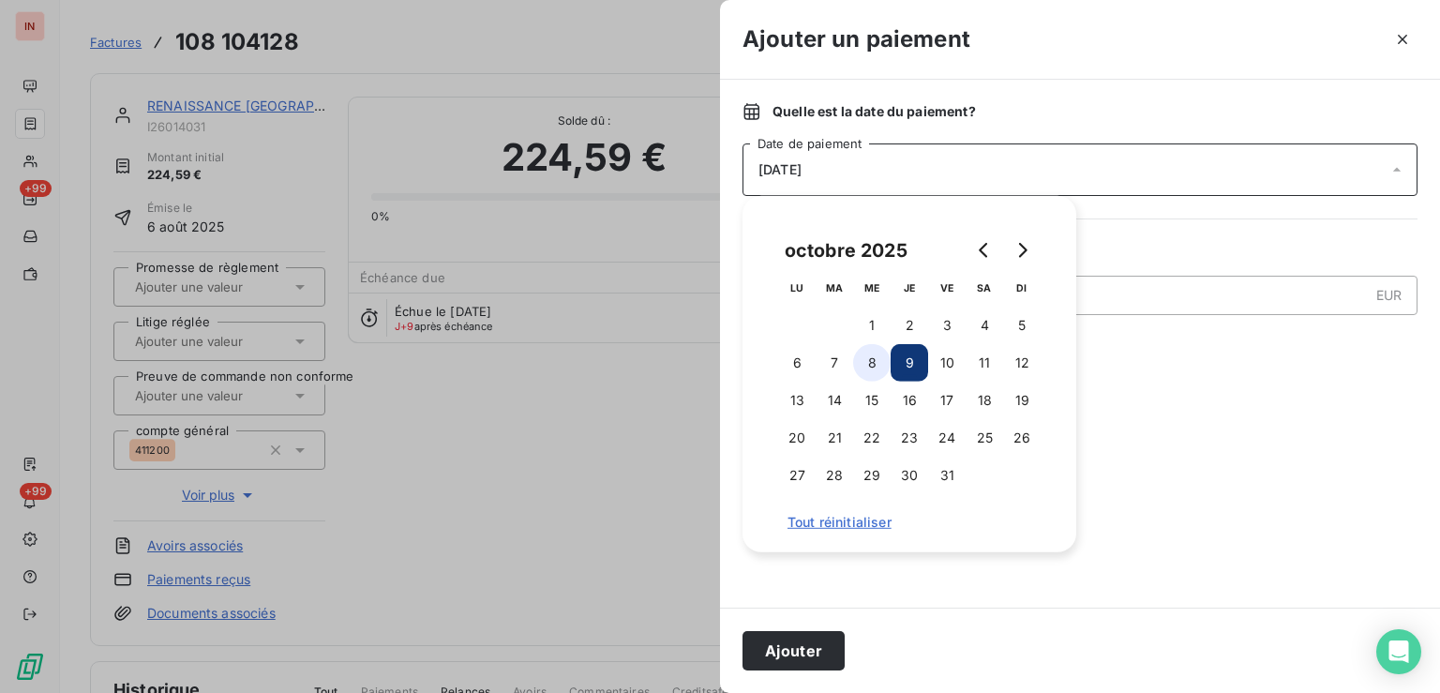
drag, startPoint x: 868, startPoint y: 358, endPoint x: 858, endPoint y: 347, distance: 15.3
click at [868, 360] on button "8" at bounding box center [872, 363] width 38 height 38
drag, startPoint x: 812, startPoint y: 647, endPoint x: 585, endPoint y: 406, distance: 331.0
click at [812, 647] on button "Ajouter" at bounding box center [794, 650] width 102 height 39
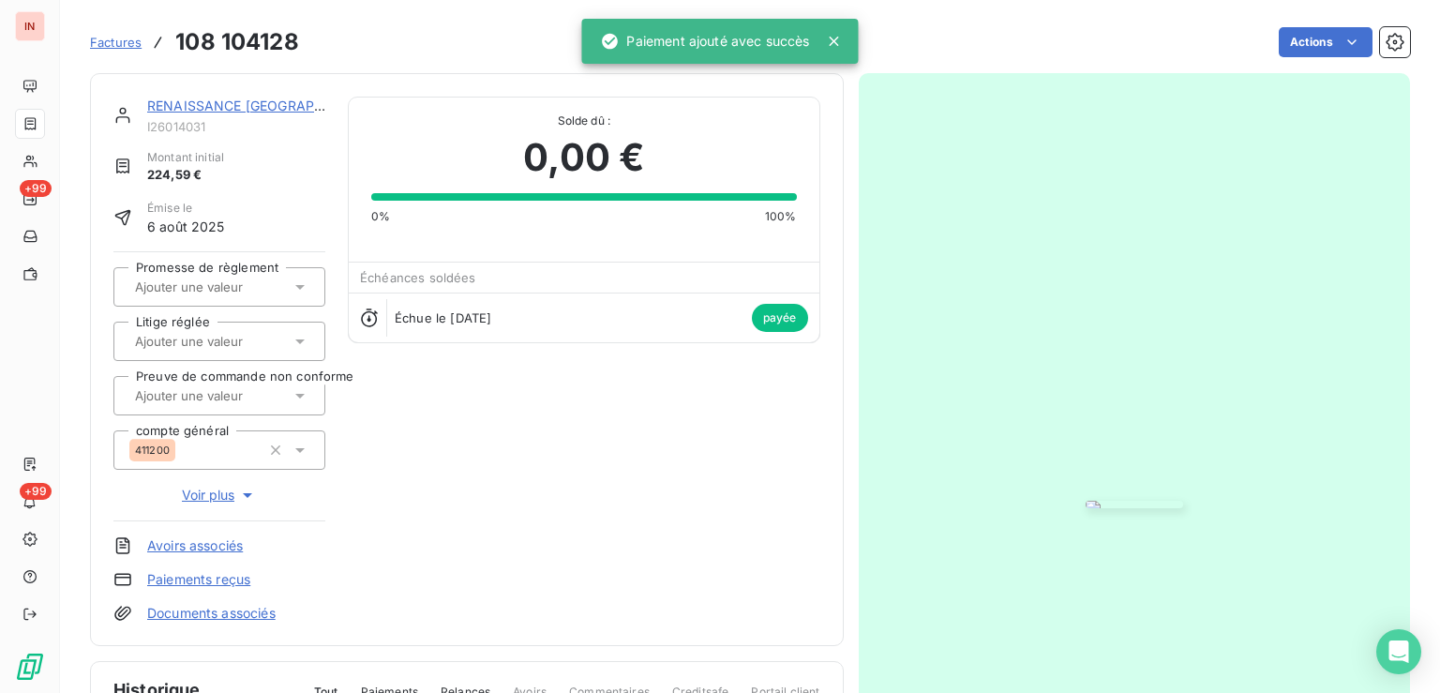
click at [249, 106] on link "RENAISSANCE [GEOGRAPHIC_DATA]/VALMY" at bounding box center [290, 106] width 287 height 16
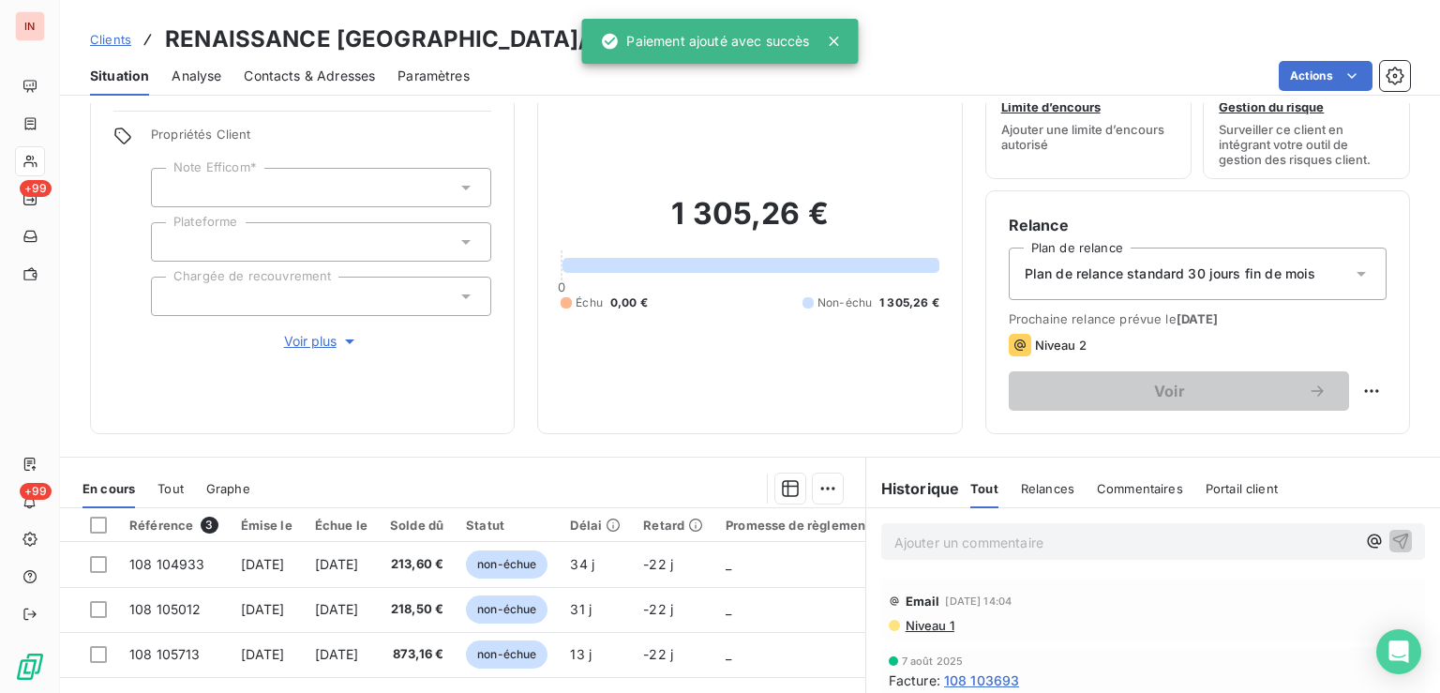
scroll to position [94, 0]
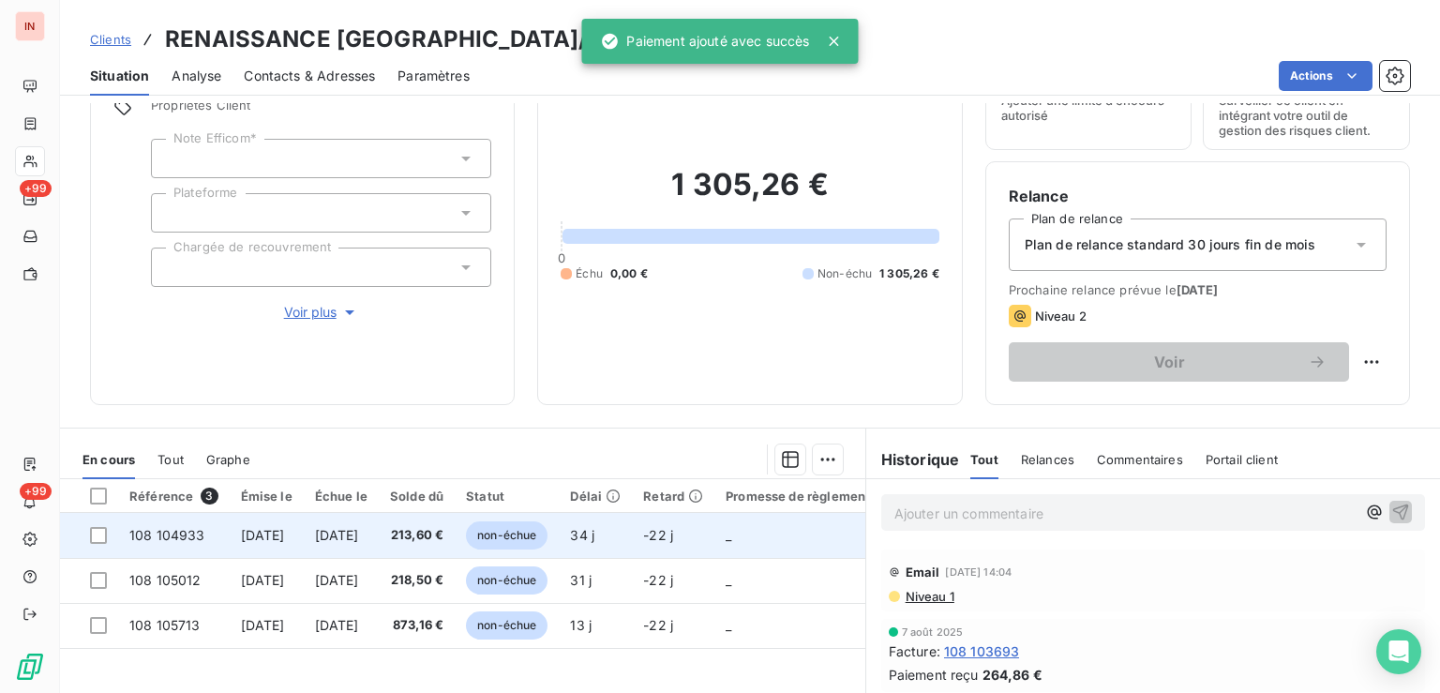
drag, startPoint x: 519, startPoint y: 529, endPoint x: 534, endPoint y: 527, distance: 15.1
click at [523, 529] on td "non-échue" at bounding box center [507, 535] width 104 height 45
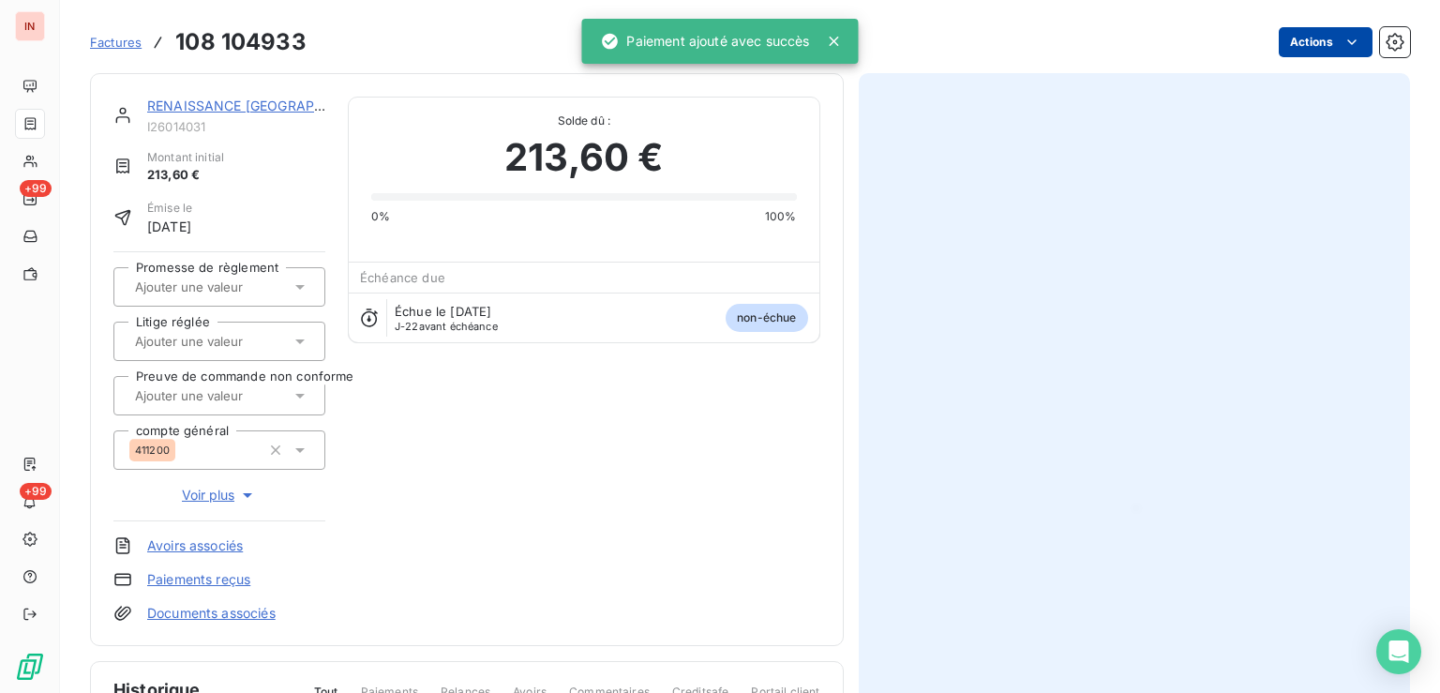
click at [1276, 49] on html "IN +99 +99 Factures 108 104933 Actions RENAISSANCE [GEOGRAPHIC_DATA]/VALMY I260…" at bounding box center [720, 346] width 1440 height 693
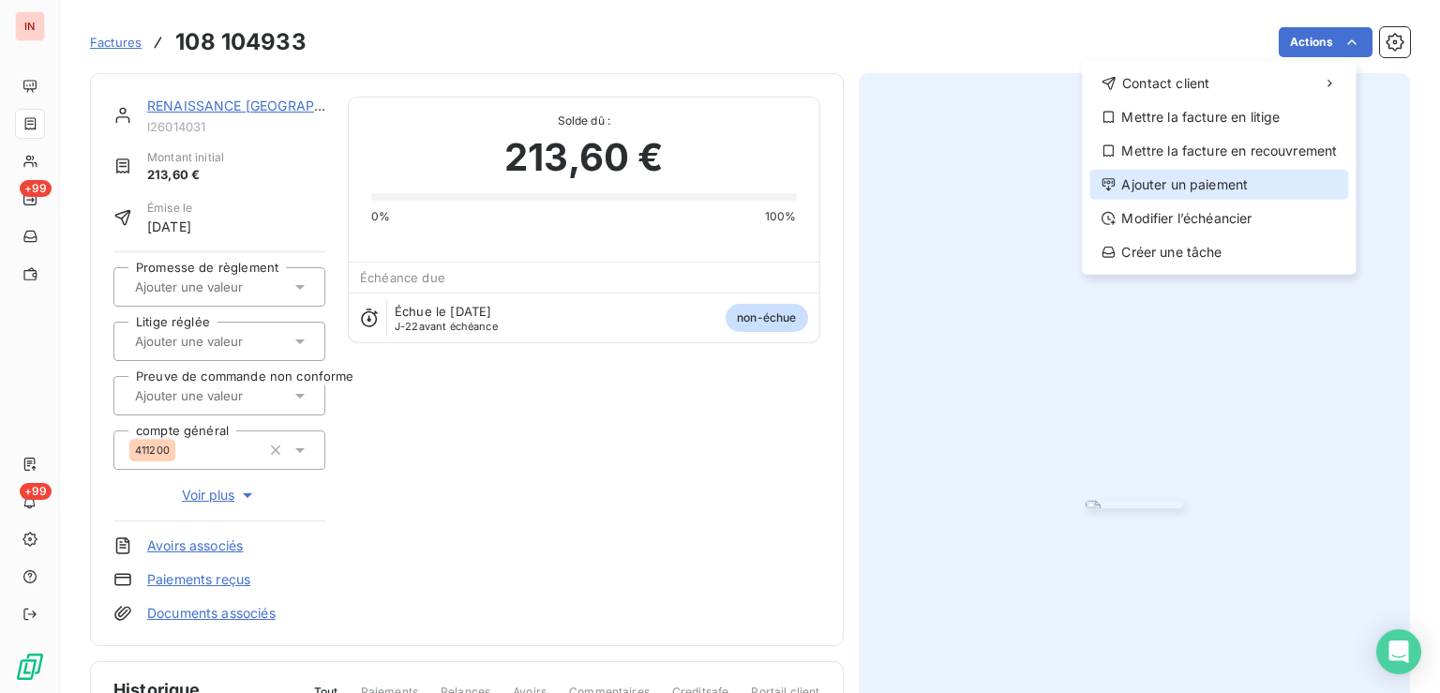
click at [1184, 188] on div "Ajouter un paiement" at bounding box center [1218, 185] width 259 height 30
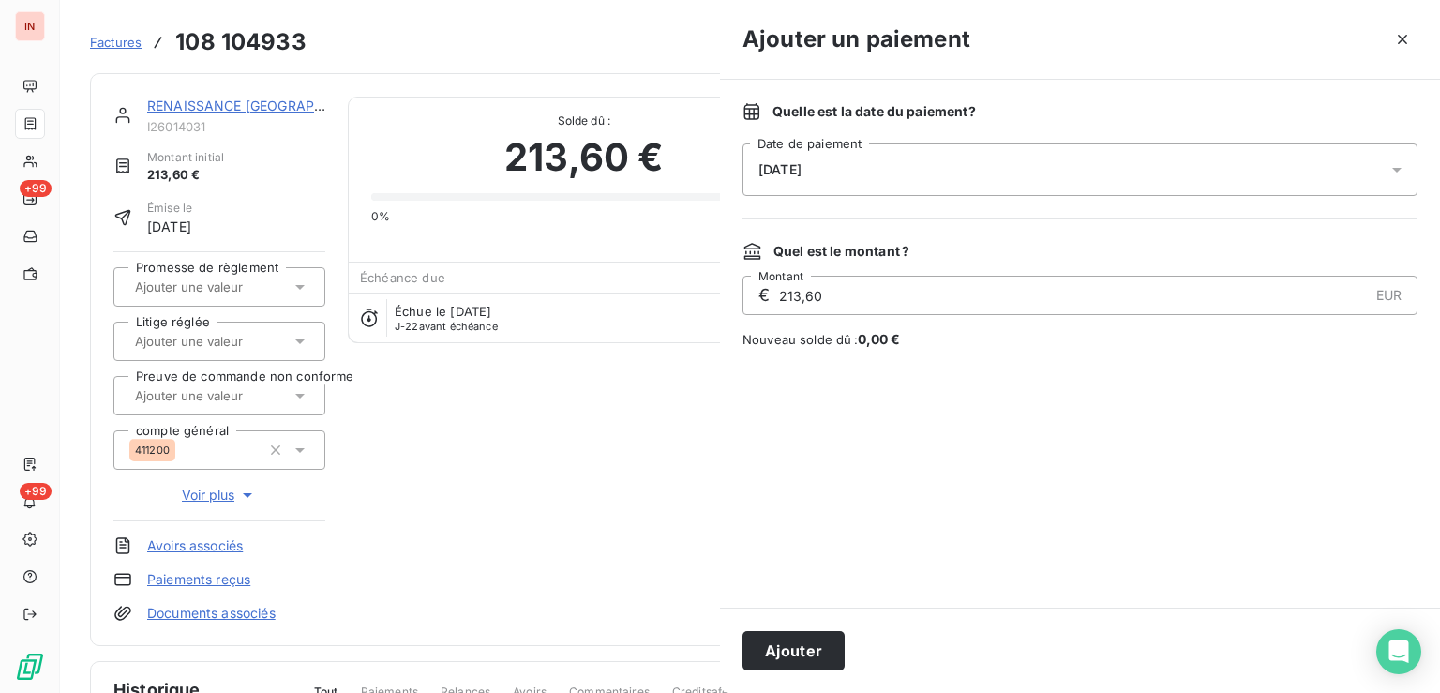
click at [973, 159] on div "[DATE]" at bounding box center [1080, 169] width 675 height 53
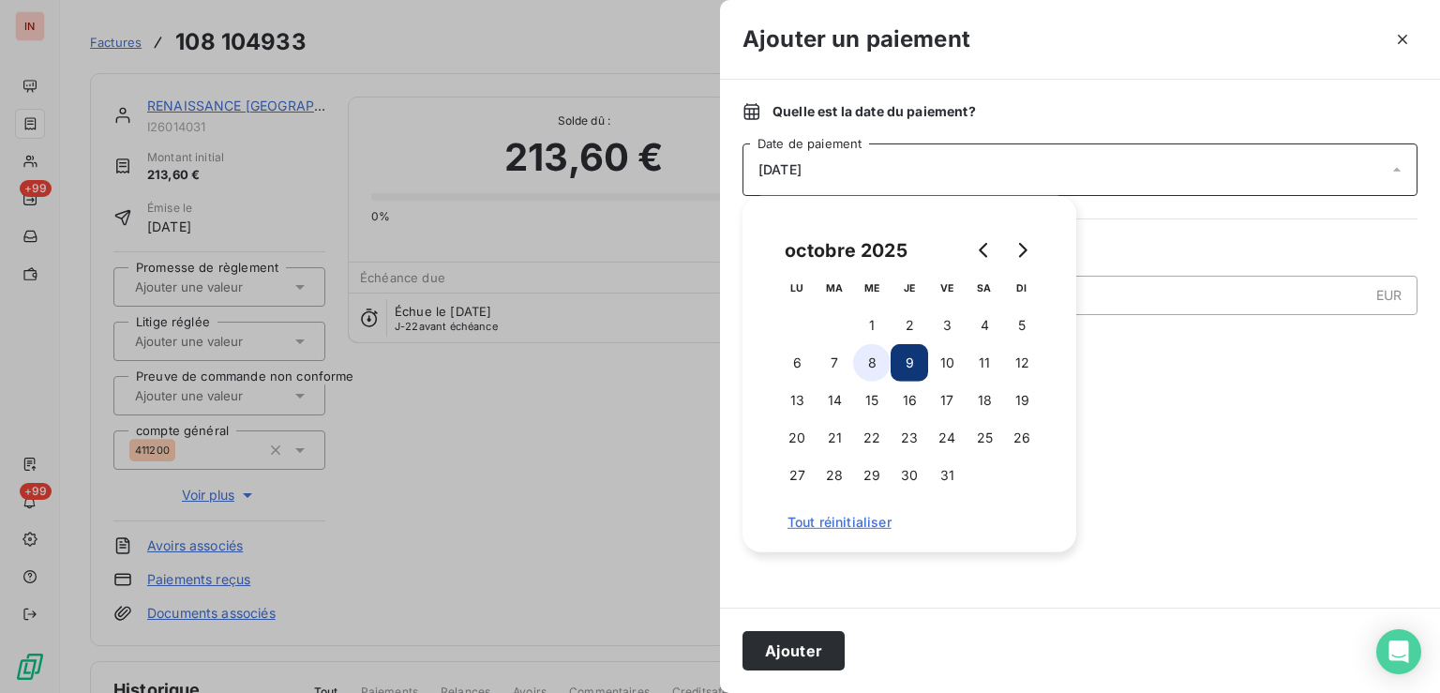
click at [870, 354] on button "8" at bounding box center [872, 363] width 38 height 38
click at [826, 647] on button "Ajouter" at bounding box center [794, 650] width 102 height 39
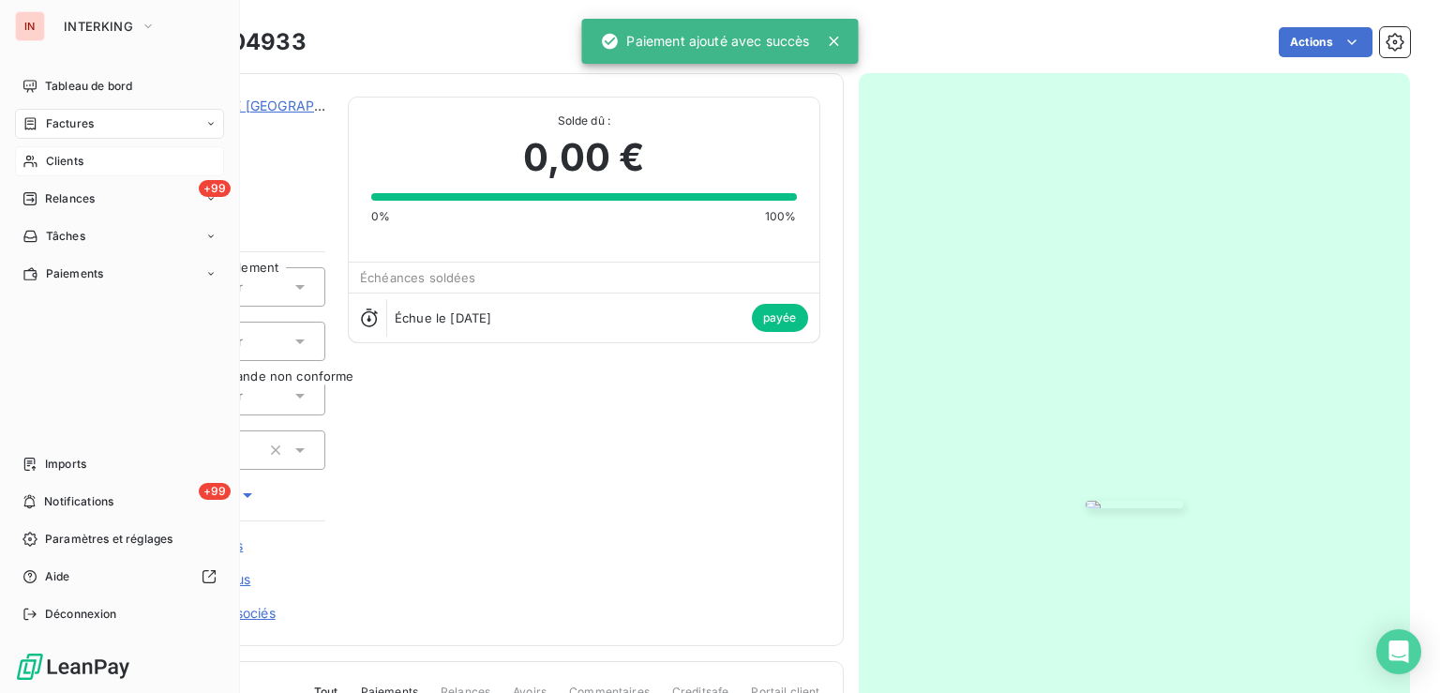
drag, startPoint x: 39, startPoint y: 162, endPoint x: 195, endPoint y: 171, distance: 155.9
click at [48, 162] on div "Clients" at bounding box center [119, 161] width 209 height 30
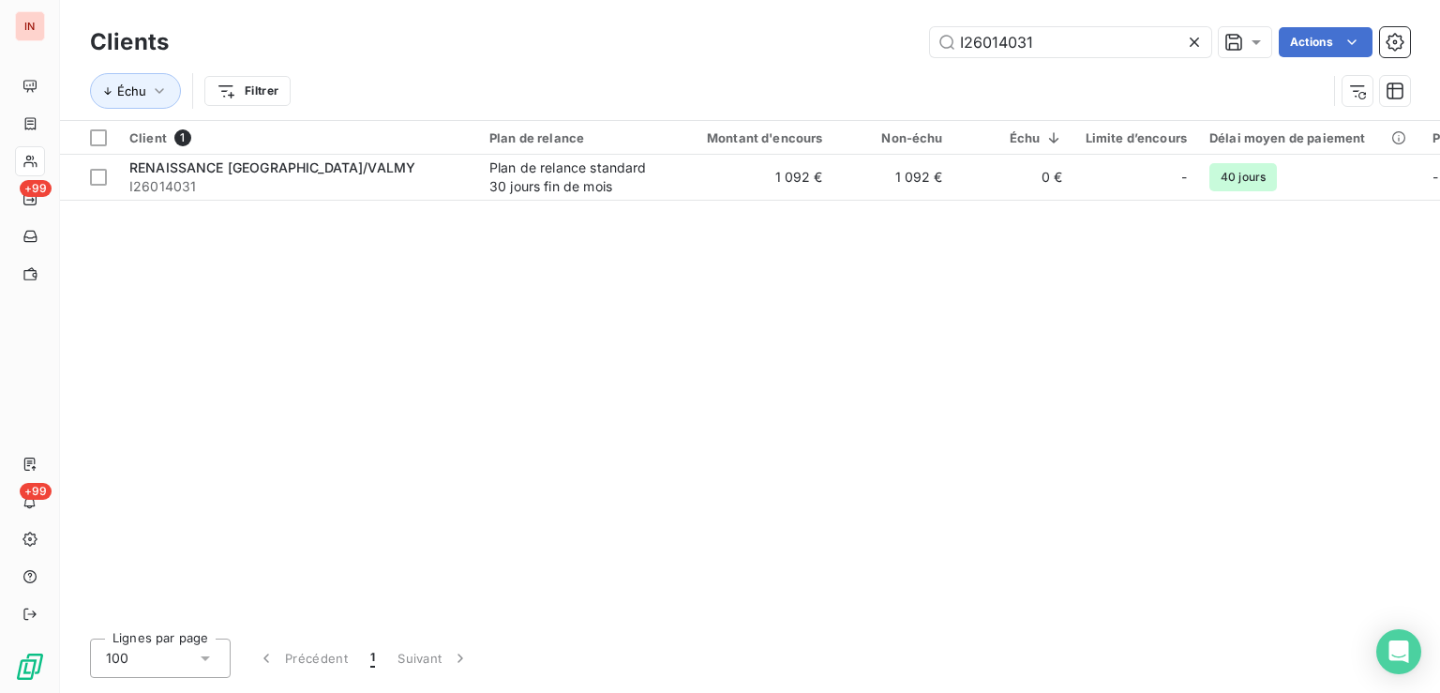
drag, startPoint x: 714, startPoint y: 39, endPoint x: 700, endPoint y: 43, distance: 14.6
click at [930, 43] on input "I26014031" at bounding box center [1070, 42] width 281 height 30
drag, startPoint x: 1026, startPoint y: 43, endPoint x: 809, endPoint y: 47, distance: 216.6
click at [930, 43] on input "FILORGA" at bounding box center [1070, 42] width 281 height 30
paste input "I121014298"
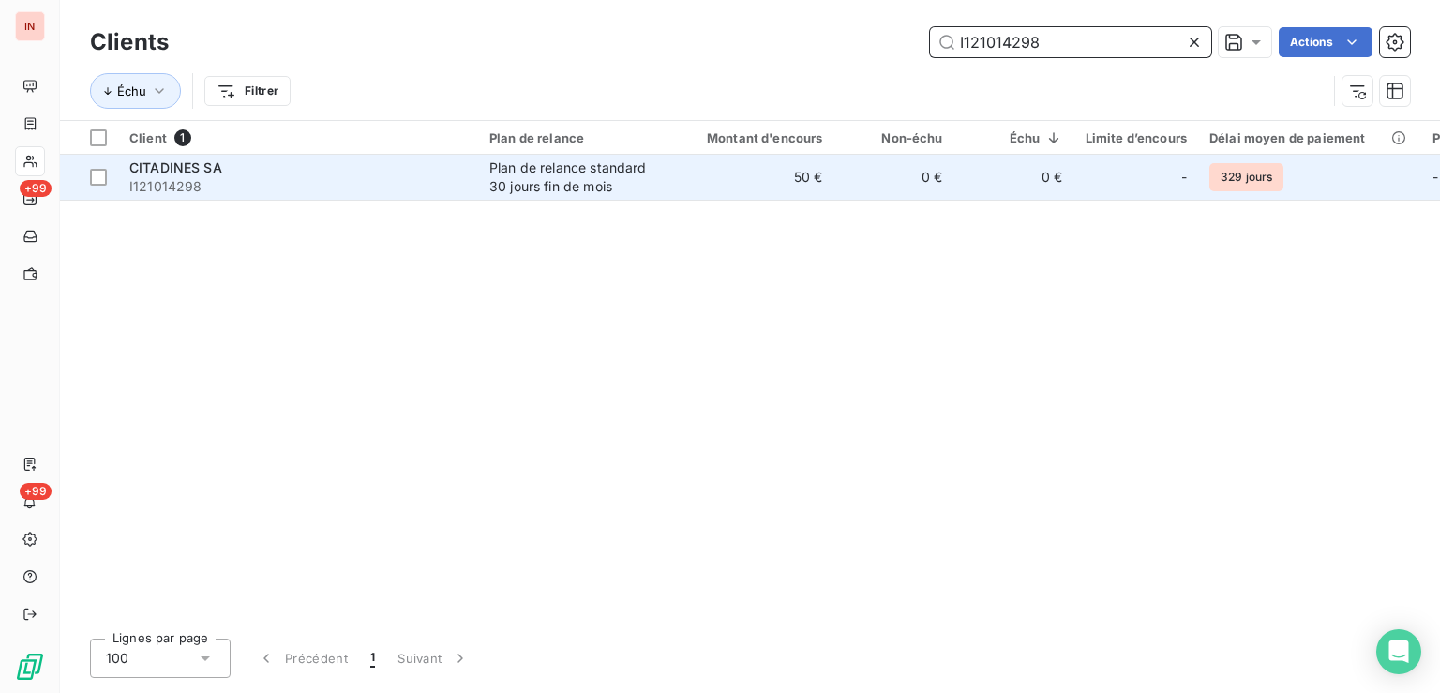
type input "I121014298"
click at [668, 177] on td "Plan de relance standard 30 jours fin de mois" at bounding box center [575, 177] width 195 height 45
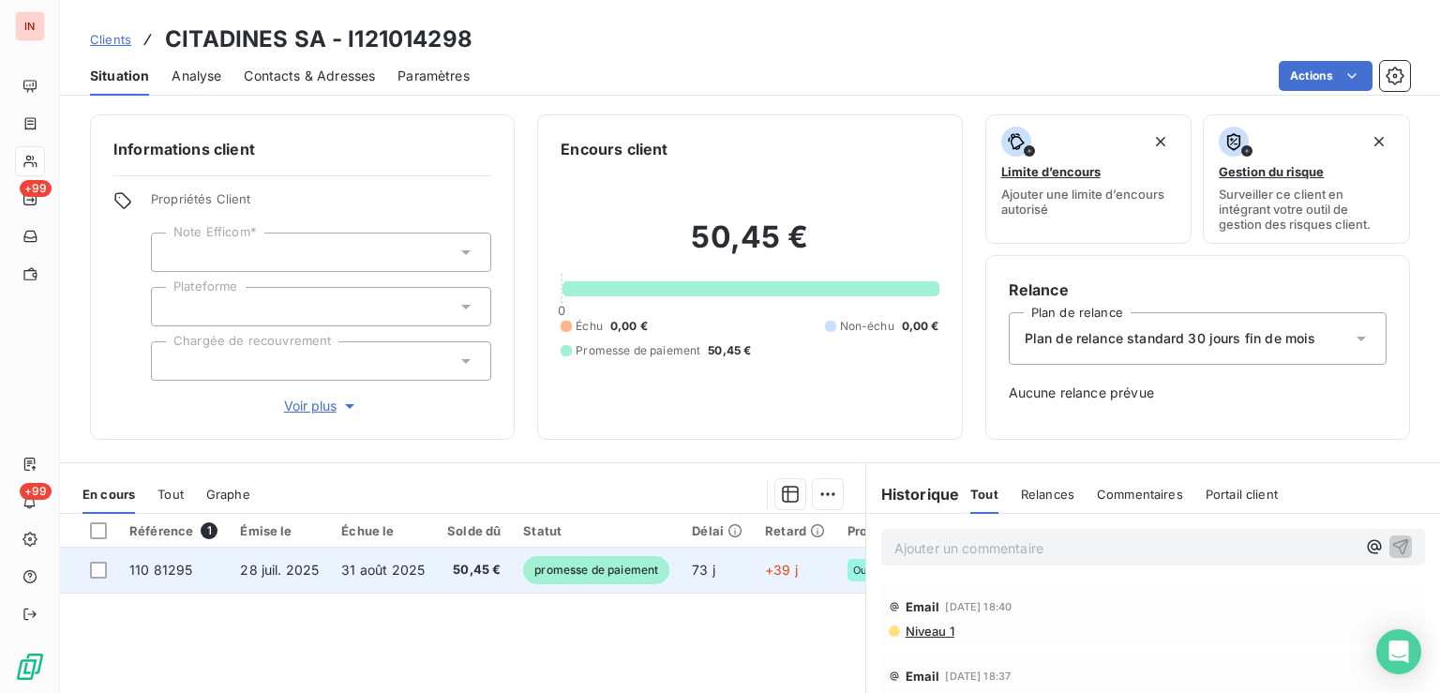
click at [807, 556] on td "+39 j" at bounding box center [795, 570] width 83 height 45
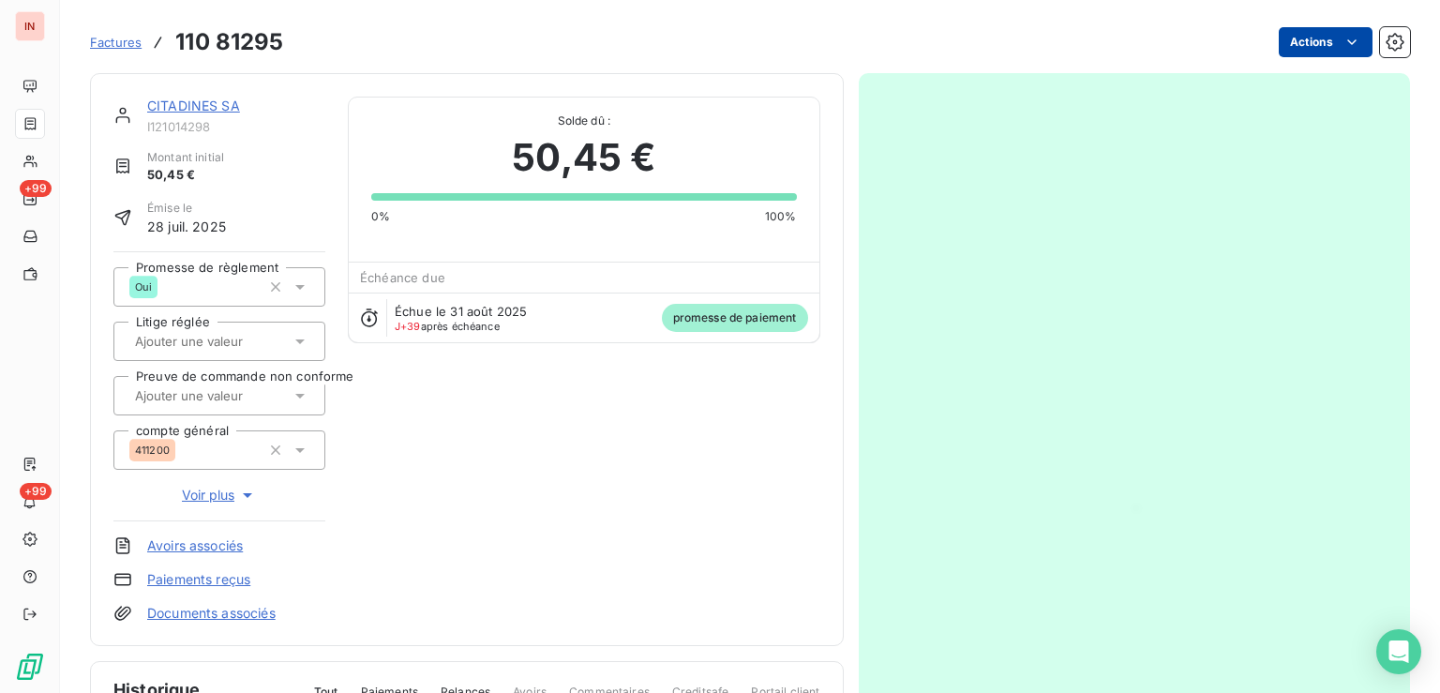
click at [1313, 48] on html "IN +99 +99 Factures 110 81295 Actions CITADINES SA I121014298 Montant initial 5…" at bounding box center [720, 346] width 1440 height 693
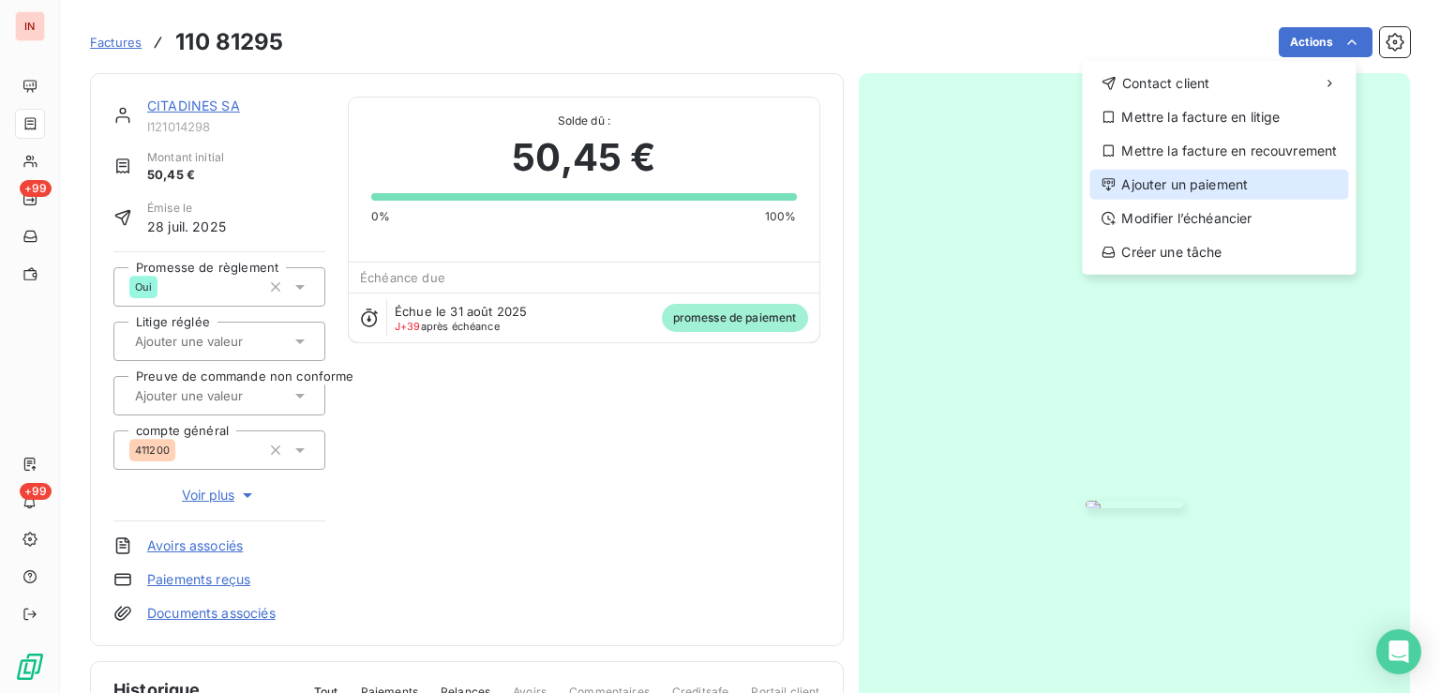
click at [1191, 199] on div "Ajouter un paiement" at bounding box center [1218, 185] width 259 height 30
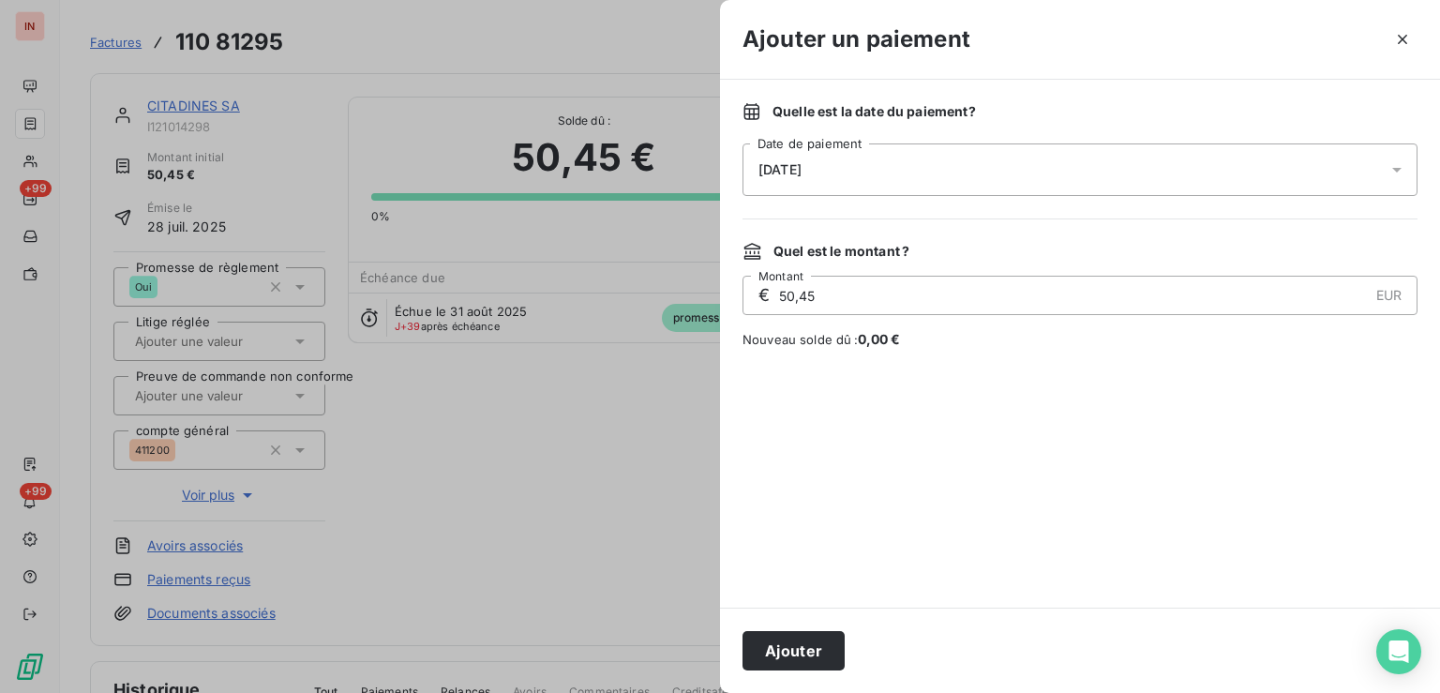
click at [1049, 171] on div "[DATE]" at bounding box center [1080, 169] width 675 height 53
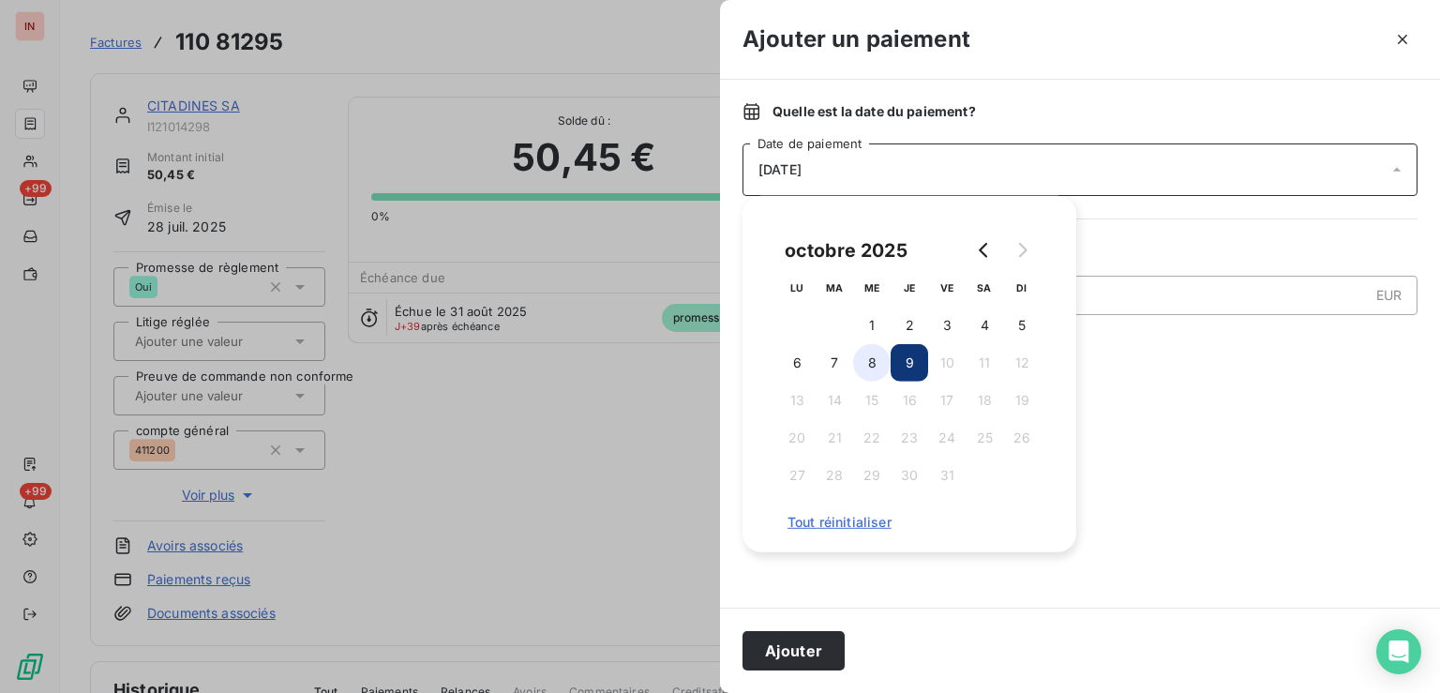
click at [860, 367] on button "8" at bounding box center [872, 363] width 38 height 38
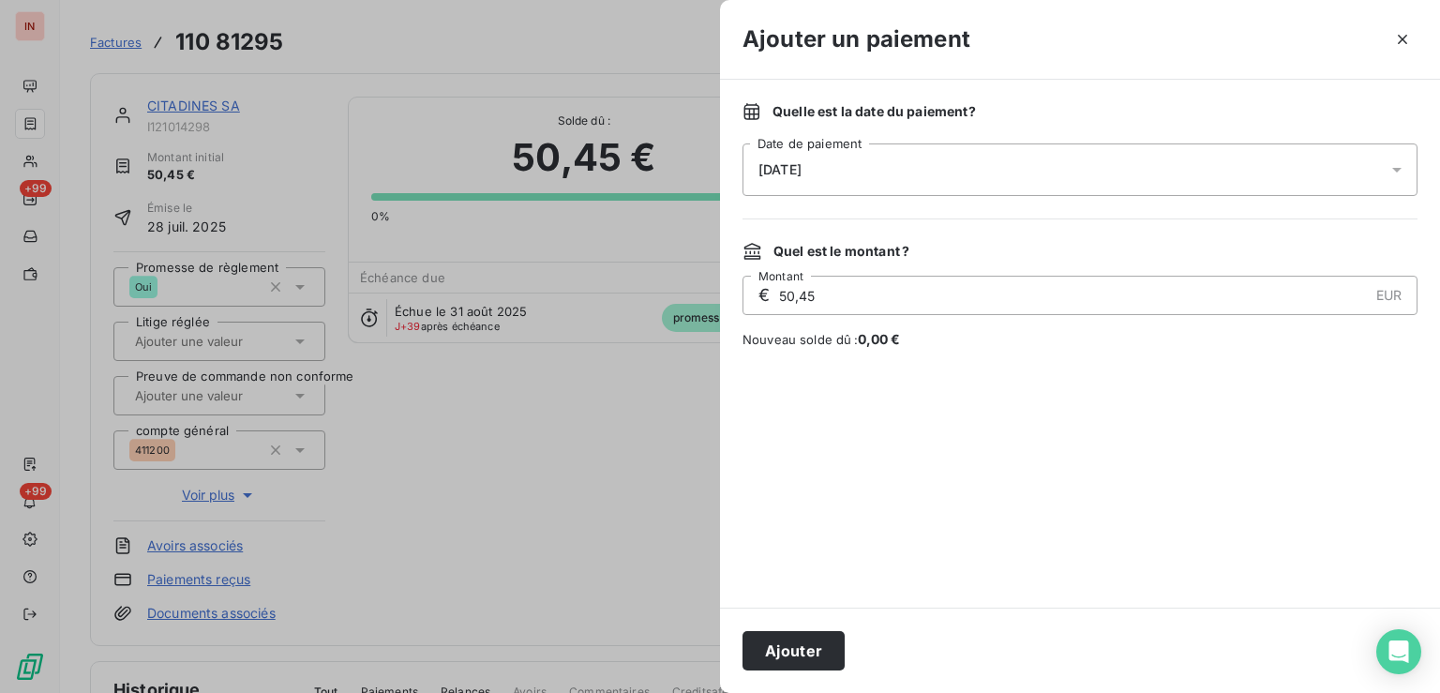
drag, startPoint x: 814, startPoint y: 661, endPoint x: 1110, endPoint y: 174, distance: 569.7
click at [818, 656] on button "Ajouter" at bounding box center [794, 650] width 102 height 39
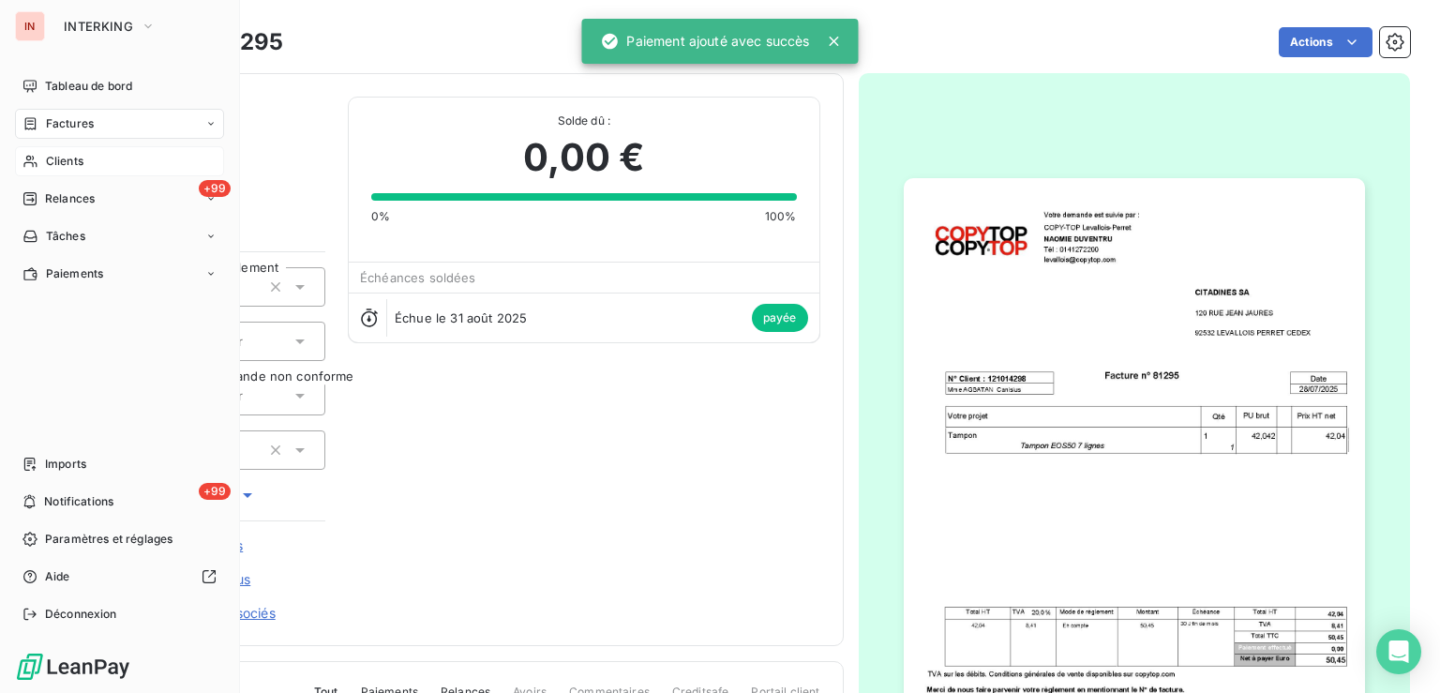
drag, startPoint x: 58, startPoint y: 164, endPoint x: 108, endPoint y: 164, distance: 49.7
click at [70, 164] on span "Clients" at bounding box center [65, 161] width 38 height 17
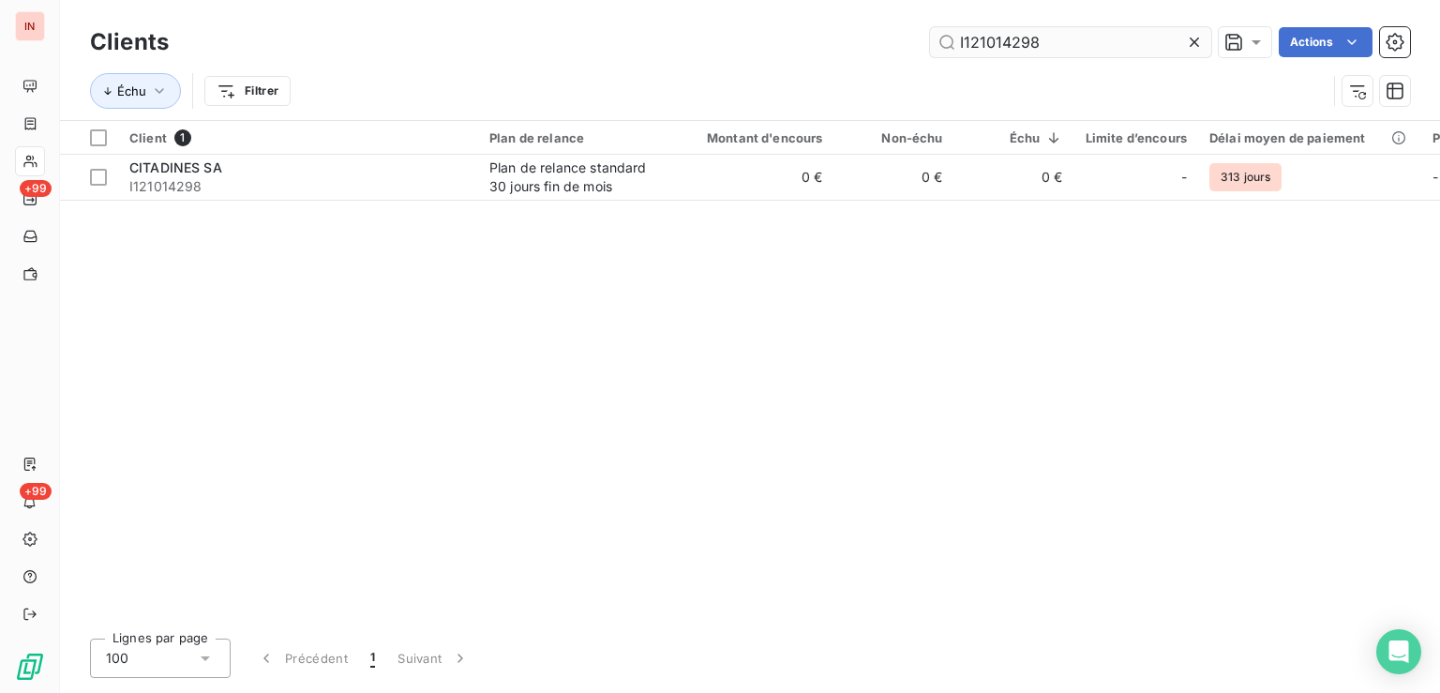
drag, startPoint x: 1067, startPoint y: 50, endPoint x: 747, endPoint y: 44, distance: 319.8
click at [930, 44] on input "I121014298" at bounding box center [1070, 42] width 281 height 30
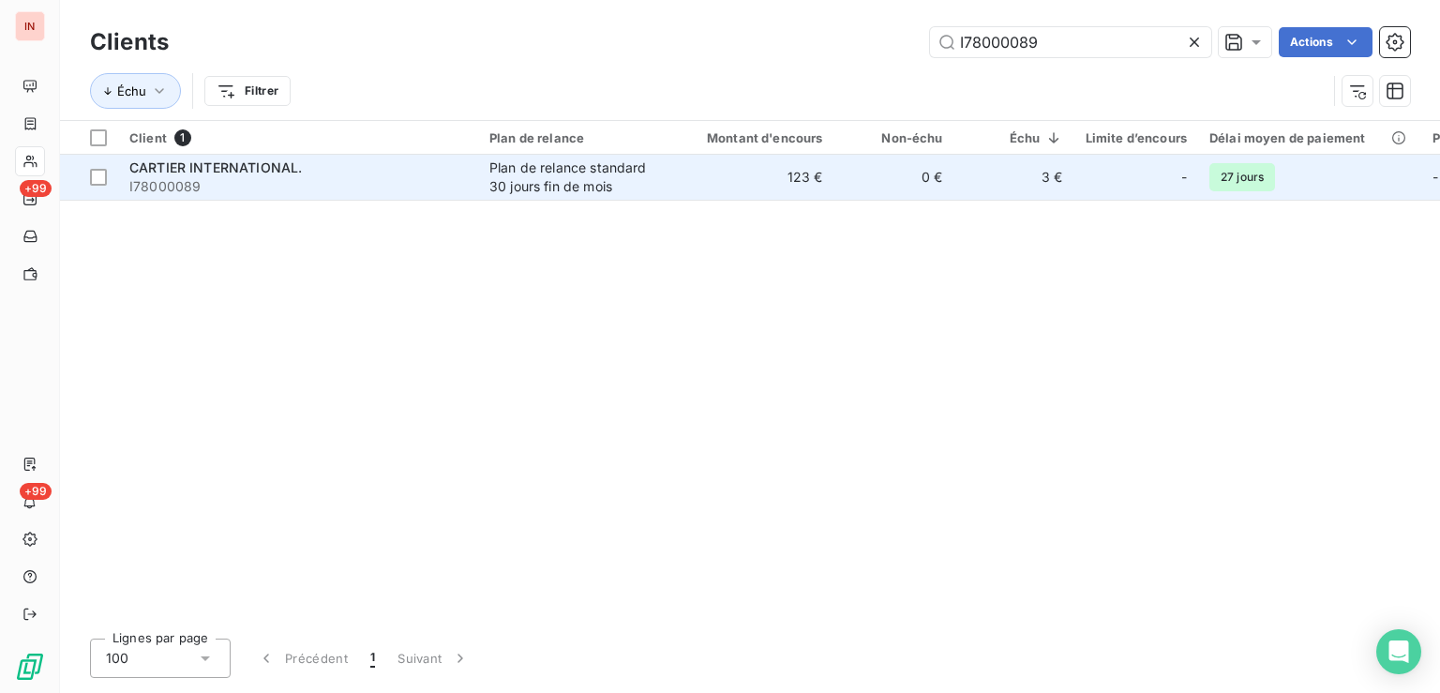
type input "I78000089"
click at [658, 175] on div "Plan de relance standard 30 jours fin de mois" at bounding box center [575, 177] width 173 height 38
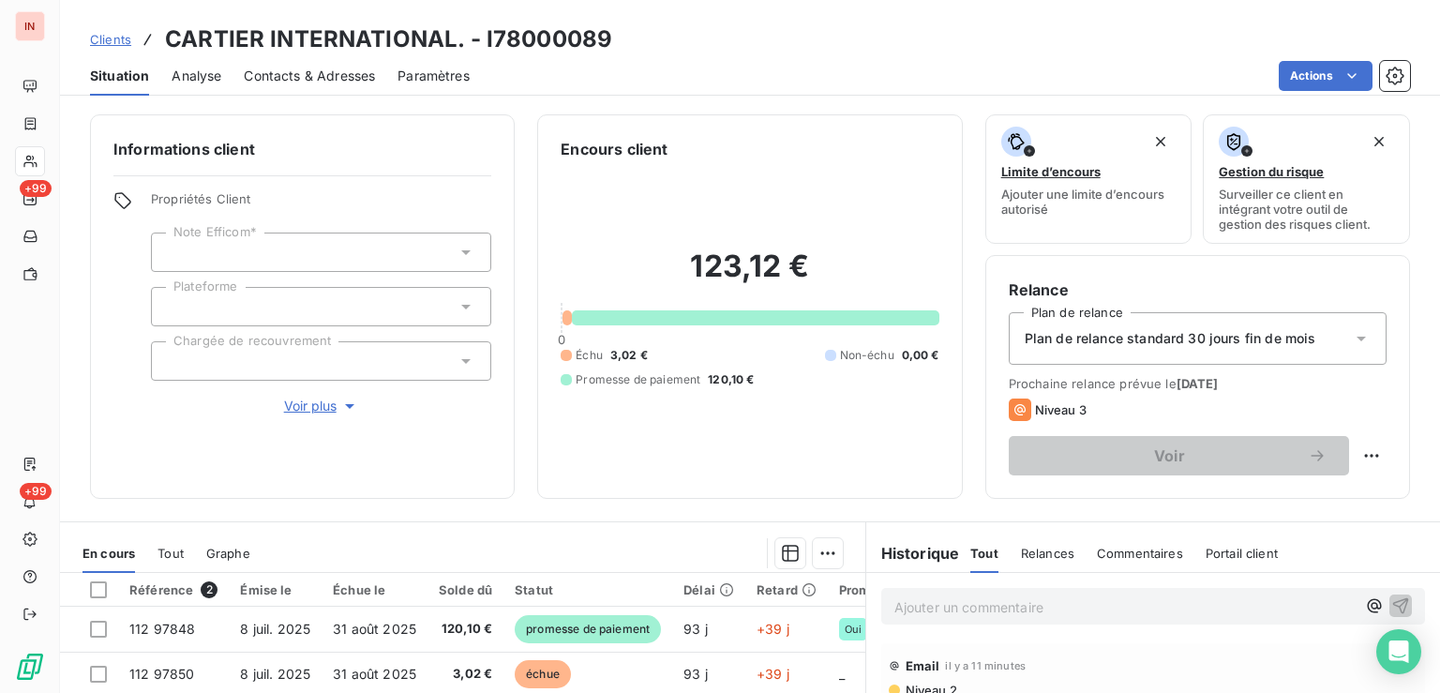
drag, startPoint x: 590, startPoint y: 618, endPoint x: 659, endPoint y: 593, distance: 73.9
click at [593, 618] on span "promesse de paiement" at bounding box center [588, 629] width 146 height 28
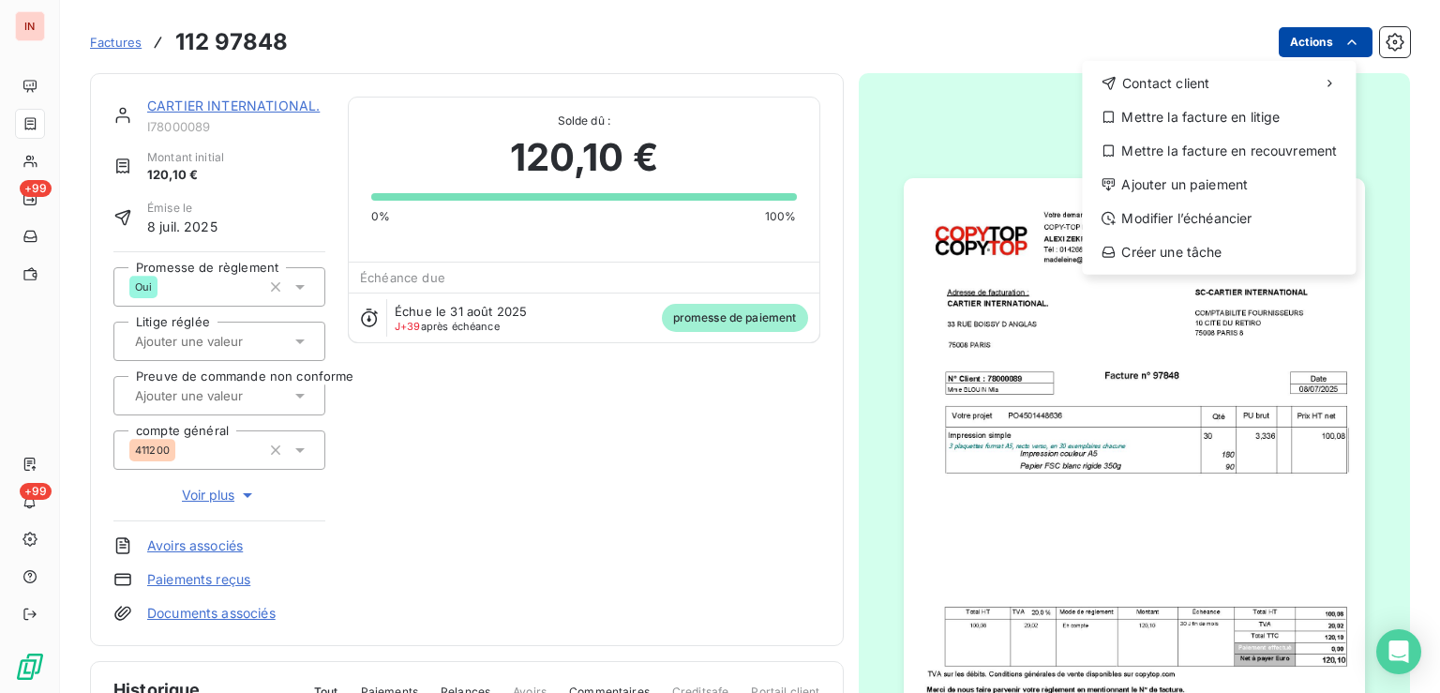
click at [1296, 47] on html "IN +99 +99 Factures [PHONE_NUMBER] Actions Contact client Mettre la facture en …" at bounding box center [720, 346] width 1440 height 693
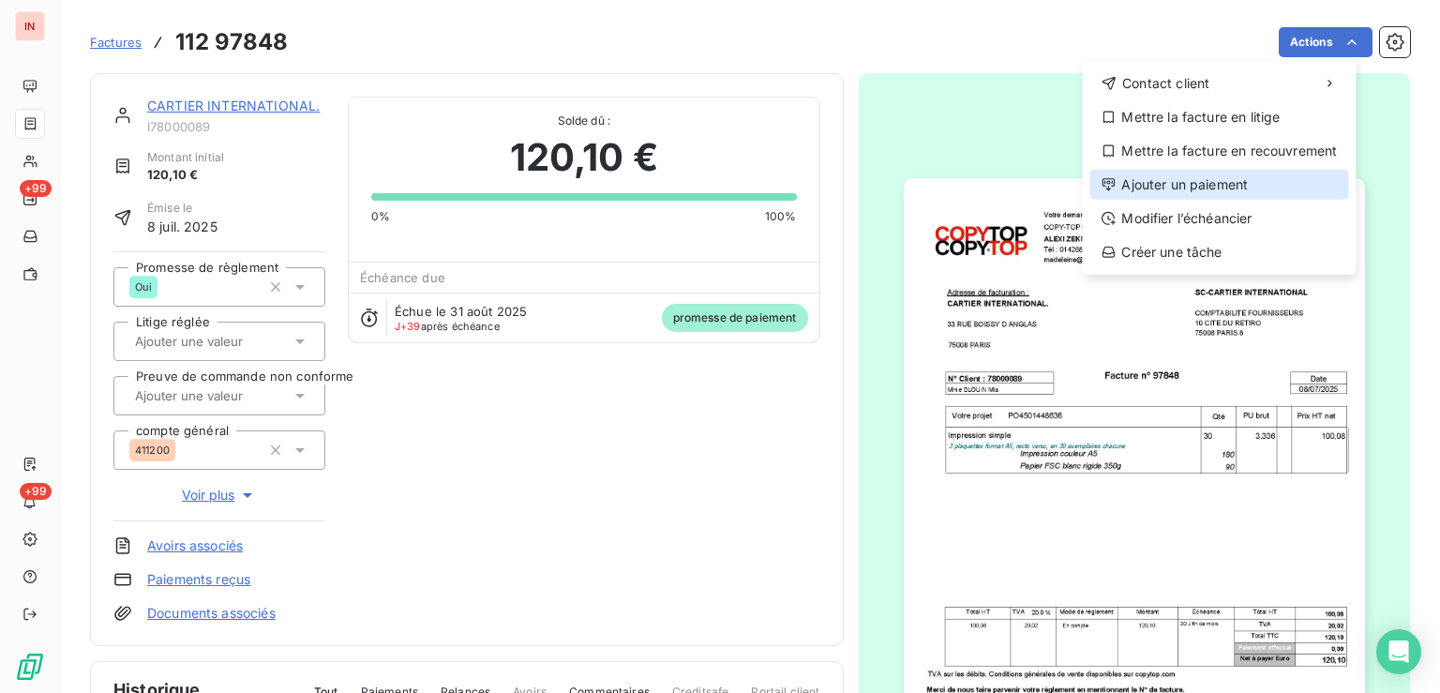
click at [1224, 176] on div "Ajouter un paiement" at bounding box center [1218, 185] width 259 height 30
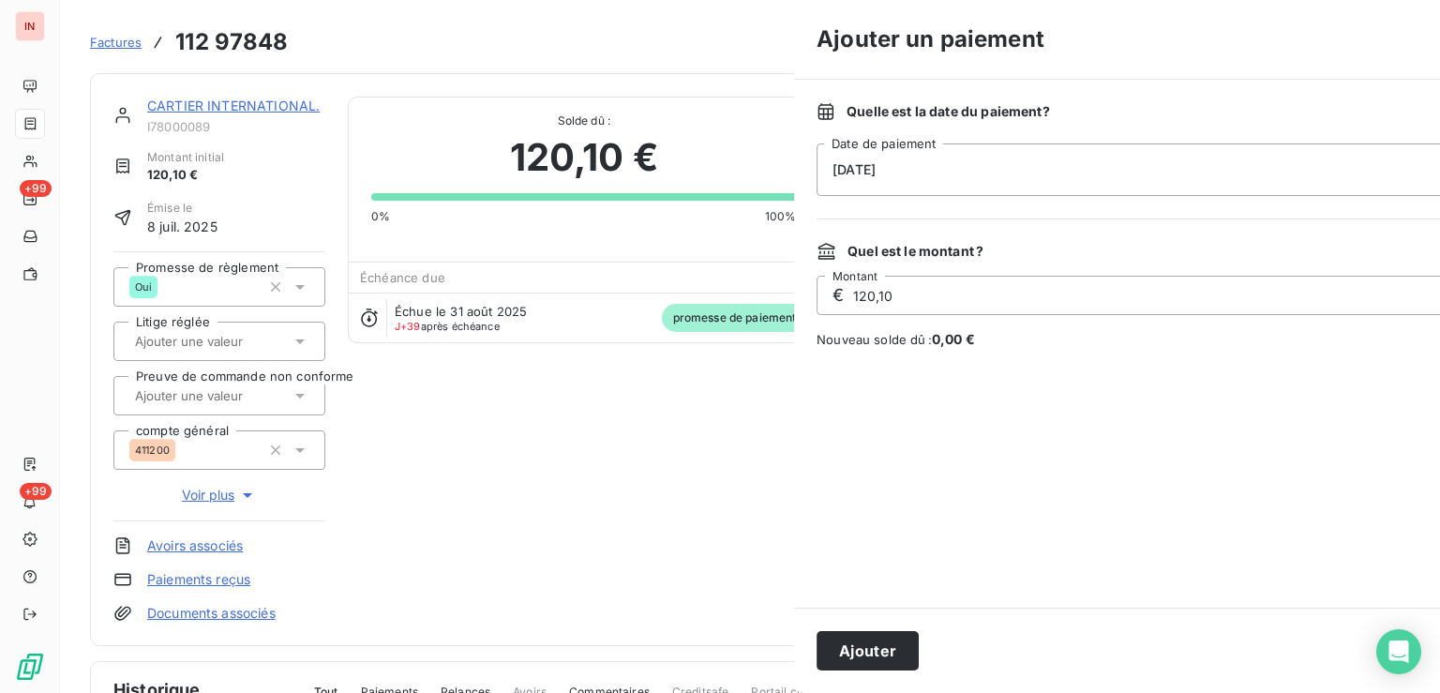
click at [1065, 160] on div "[DATE]" at bounding box center [1154, 169] width 675 height 53
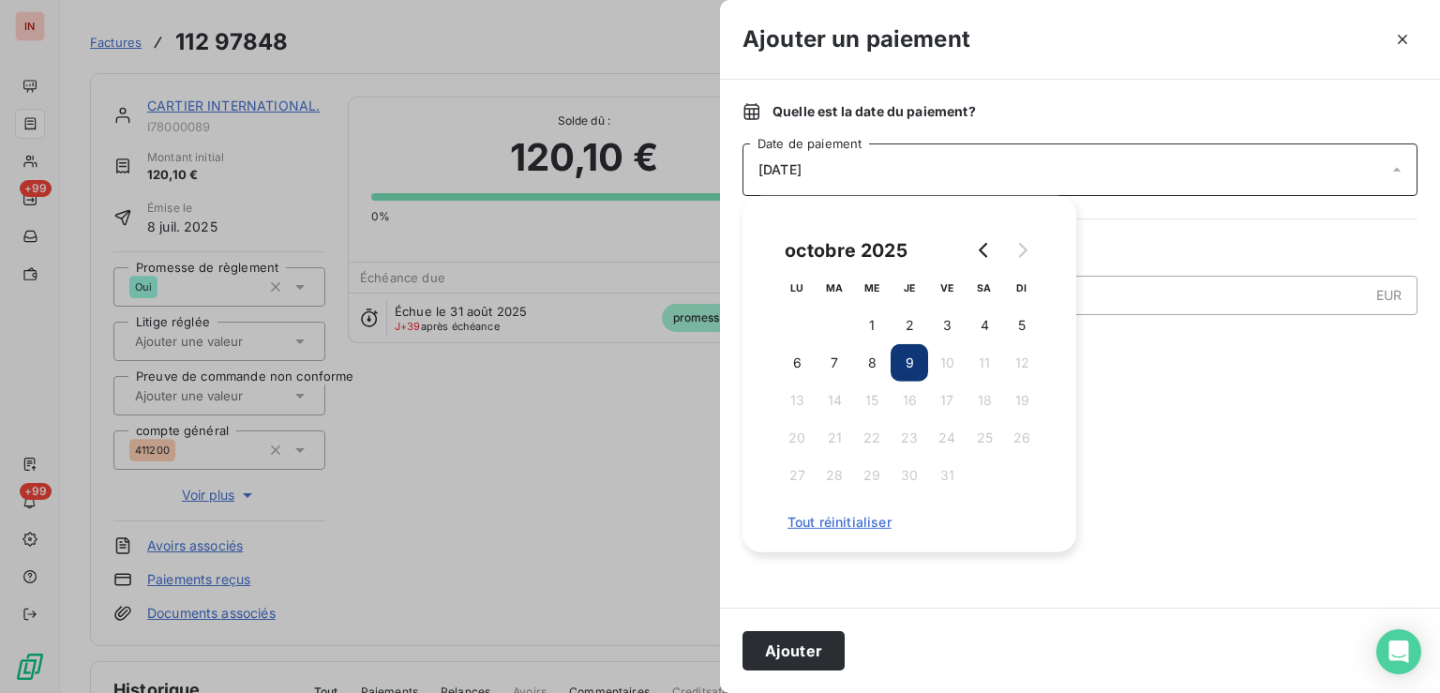
drag, startPoint x: 883, startPoint y: 369, endPoint x: 849, endPoint y: 509, distance: 143.7
click at [882, 369] on button "8" at bounding box center [872, 363] width 38 height 38
click at [806, 643] on button "Ajouter" at bounding box center [794, 650] width 102 height 39
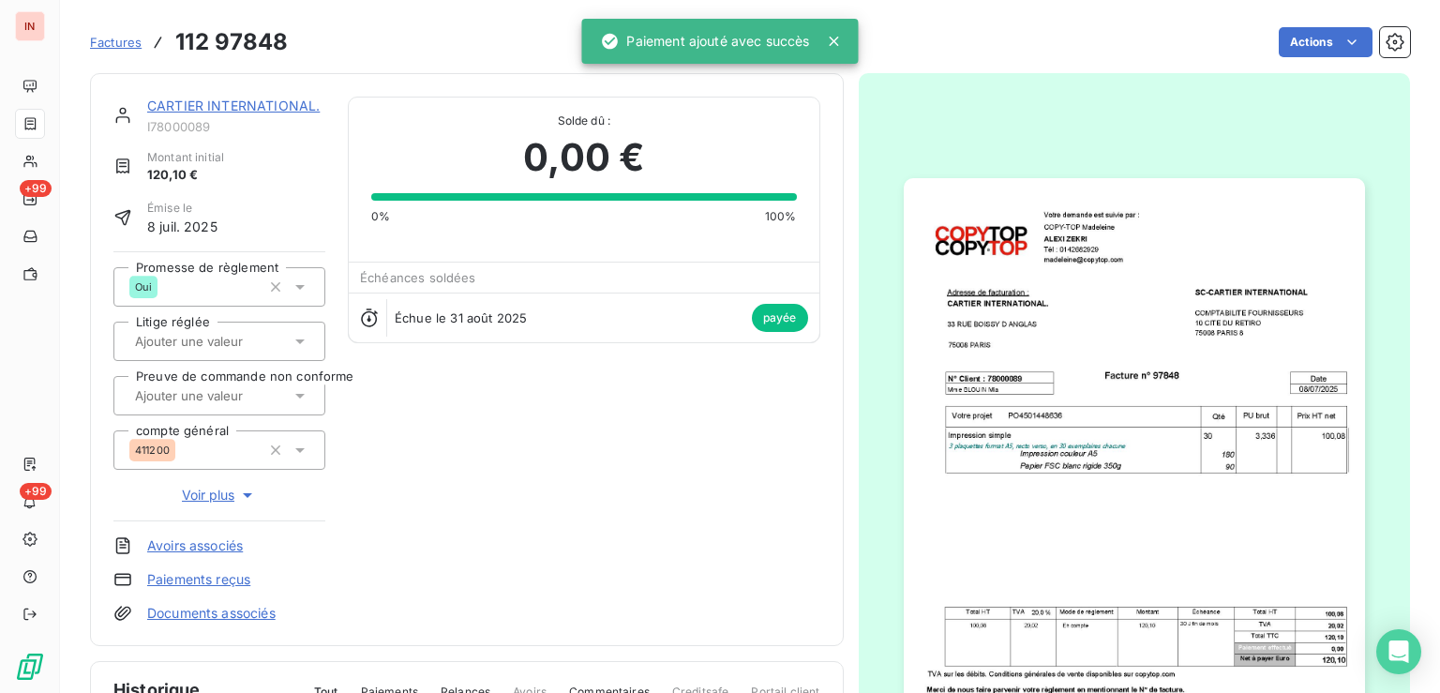
click at [264, 103] on link "CARTIER INTERNATIONAL." at bounding box center [233, 106] width 173 height 16
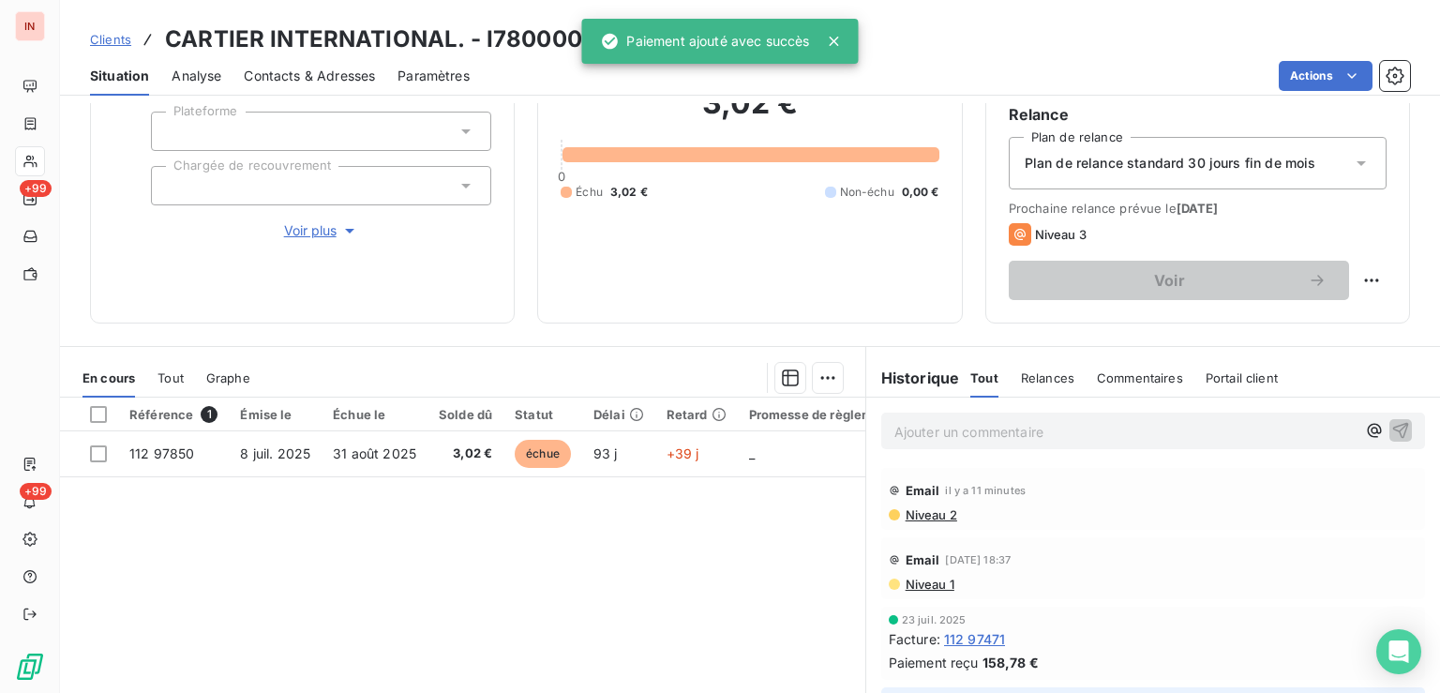
scroll to position [188, 0]
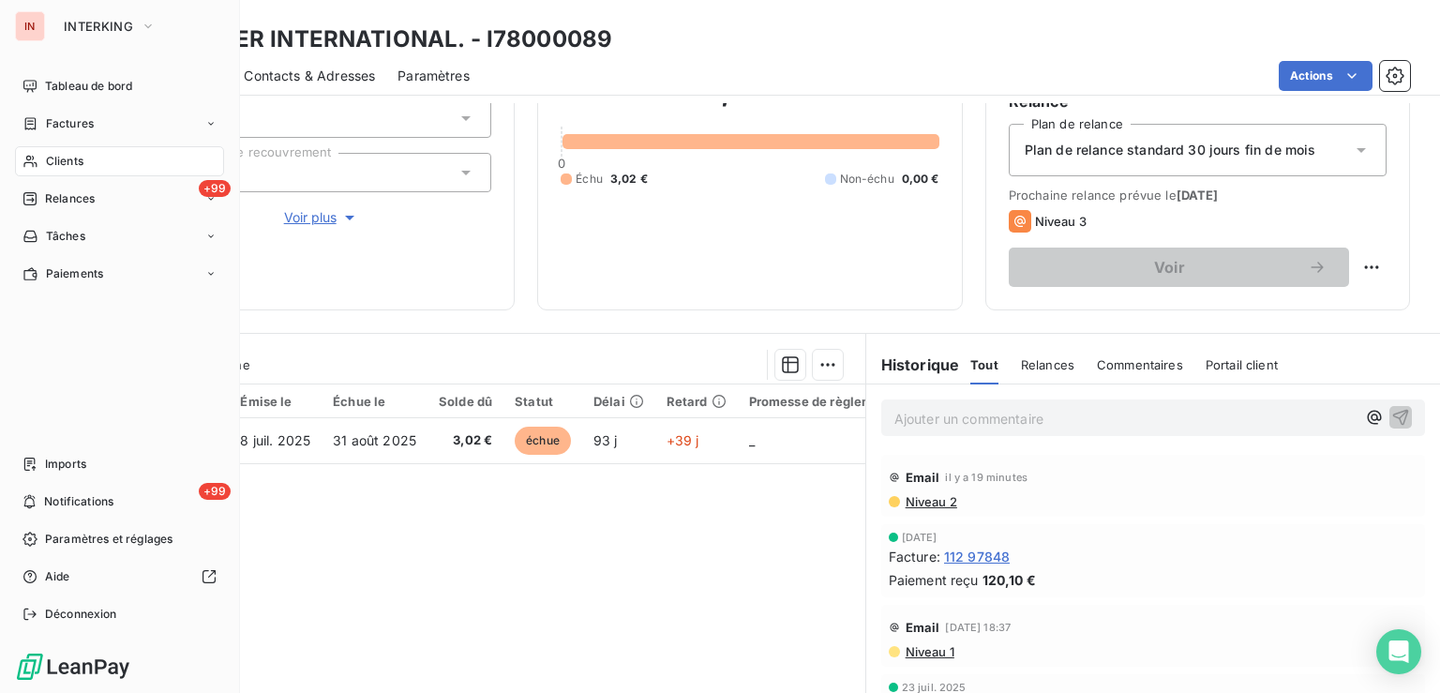
click at [24, 155] on icon at bounding box center [31, 161] width 16 height 15
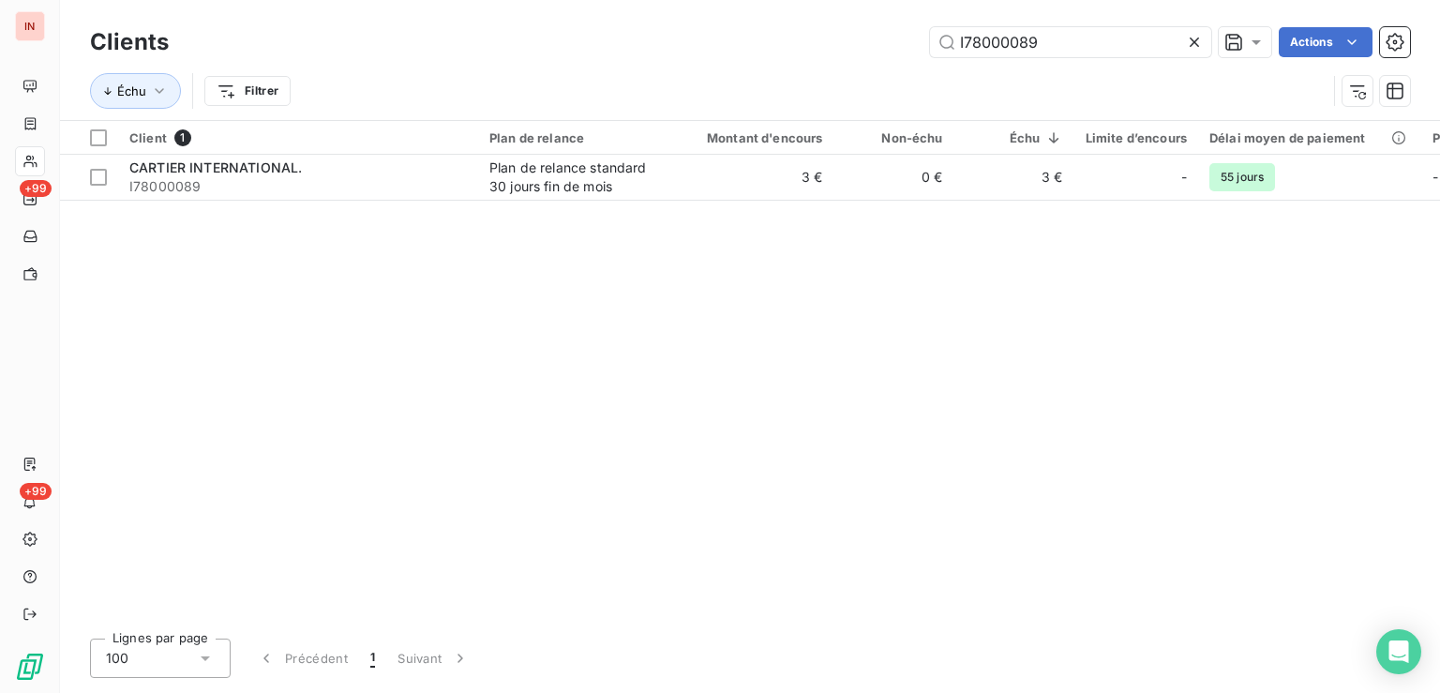
drag, startPoint x: 1059, startPoint y: 44, endPoint x: 632, endPoint y: 28, distance: 427.8
click at [930, 28] on input "I78000089" at bounding box center [1070, 42] width 281 height 30
type input "I229011627"
click at [528, 200] on table "Client 1 Plan de relance Montant d'encours Non-échu Échu Limite d’encours Délai…" at bounding box center [1064, 161] width 2008 height 80
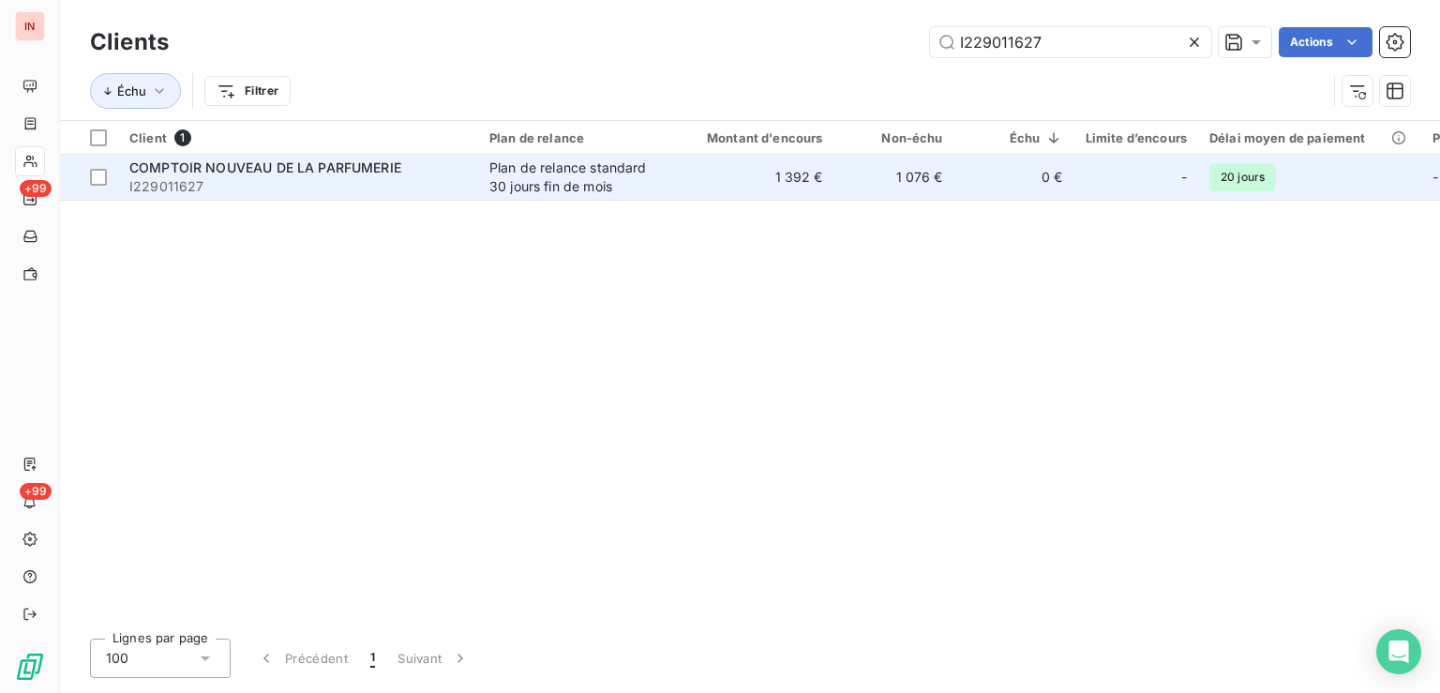
click at [531, 178] on div "Plan de relance standard 30 jours fin de mois" at bounding box center [575, 177] width 173 height 38
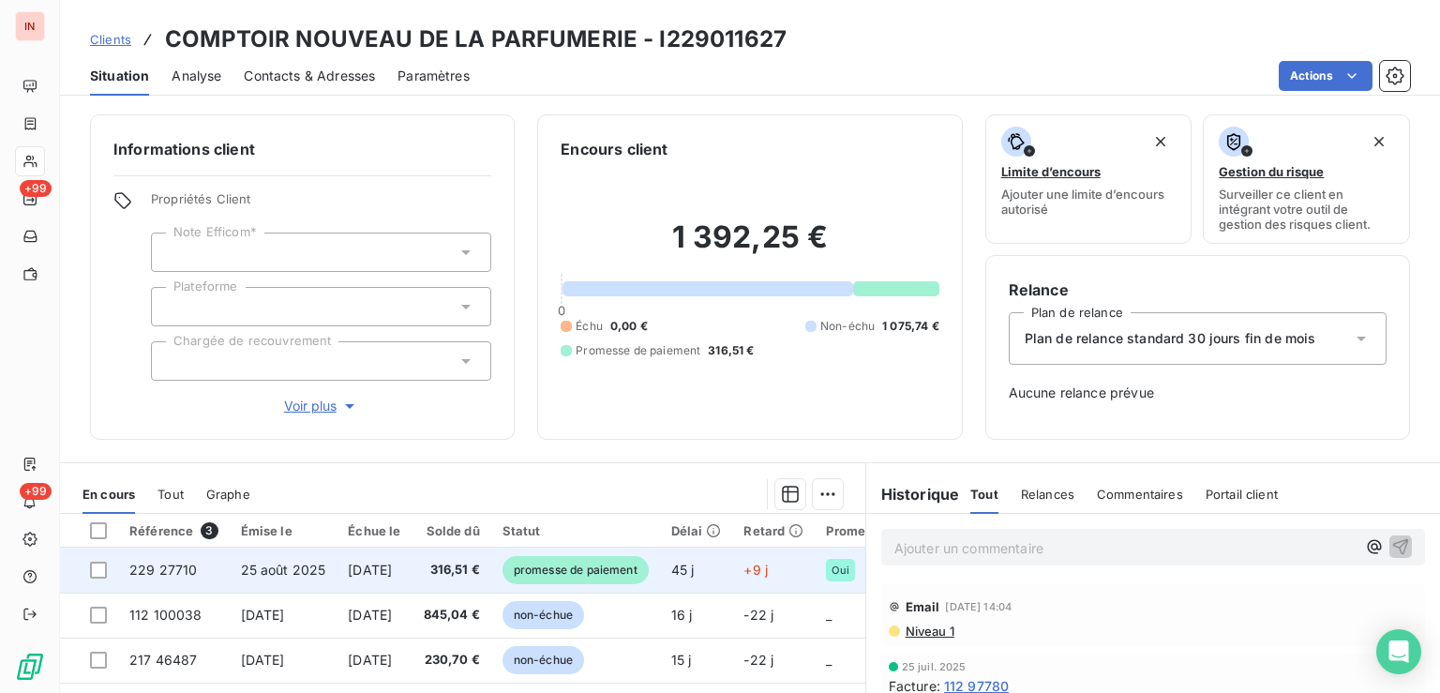
click at [660, 576] on td "promesse de paiement" at bounding box center [575, 570] width 169 height 45
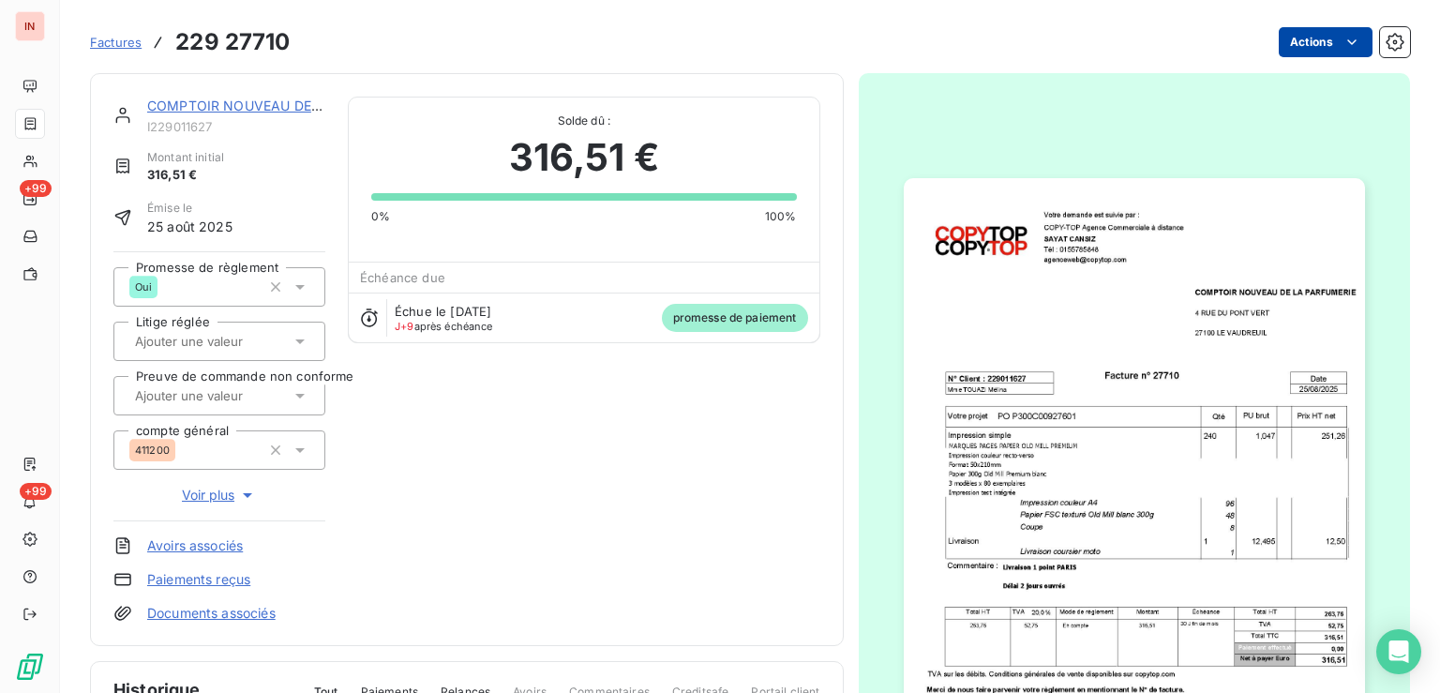
click at [1294, 50] on html "IN +99 +99 Factures 229 27710 Actions COMPTOIR NOUVEAU DE LA PARFUMERIE I229011…" at bounding box center [720, 346] width 1440 height 693
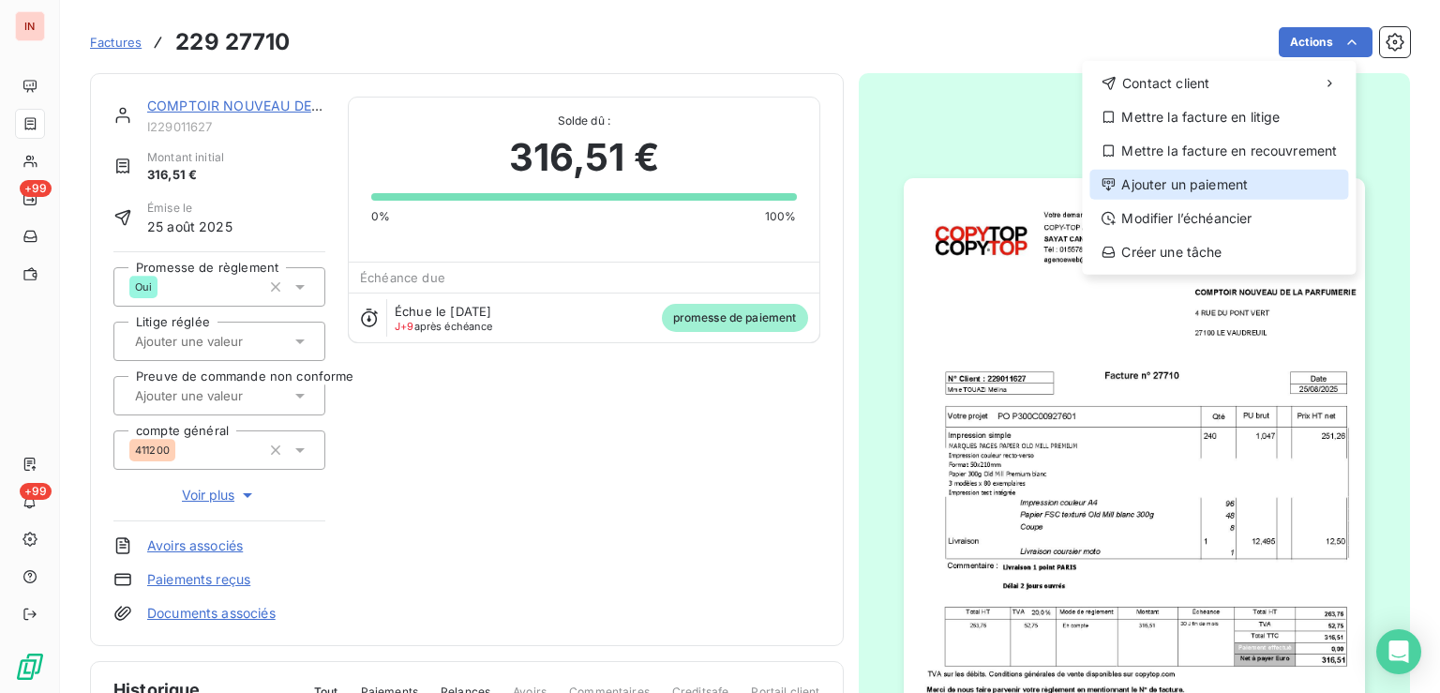
click at [1219, 190] on div "Ajouter un paiement" at bounding box center [1218, 185] width 259 height 30
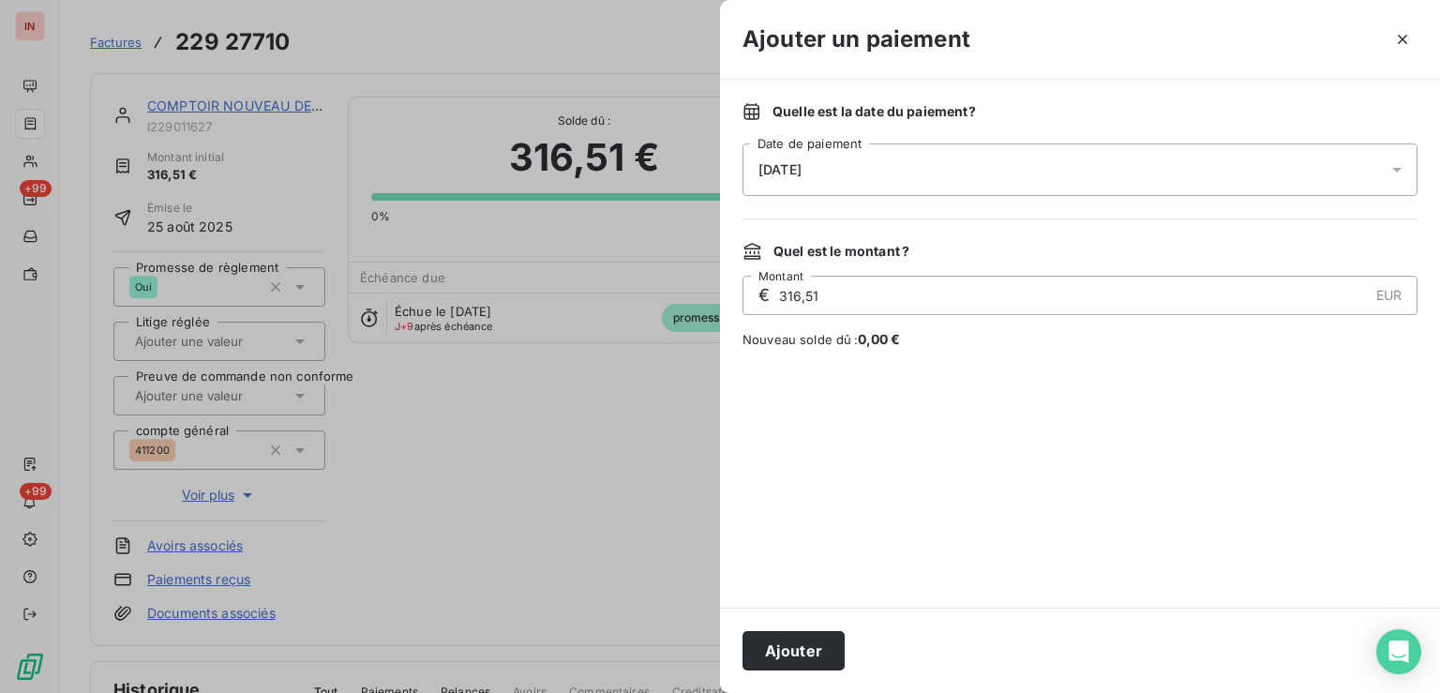
click at [1010, 158] on div "[DATE]" at bounding box center [1080, 169] width 675 height 53
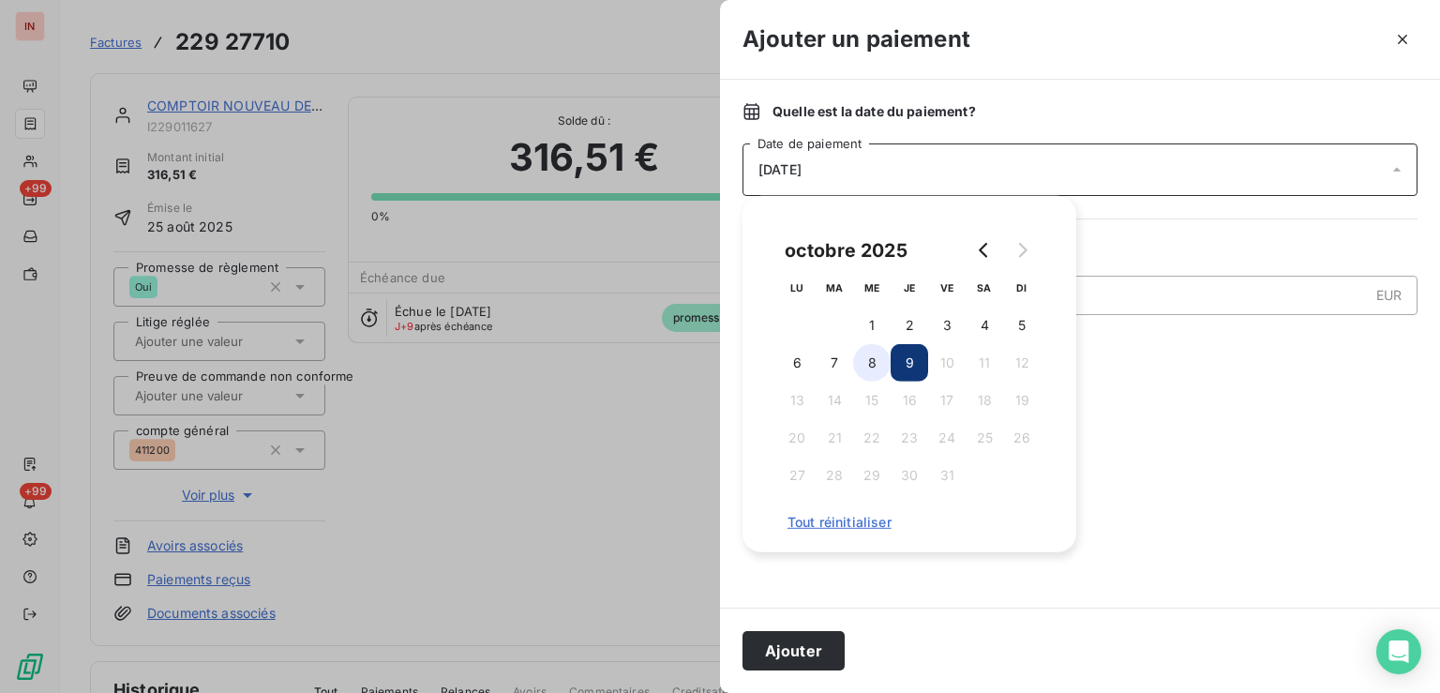
click at [874, 370] on button "8" at bounding box center [872, 363] width 38 height 38
click at [824, 648] on button "Ajouter" at bounding box center [794, 650] width 102 height 39
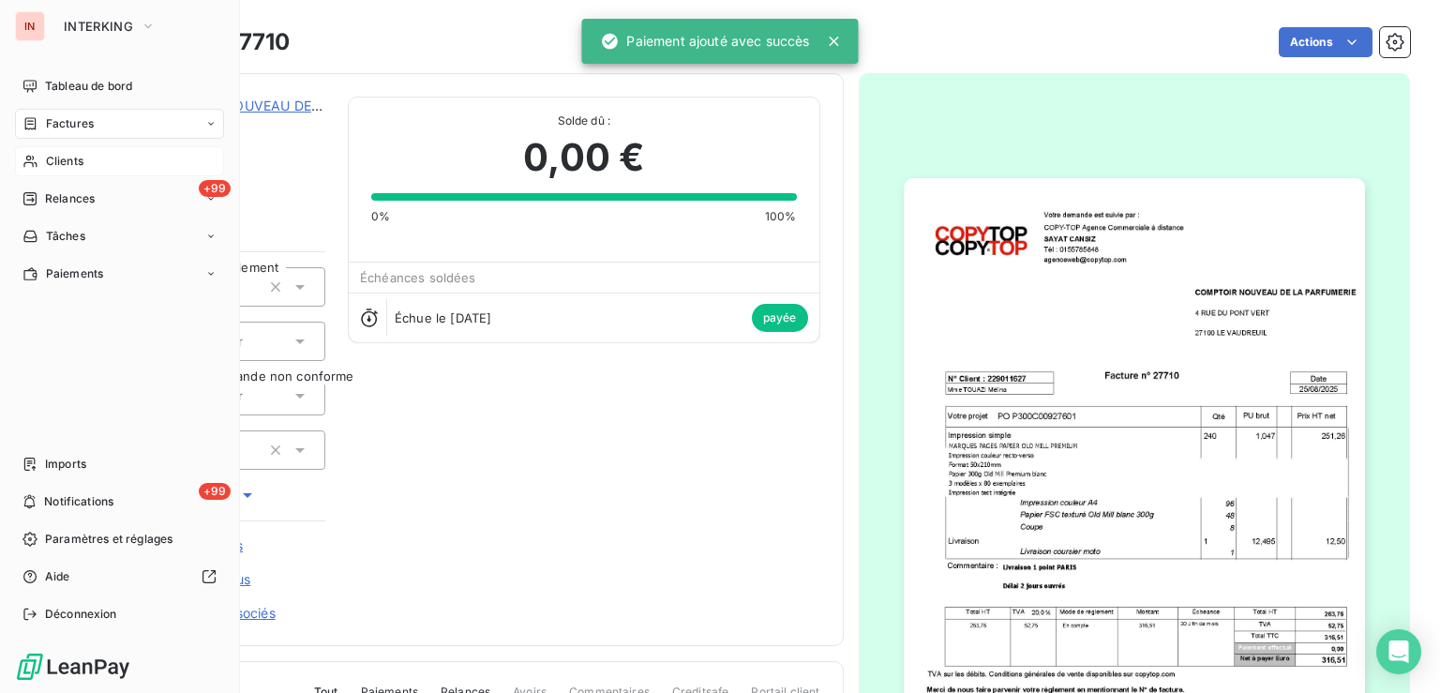
click at [46, 168] on span "Clients" at bounding box center [65, 161] width 38 height 17
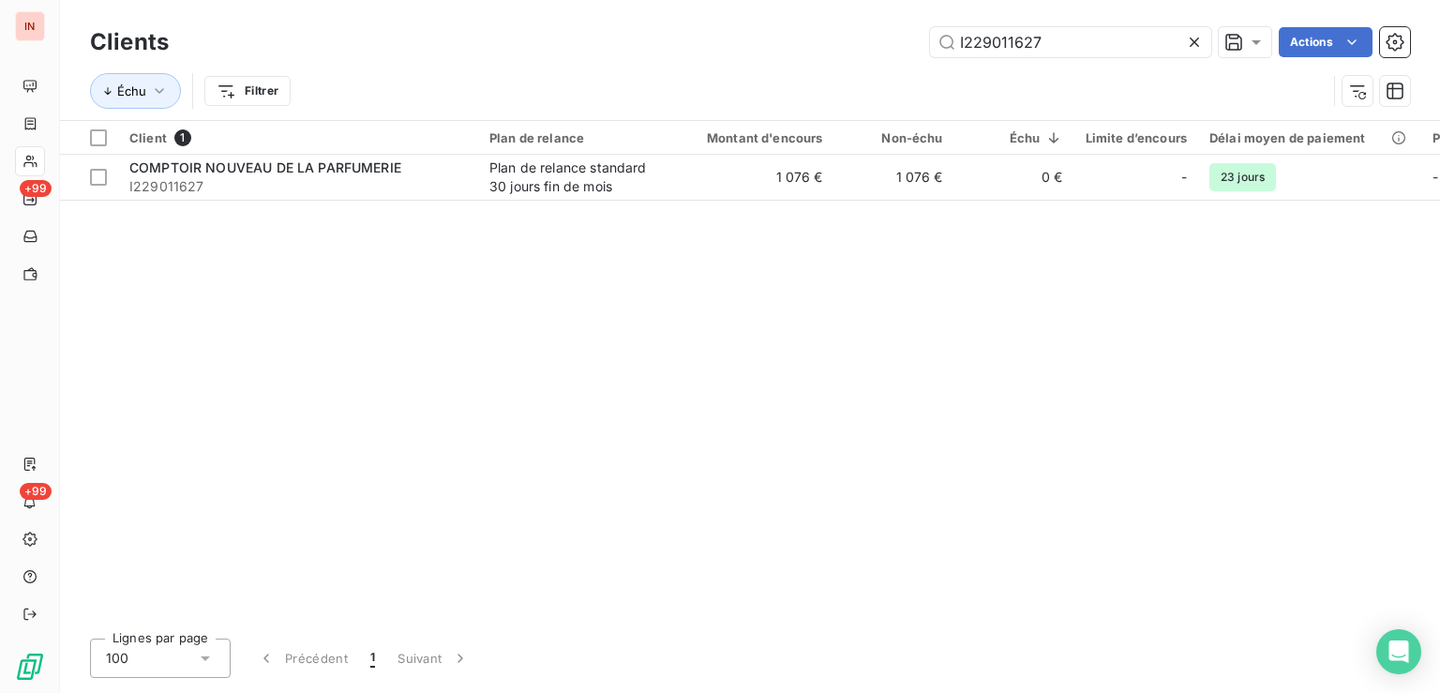
drag, startPoint x: 1085, startPoint y: 42, endPoint x: 819, endPoint y: 23, distance: 266.1
click at [930, 27] on input "I229011627" at bounding box center [1070, 42] width 281 height 30
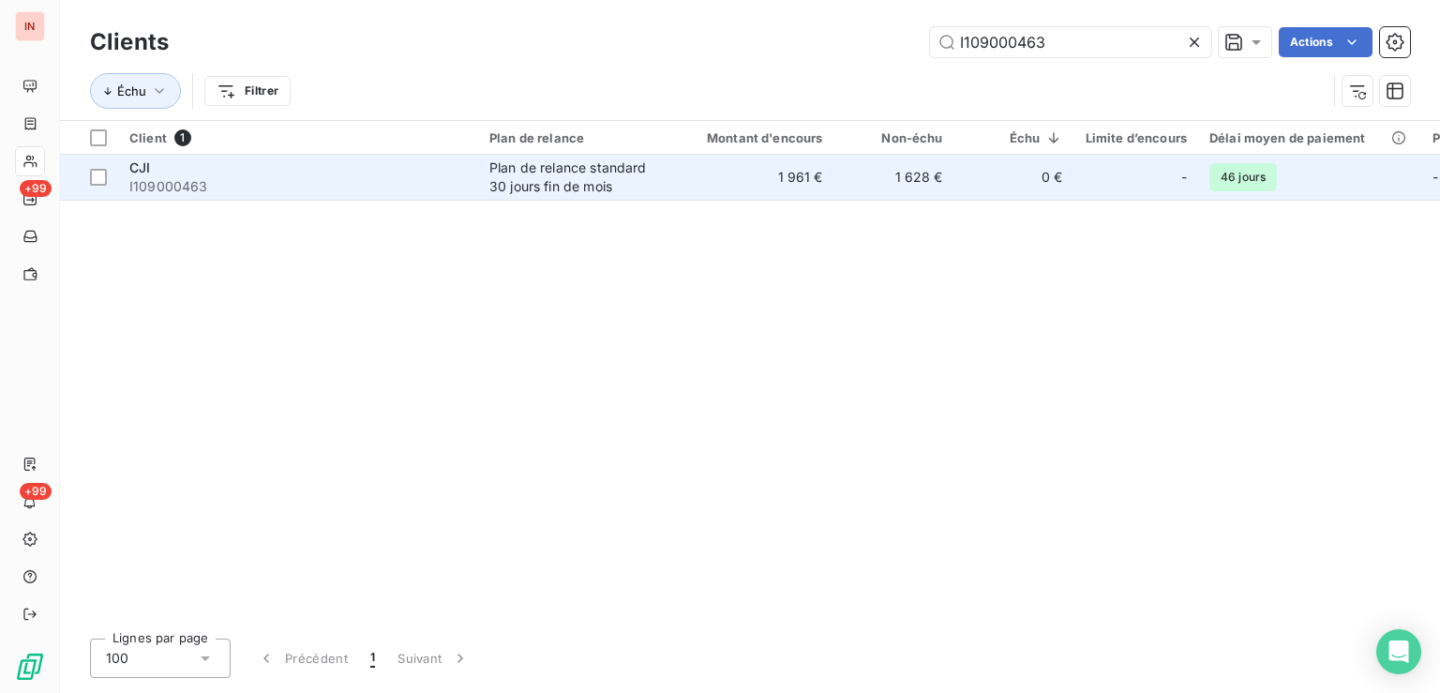
type input "I109000463"
click at [722, 182] on td "1 961 €" at bounding box center [753, 177] width 161 height 45
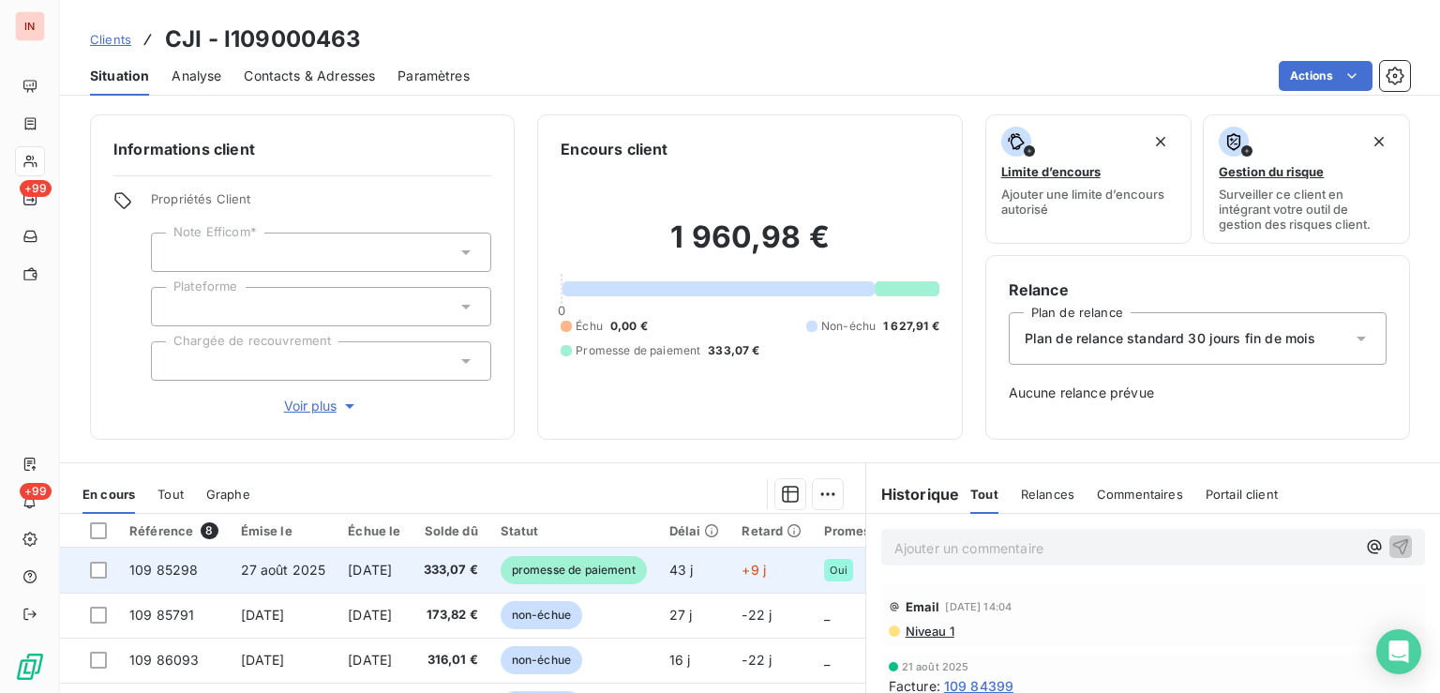
drag, startPoint x: 616, startPoint y: 584, endPoint x: 625, endPoint y: 579, distance: 10.5
click at [619, 581] on td "promesse de paiement" at bounding box center [573, 570] width 169 height 45
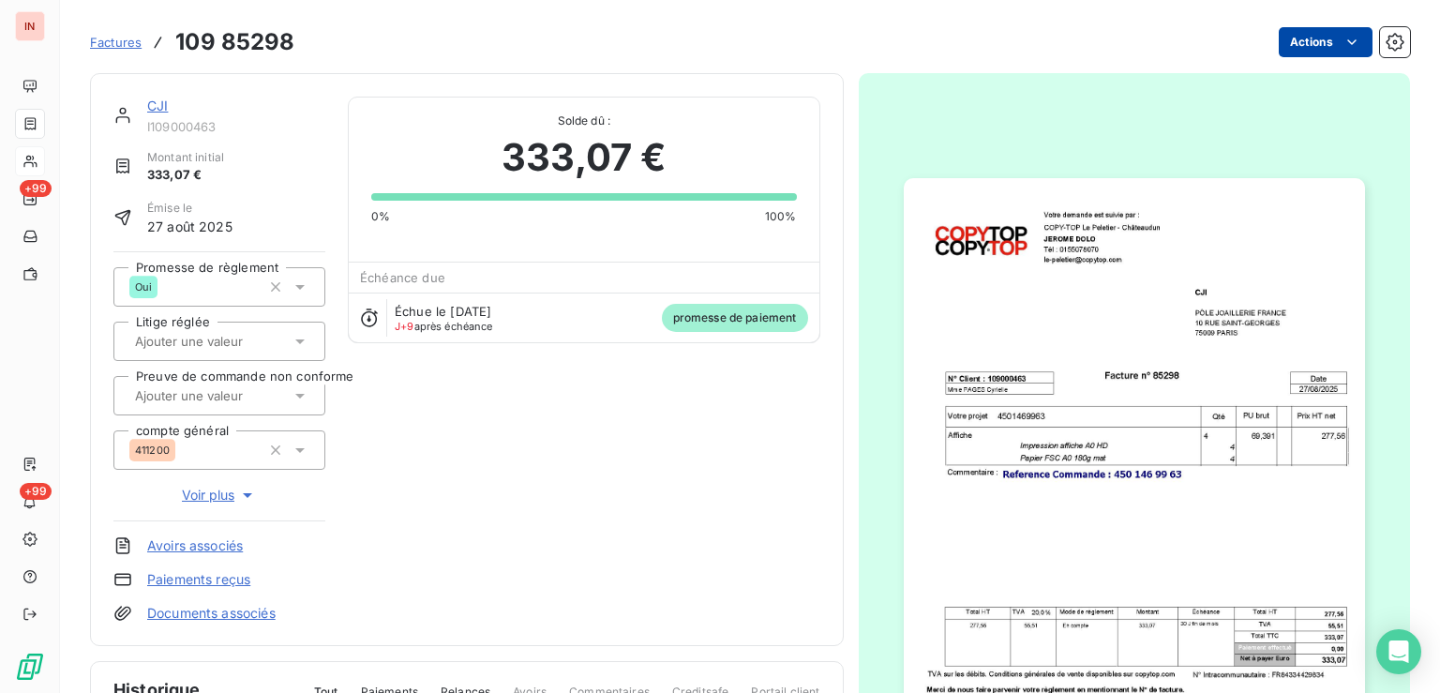
click at [1329, 32] on html "IN +99 +99 Factures 109 85298 Actions CJI I109000463 Montant initial 333,07 € É…" at bounding box center [720, 346] width 1440 height 693
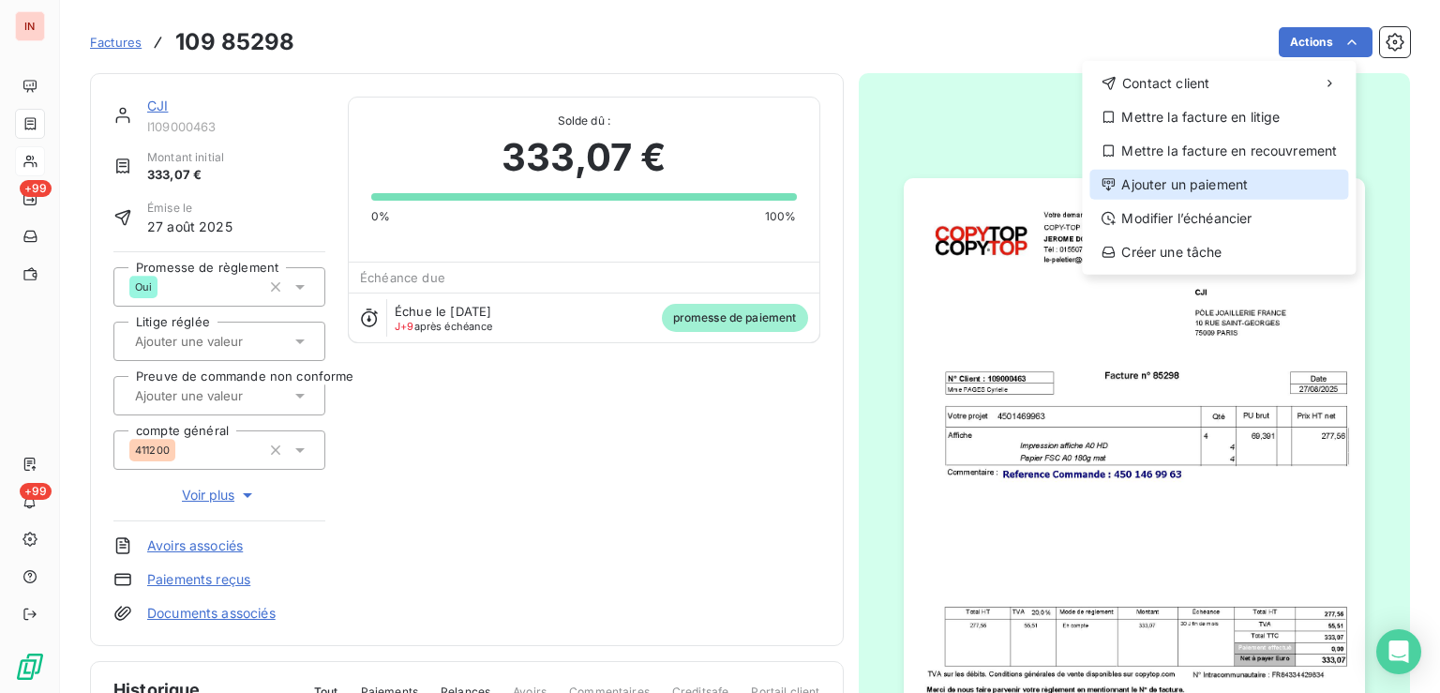
click at [1198, 197] on div "Ajouter un paiement" at bounding box center [1218, 185] width 259 height 30
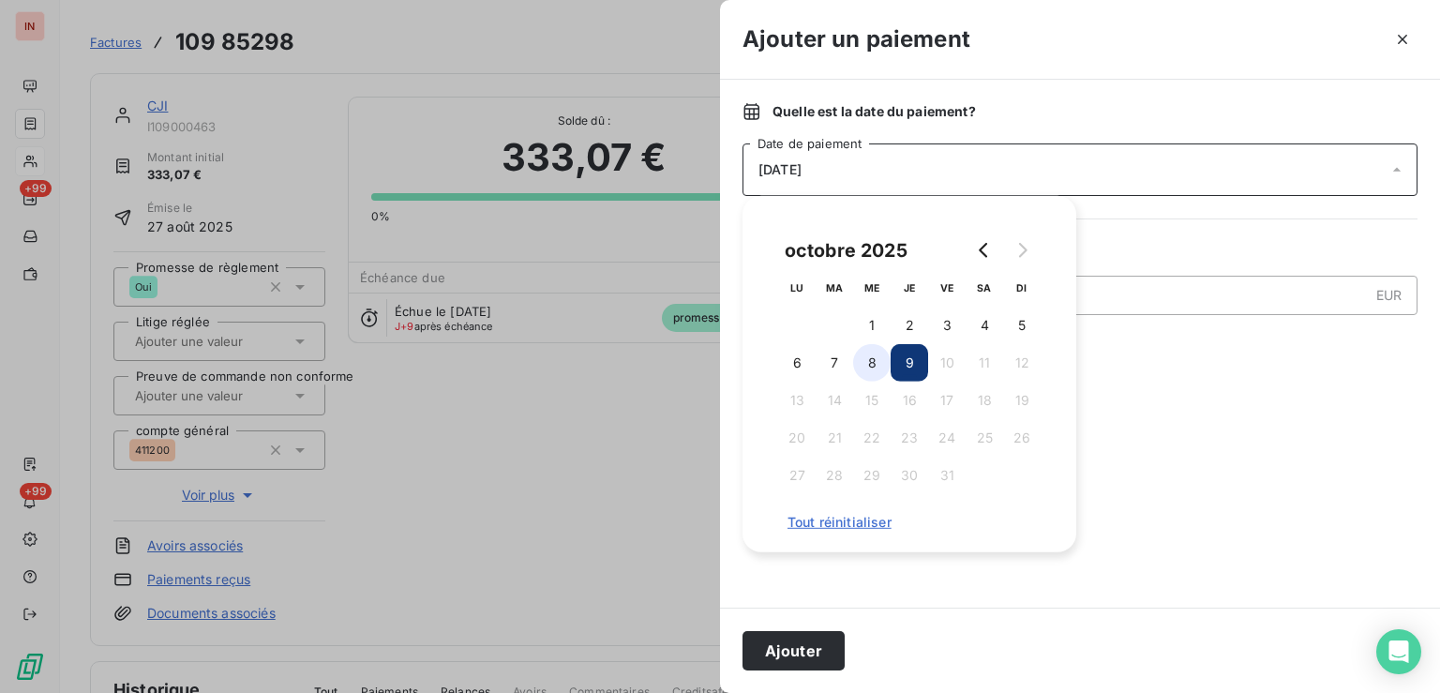
click at [868, 351] on button "8" at bounding box center [872, 363] width 38 height 38
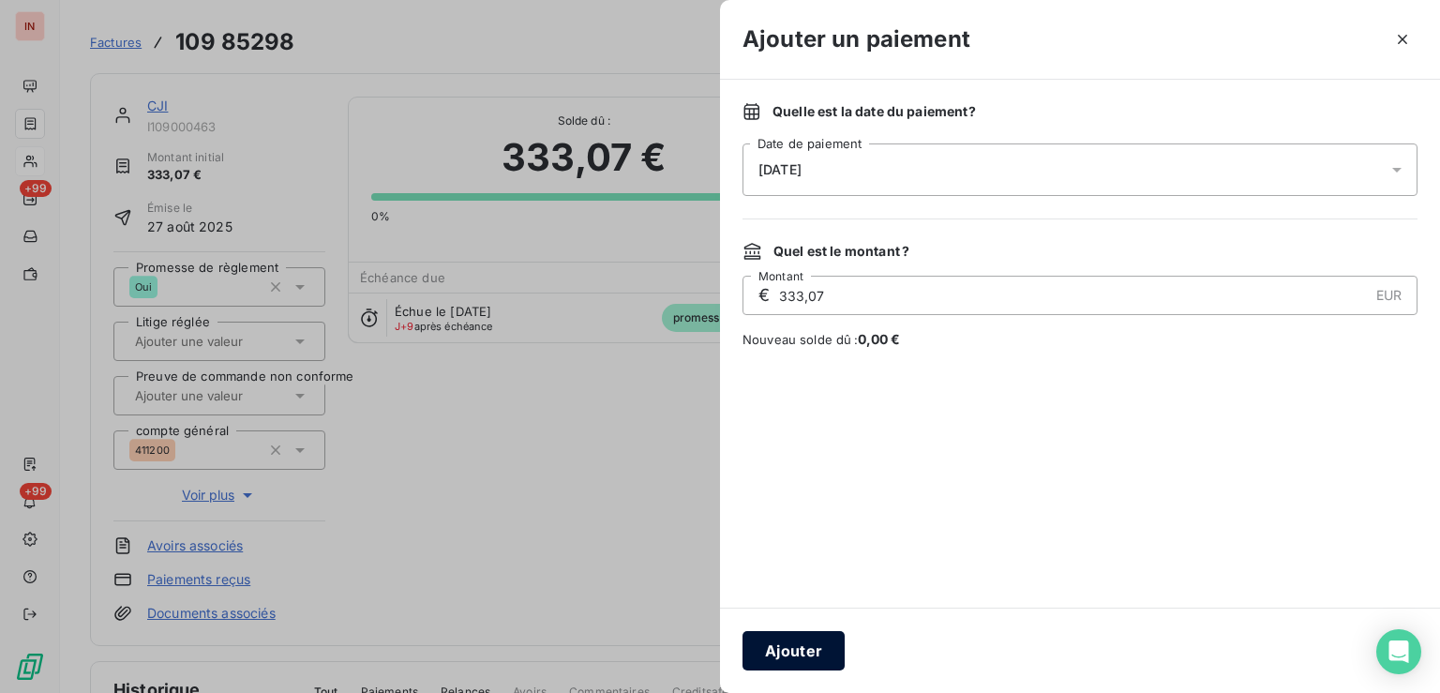
click at [819, 657] on button "Ajouter" at bounding box center [794, 650] width 102 height 39
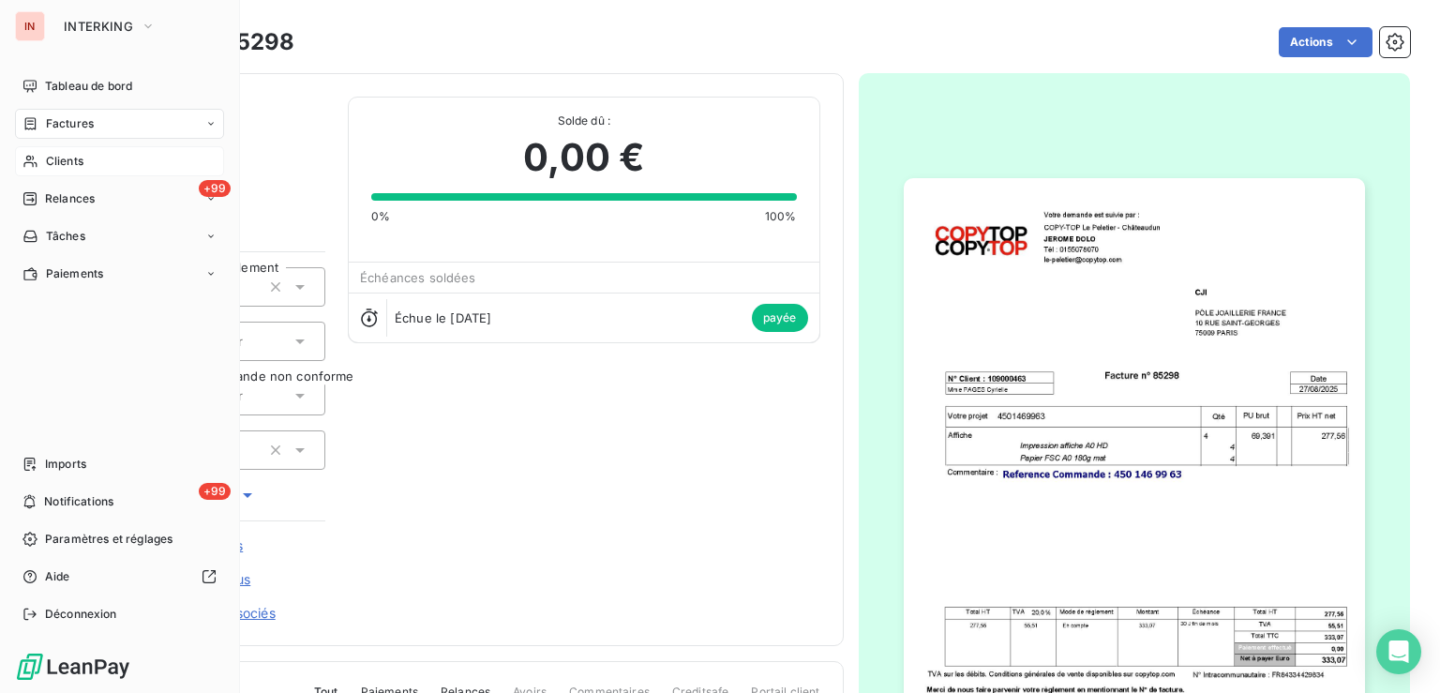
drag, startPoint x: 43, startPoint y: 161, endPoint x: 143, endPoint y: 161, distance: 99.4
click at [44, 161] on div "Clients" at bounding box center [119, 161] width 209 height 30
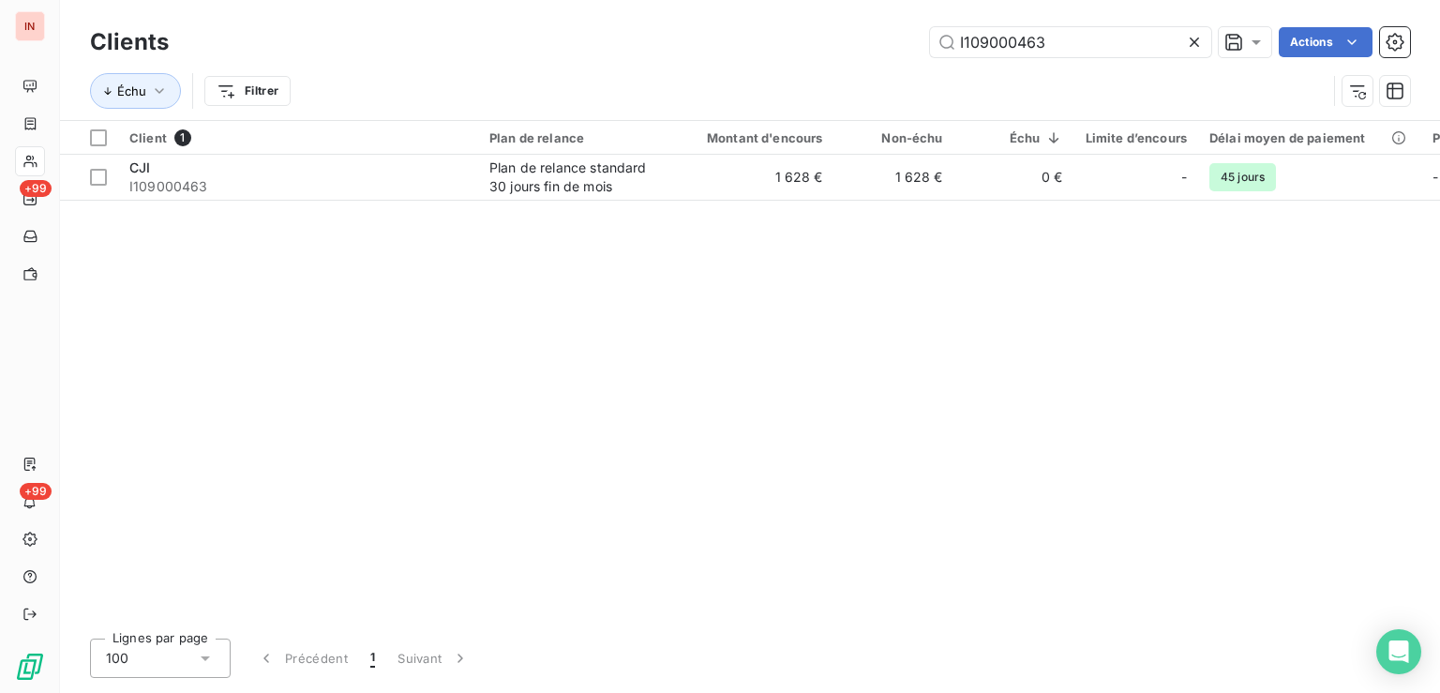
drag, startPoint x: 1059, startPoint y: 44, endPoint x: 793, endPoint y: 32, distance: 266.6
click at [930, 32] on input "I109000463" at bounding box center [1070, 42] width 281 height 30
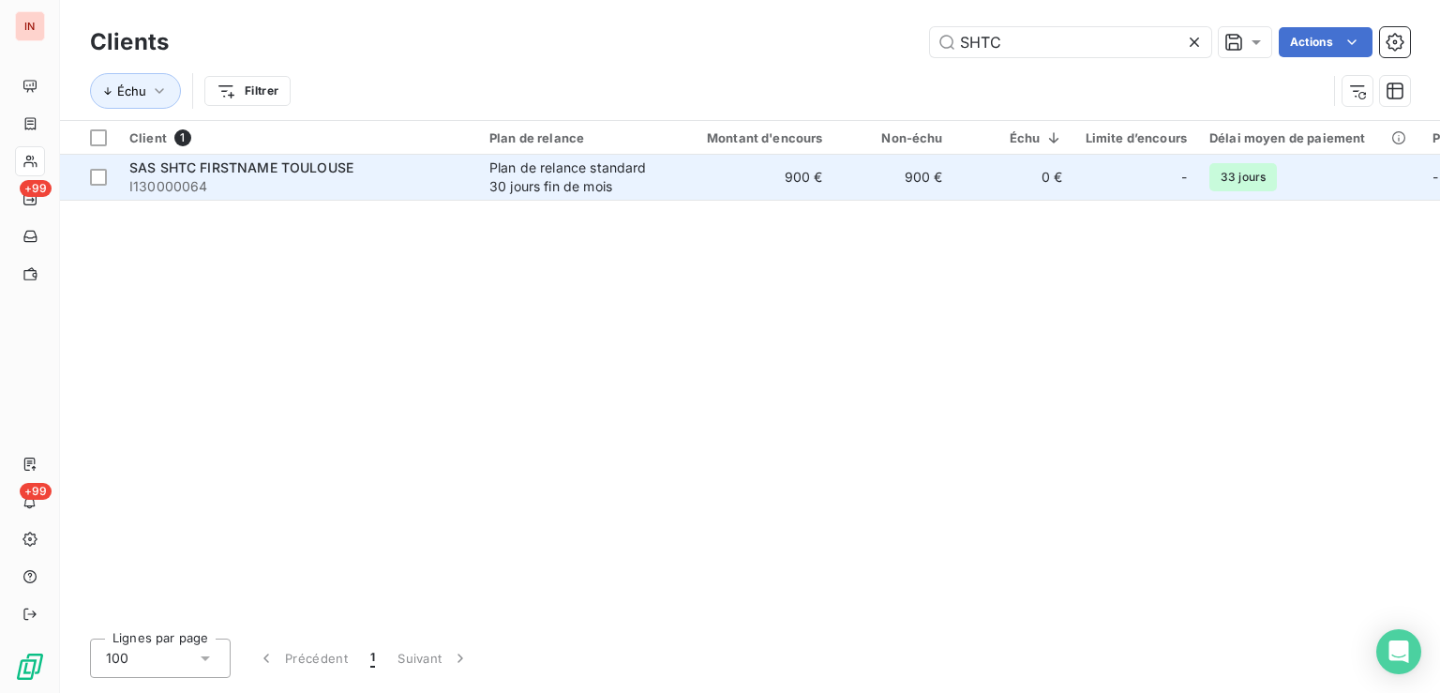
type input "SHTC"
click at [938, 196] on td "900 €" at bounding box center [894, 177] width 120 height 45
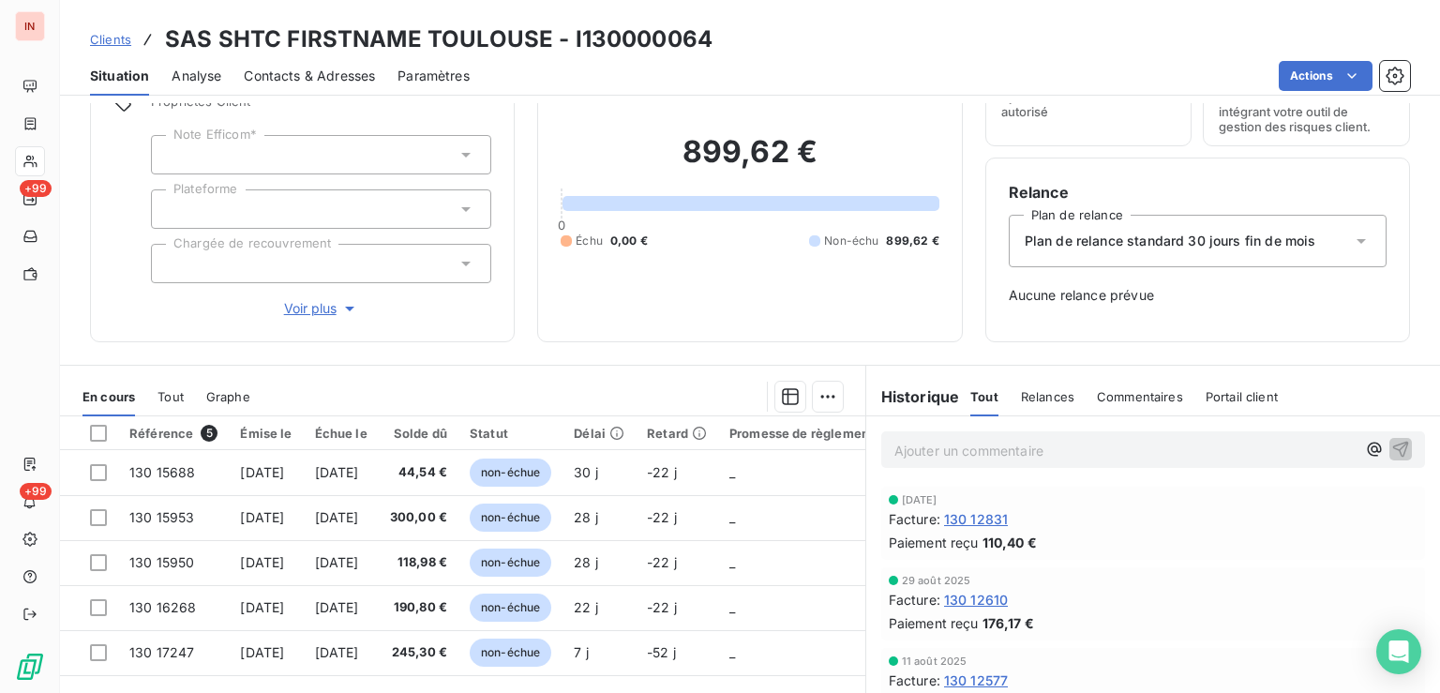
scroll to position [188, 0]
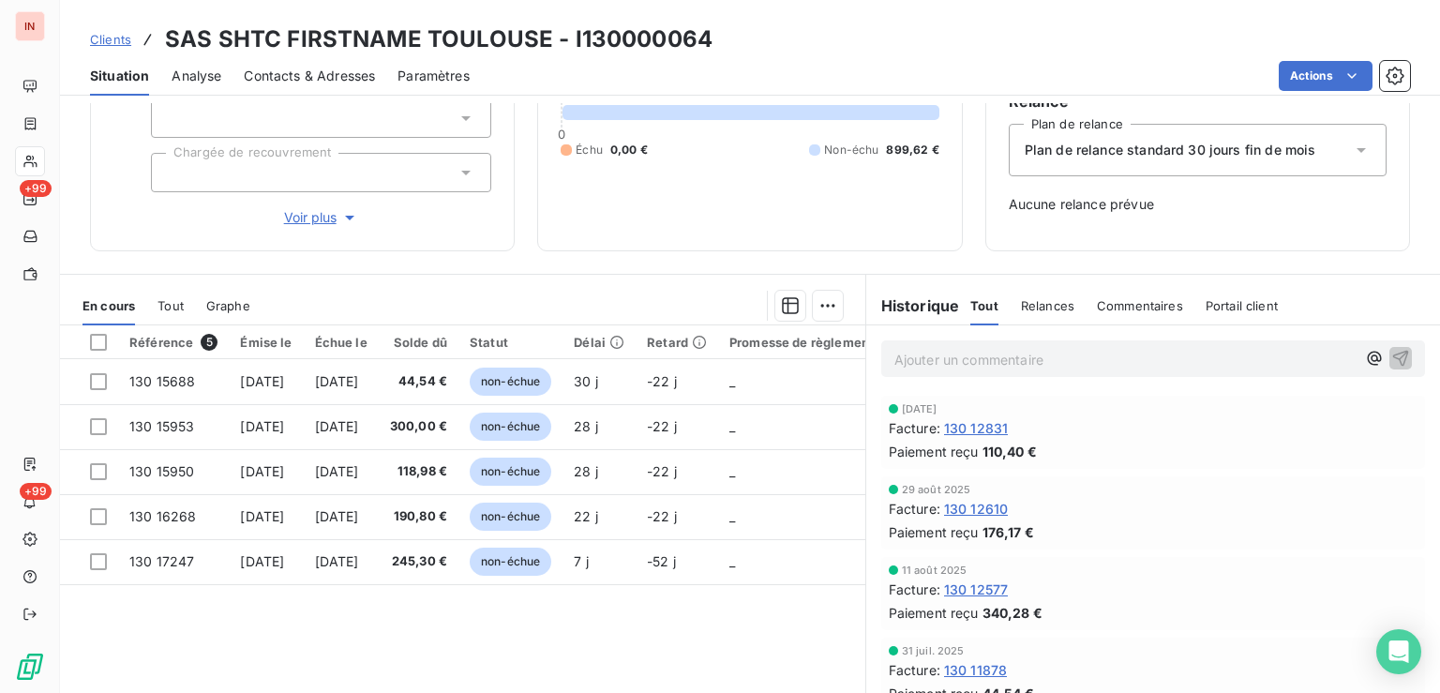
click at [615, 36] on h3 "SAS SHTC FIRSTNAME TOULOUSE - I130000064" at bounding box center [439, 40] width 548 height 34
click at [616, 36] on h3 "SAS SHTC FIRSTNAME TOULOUSE - I130000064" at bounding box center [439, 40] width 548 height 34
copy h3 "I130000064"
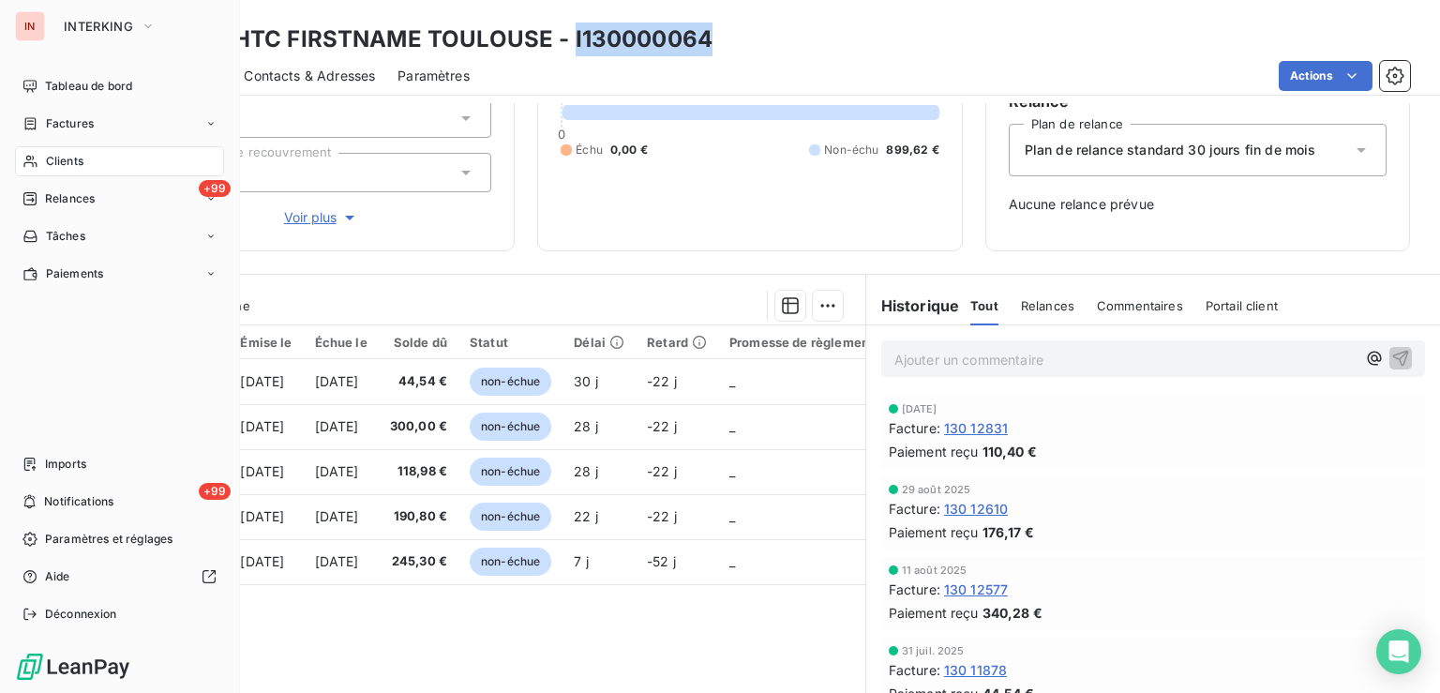
click at [33, 154] on icon at bounding box center [31, 161] width 16 height 15
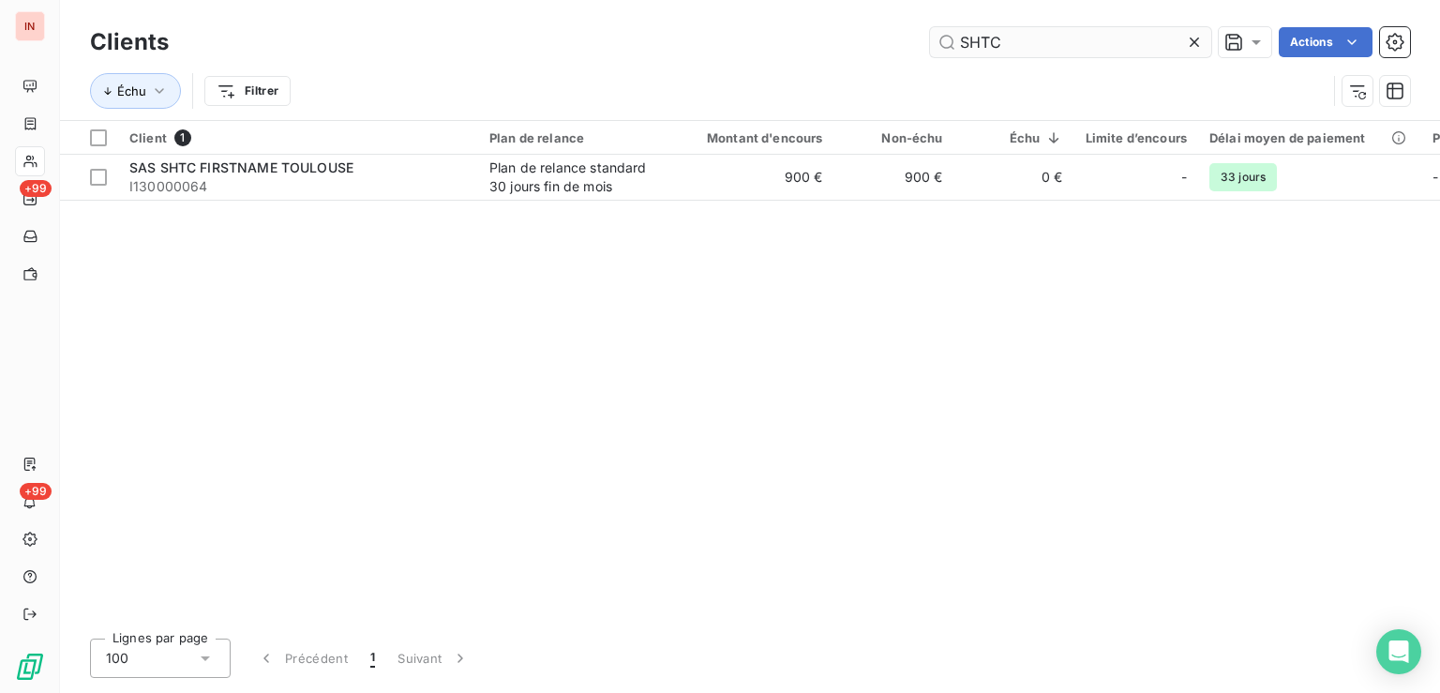
drag, startPoint x: 1051, startPoint y: 47, endPoint x: 831, endPoint y: 43, distance: 220.4
click at [930, 43] on input "SHTC" at bounding box center [1070, 42] width 281 height 30
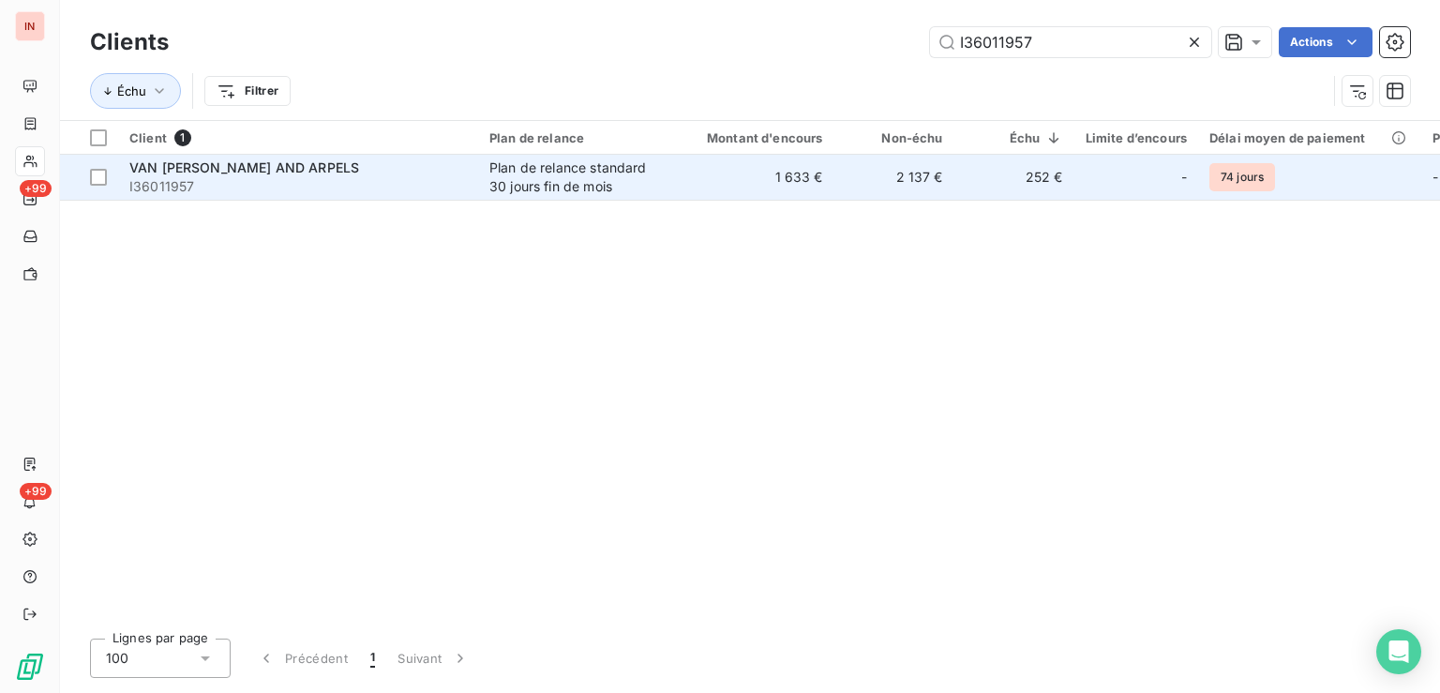
type input "I36011957"
click at [578, 168] on div "Plan de relance standard 30 jours fin de mois" at bounding box center [575, 177] width 173 height 38
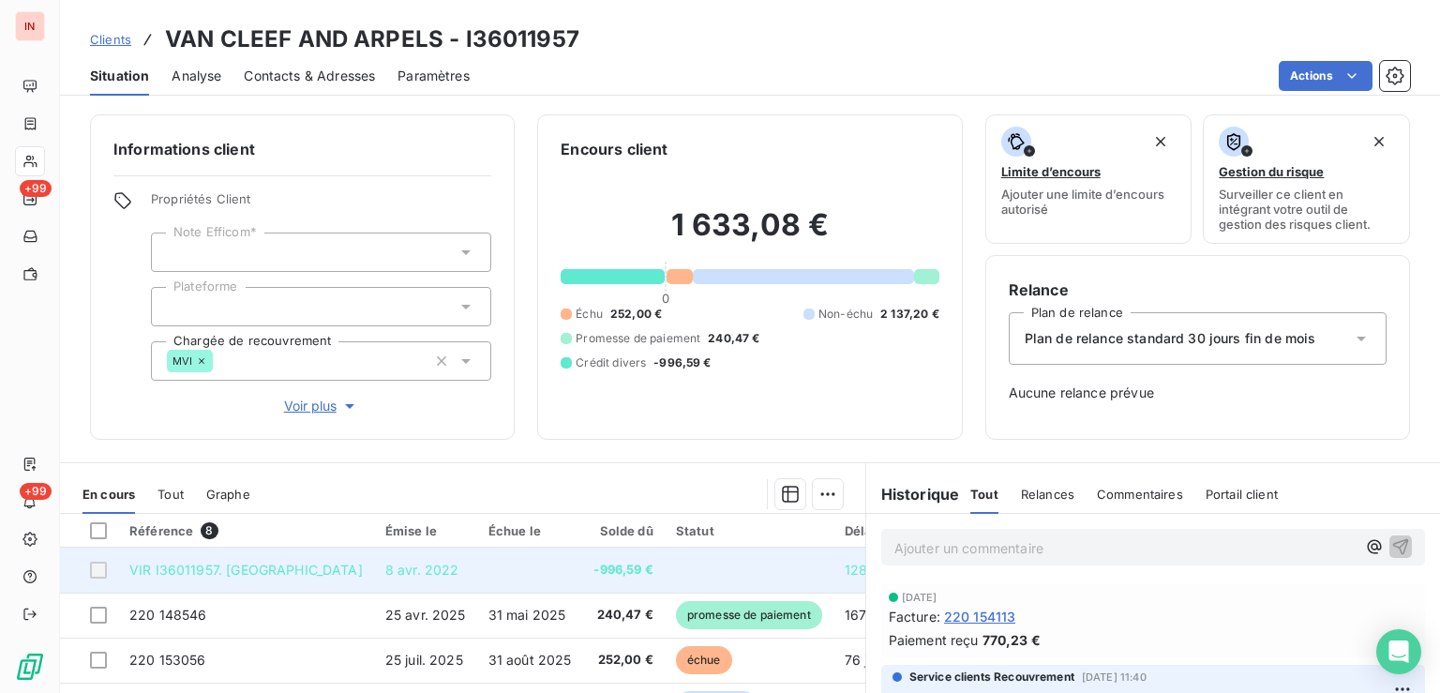
click at [676, 621] on span "promesse de paiement" at bounding box center [749, 615] width 146 height 28
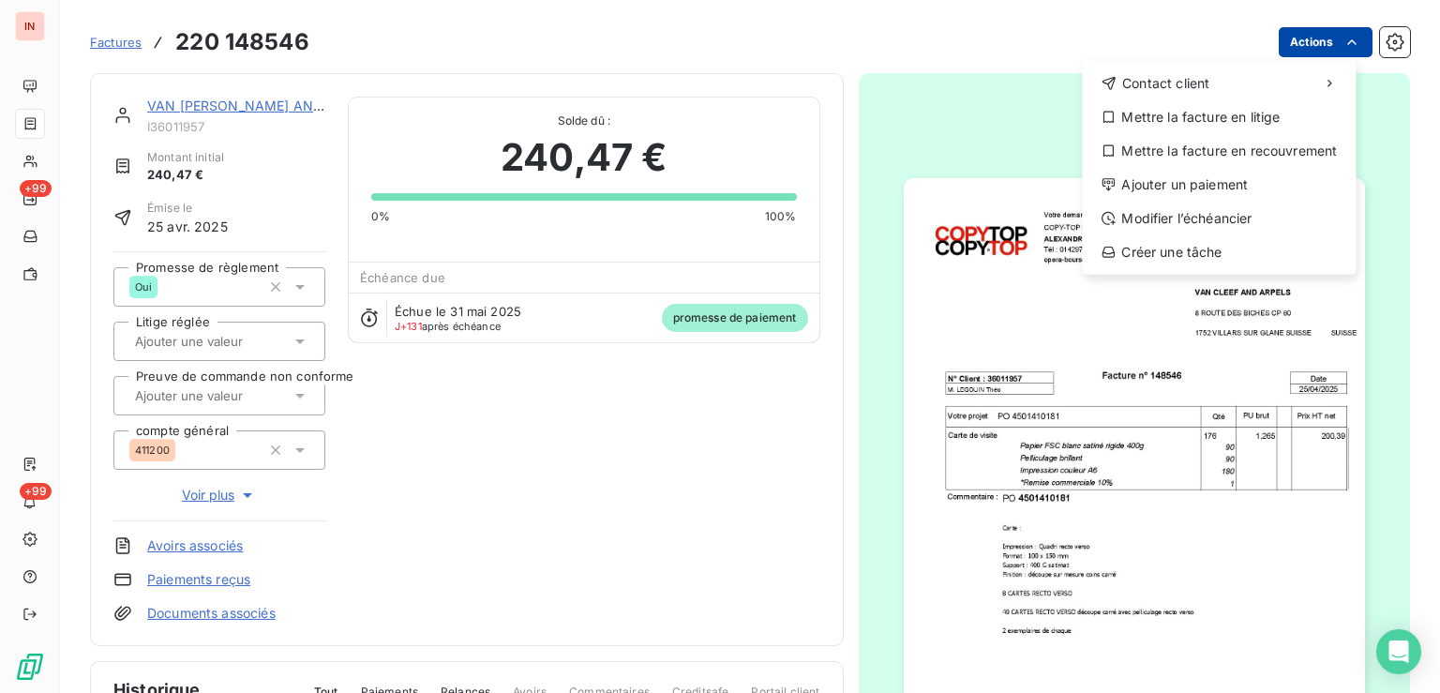
click at [1303, 43] on html "IN +99 +99 Factures [PHONE_NUMBER] Actions Contact client Mettre la facture en …" at bounding box center [720, 346] width 1440 height 693
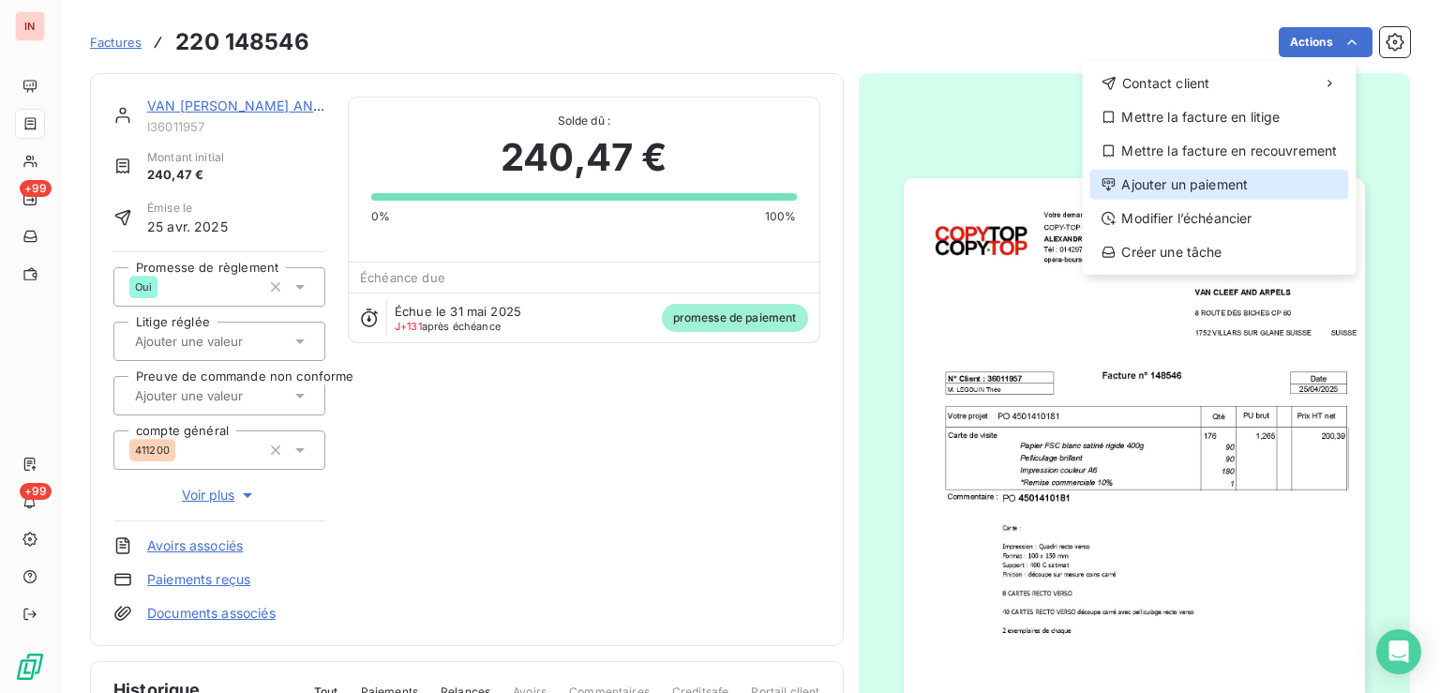
click at [1191, 180] on div "Ajouter un paiement" at bounding box center [1218, 185] width 259 height 30
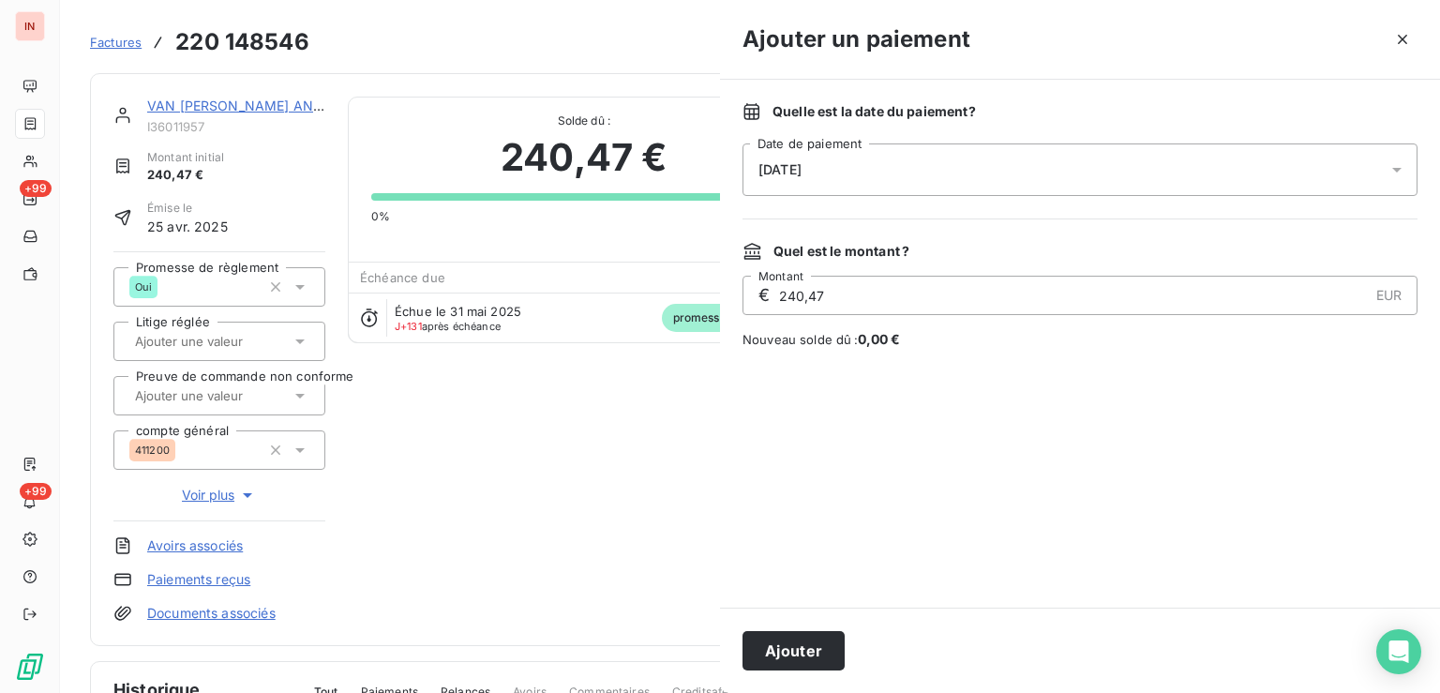
drag, startPoint x: 1070, startPoint y: 164, endPoint x: 1033, endPoint y: 189, distance: 44.5
click at [1068, 164] on div "[DATE]" at bounding box center [1080, 169] width 675 height 53
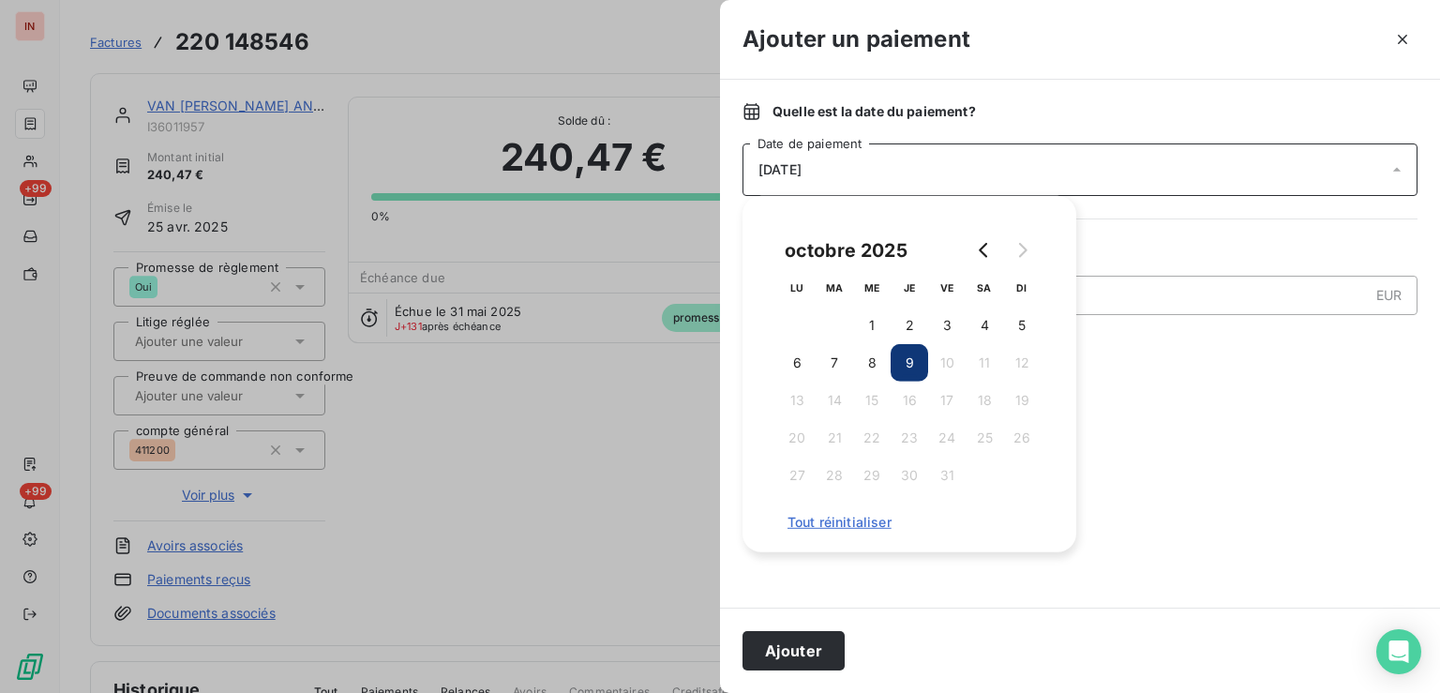
drag, startPoint x: 869, startPoint y: 366, endPoint x: 861, endPoint y: 386, distance: 22.3
click at [869, 366] on button "8" at bounding box center [872, 363] width 38 height 38
click at [804, 647] on button "Ajouter" at bounding box center [794, 650] width 102 height 39
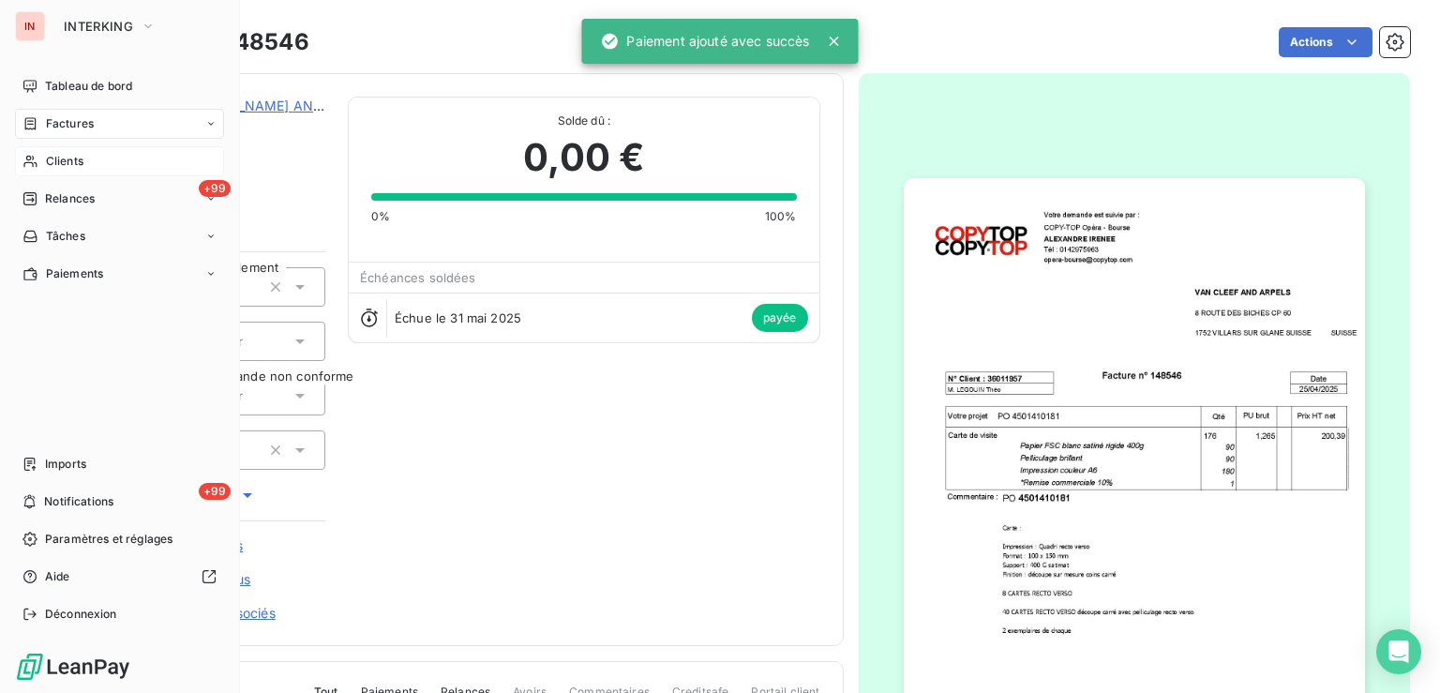
click at [58, 169] on div "Clients" at bounding box center [119, 161] width 209 height 30
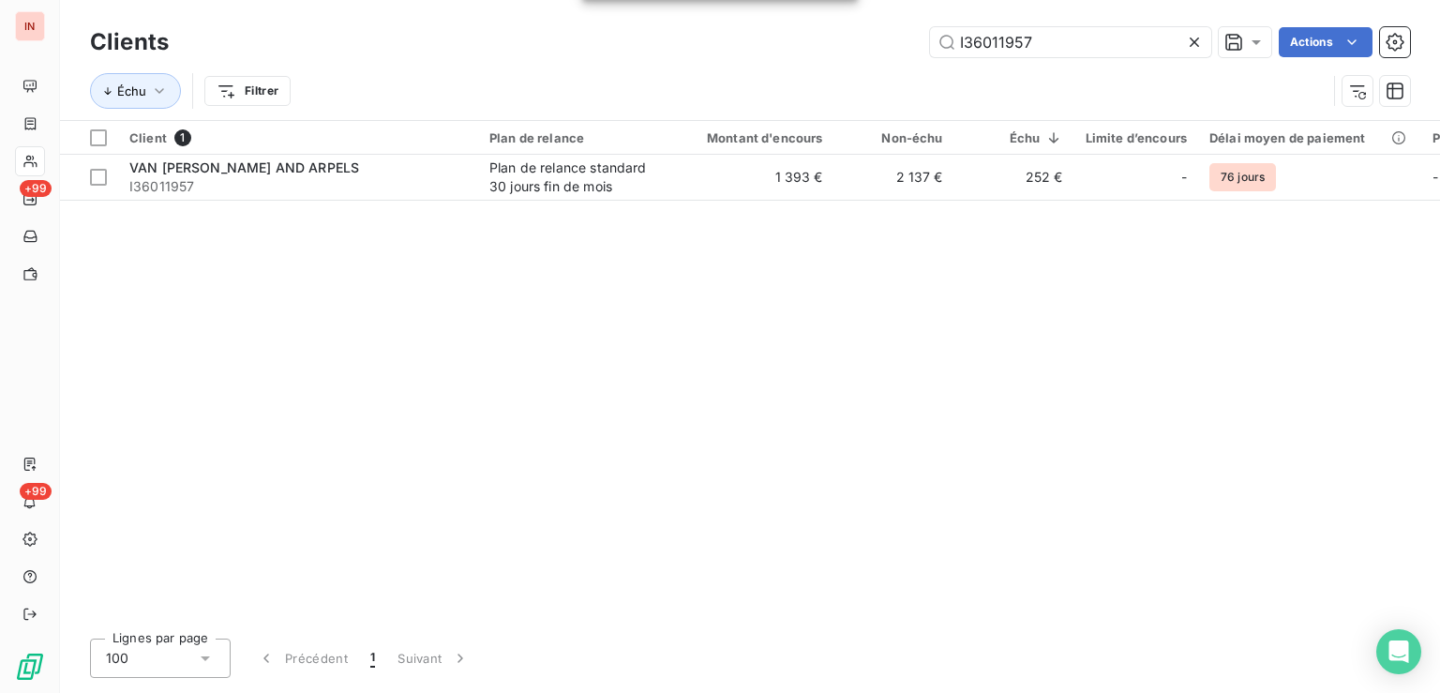
drag, startPoint x: 1074, startPoint y: 41, endPoint x: 789, endPoint y: 48, distance: 285.1
click at [930, 39] on input "I36011957" at bounding box center [1070, 42] width 281 height 30
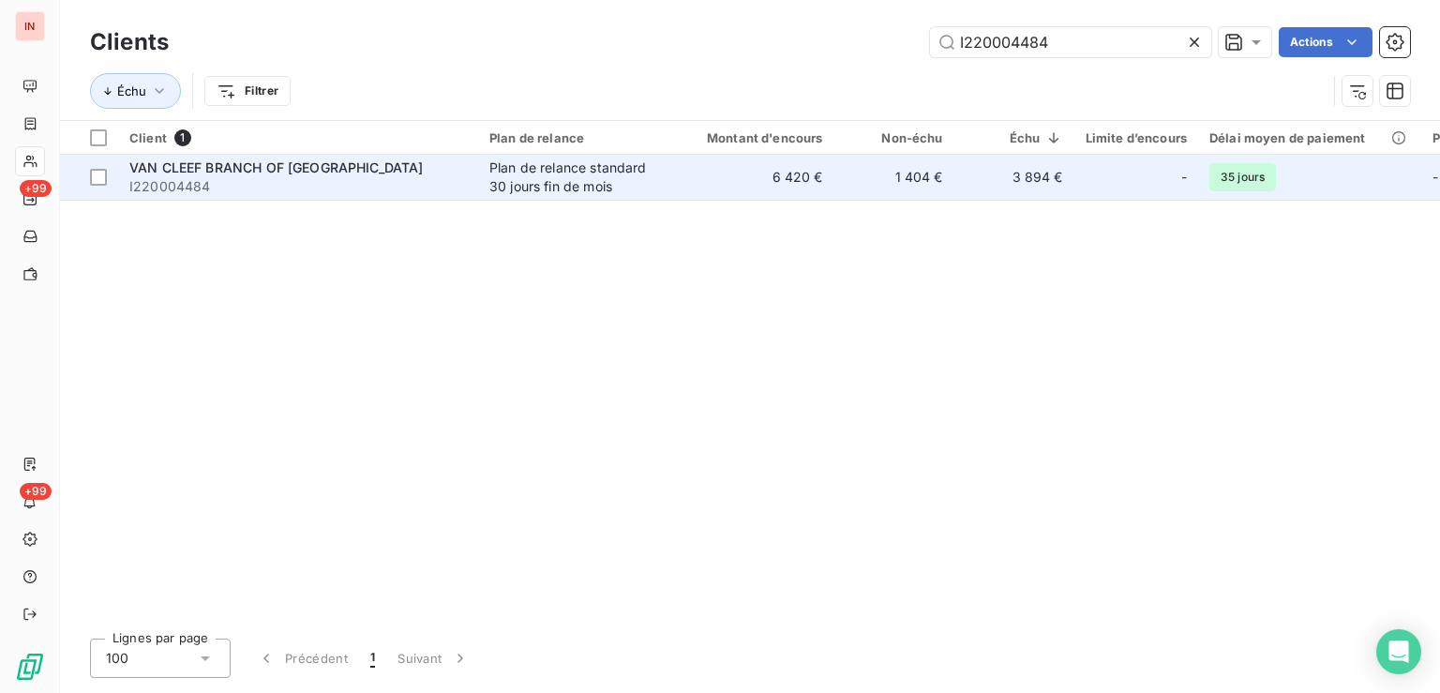
type input "I220004484"
click at [561, 184] on div "Plan de relance standard 30 jours fin de mois" at bounding box center [575, 177] width 173 height 38
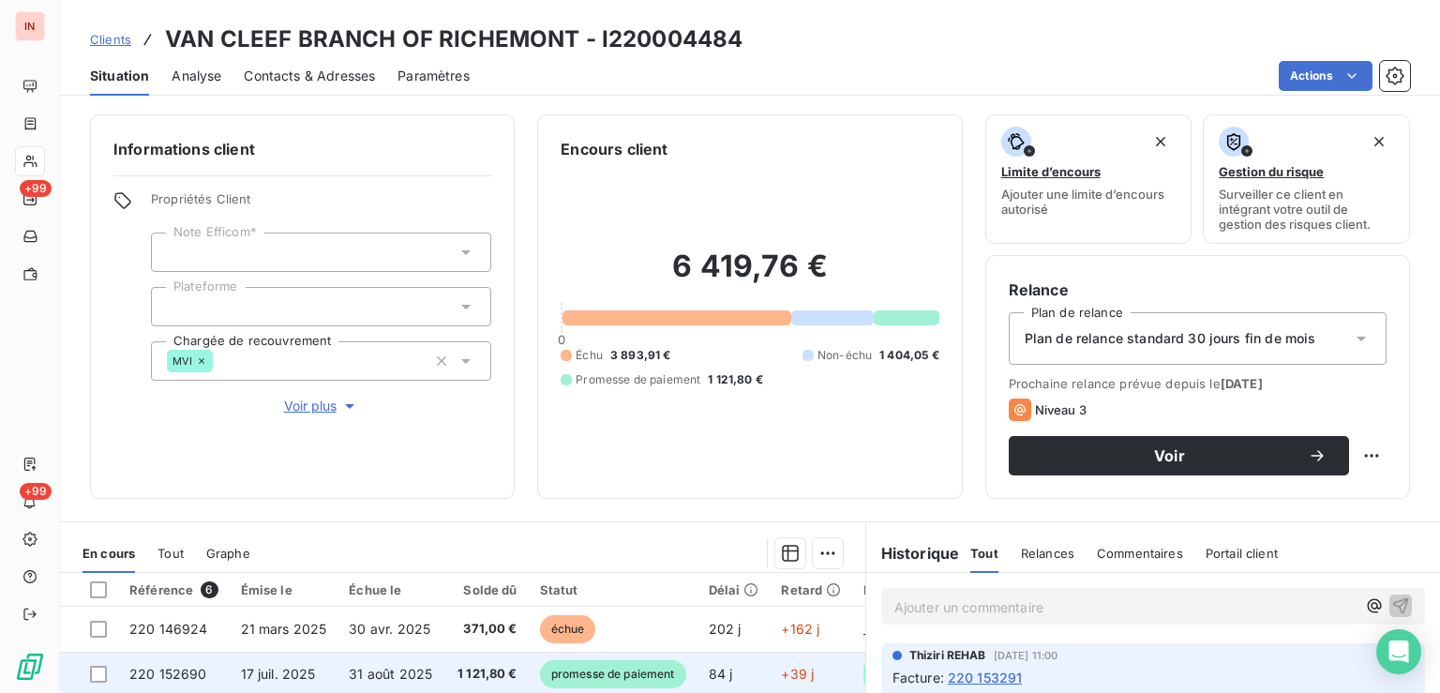
click at [638, 669] on span "promesse de paiement" at bounding box center [613, 674] width 146 height 28
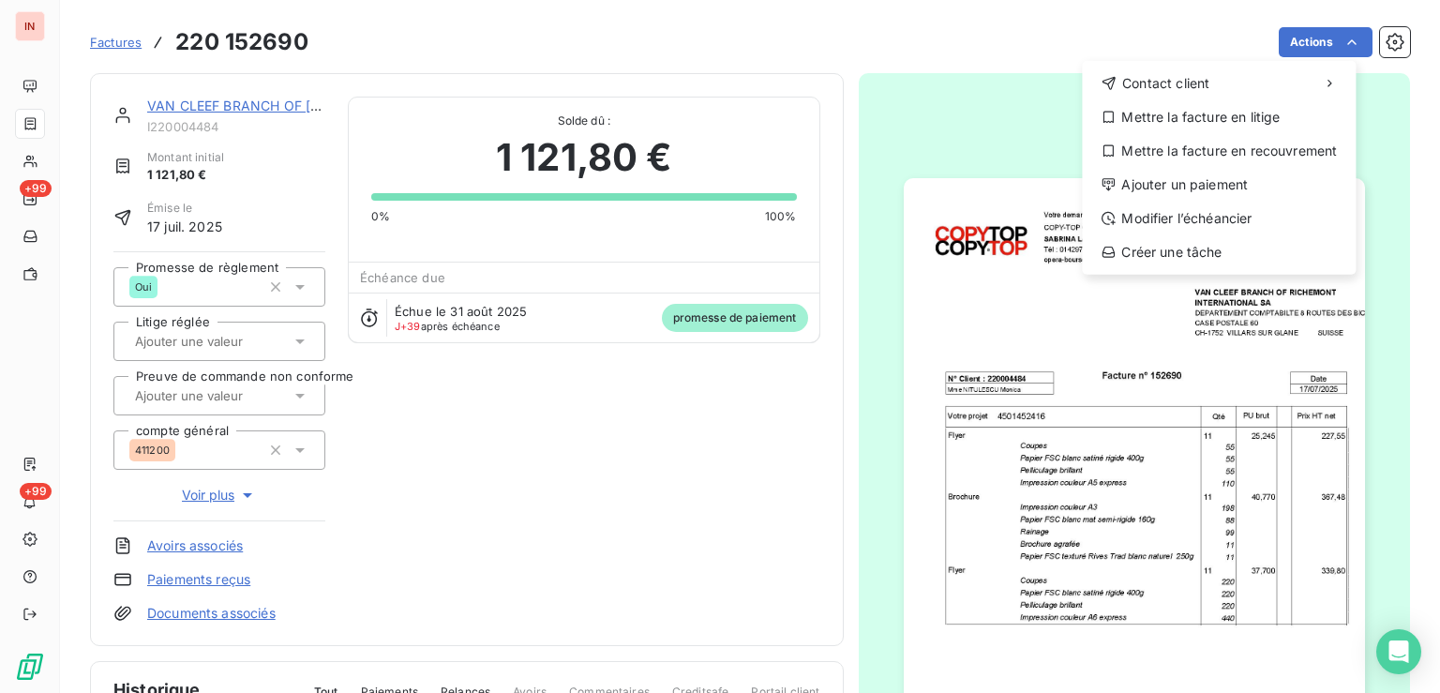
click at [1331, 48] on html "IN +99 +99 Factures [PHONE_NUMBER] Actions Contact client Mettre la facture en …" at bounding box center [720, 346] width 1440 height 693
click at [1242, 189] on div "Ajouter un paiement" at bounding box center [1218, 185] width 259 height 30
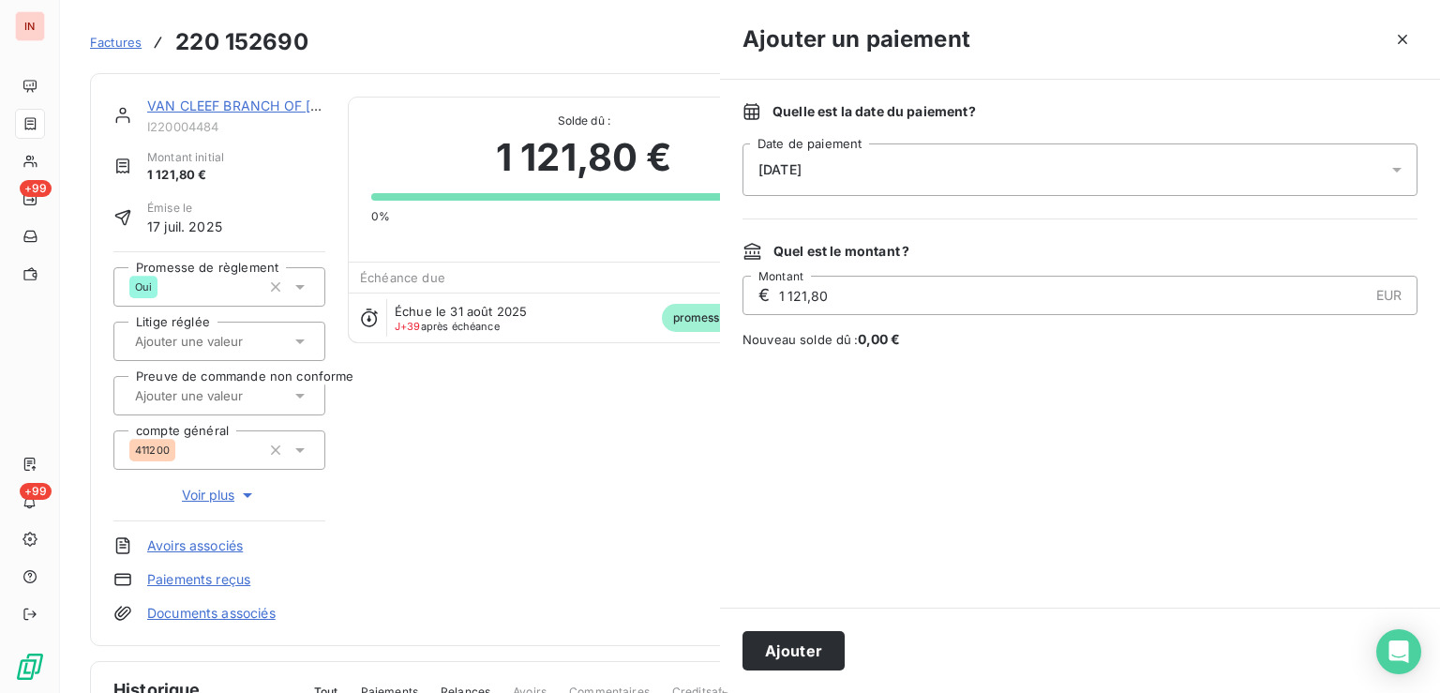
click at [1014, 178] on div "[DATE]" at bounding box center [1080, 169] width 675 height 53
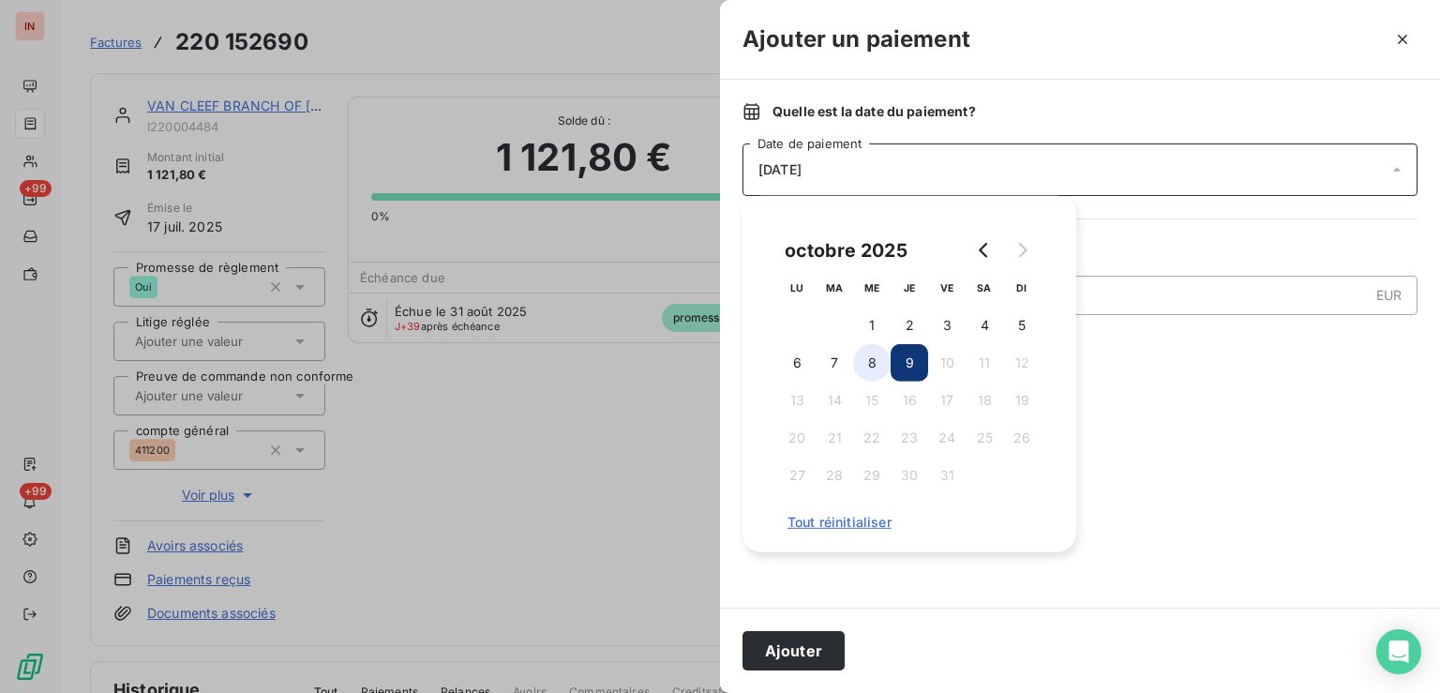
click at [872, 359] on button "8" at bounding box center [872, 363] width 38 height 38
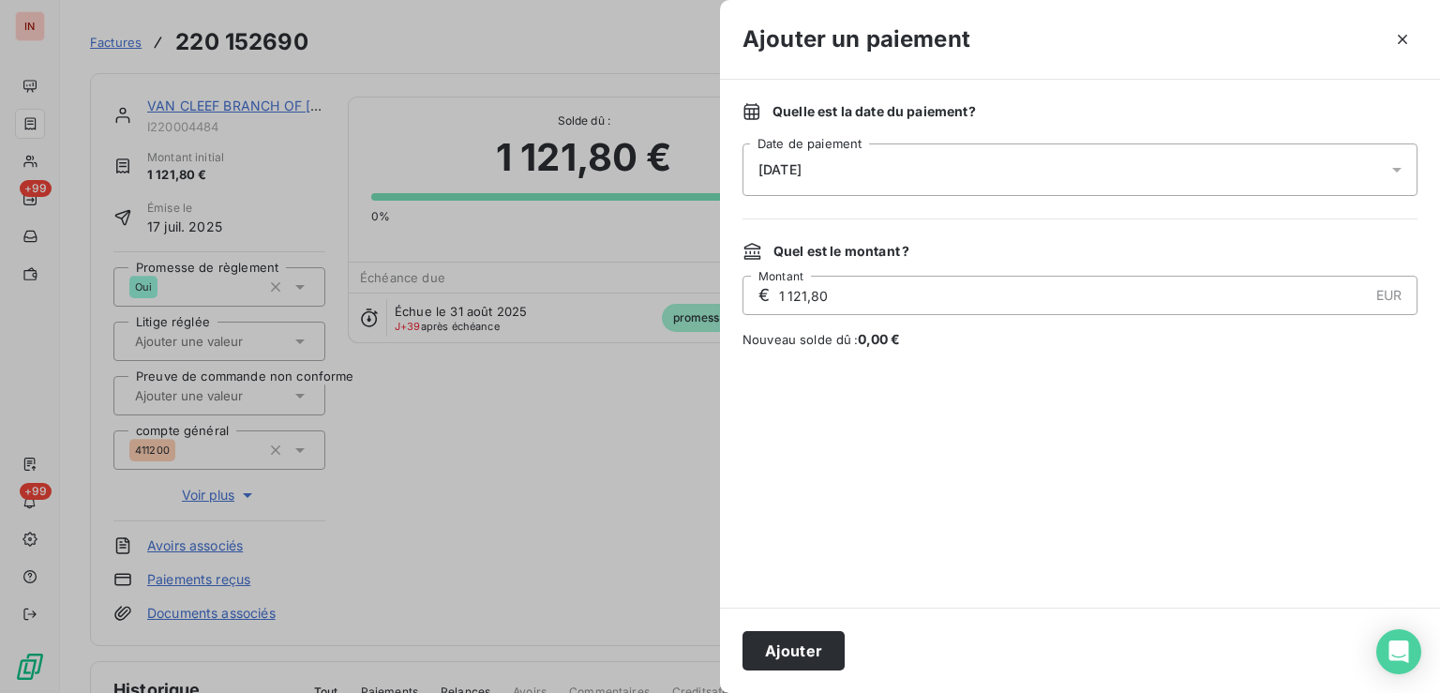
drag, startPoint x: 798, startPoint y: 646, endPoint x: 1234, endPoint y: 9, distance: 771.6
click at [803, 642] on button "Ajouter" at bounding box center [794, 650] width 102 height 39
